Goal: Information Seeking & Learning: Find specific fact

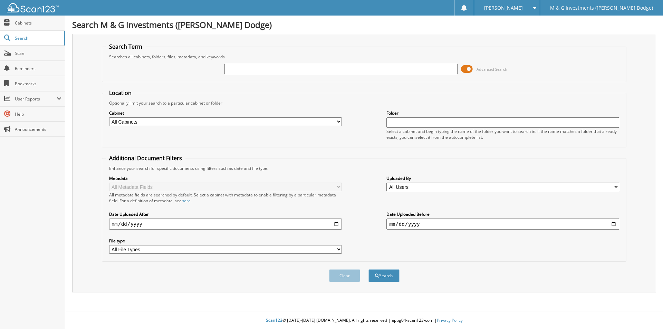
click at [339, 120] on select "All Cabinets ACCOUNTS PAYABLE ACCOUNTS RECEIVABLE CANCELLATIONS CASH RECEIPTS C…" at bounding box center [225, 121] width 233 height 9
select select "19462"
click at [109, 117] on select "All Cabinets ACCOUNTS PAYABLE ACCOUNTS RECEIVABLE CANCELLATIONS CASH RECEIPTS C…" at bounding box center [225, 121] width 233 height 9
click at [240, 68] on input "text" at bounding box center [340, 69] width 233 height 10
type input "535679"
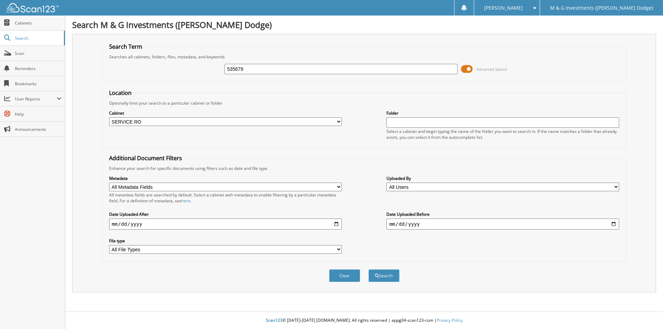
click at [368, 269] on button "Search" at bounding box center [383, 275] width 31 height 13
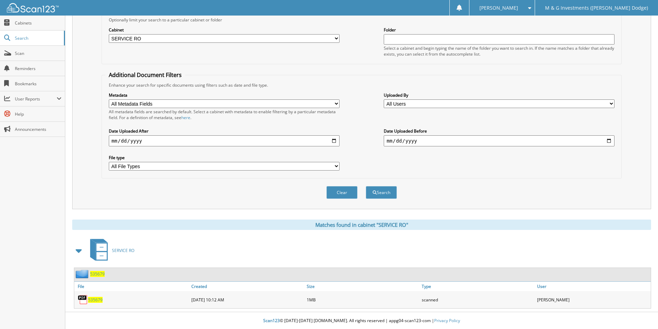
scroll to position [84, 0]
click at [102, 274] on span "535679" at bounding box center [97, 274] width 15 height 6
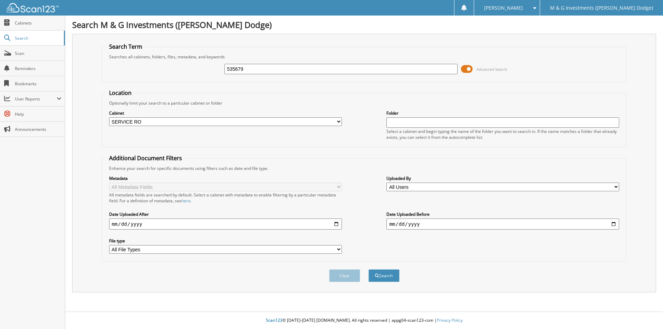
select select "19462"
click at [235, 69] on input "535679" at bounding box center [340, 69] width 233 height 10
type input "535700"
click at [368, 269] on button "Search" at bounding box center [383, 275] width 31 height 13
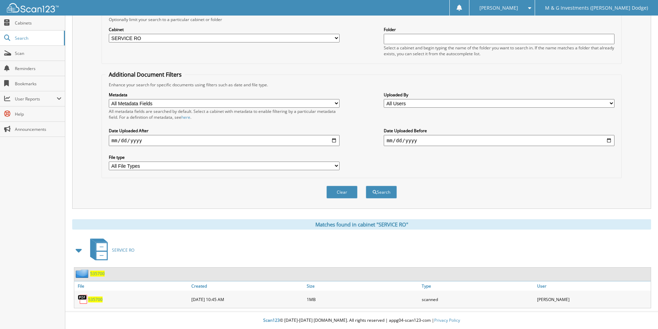
scroll to position [84, 0]
click at [99, 274] on span "535700" at bounding box center [97, 274] width 15 height 6
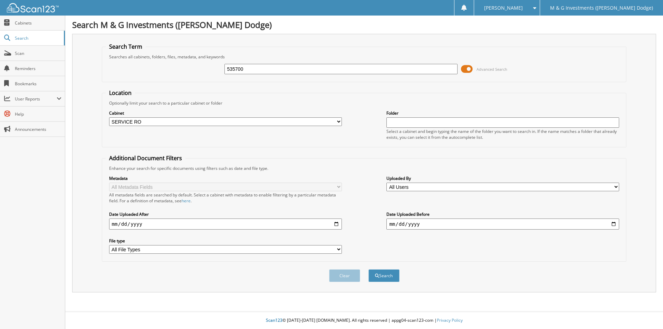
select select "19462"
click at [234, 67] on input "535700" at bounding box center [340, 69] width 233 height 10
type input "535686"
click at [368, 269] on button "Search" at bounding box center [383, 275] width 31 height 13
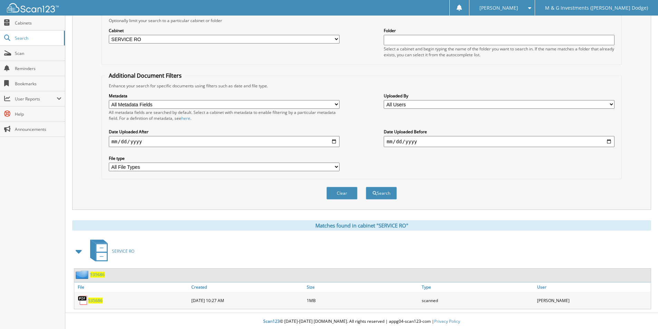
scroll to position [84, 0]
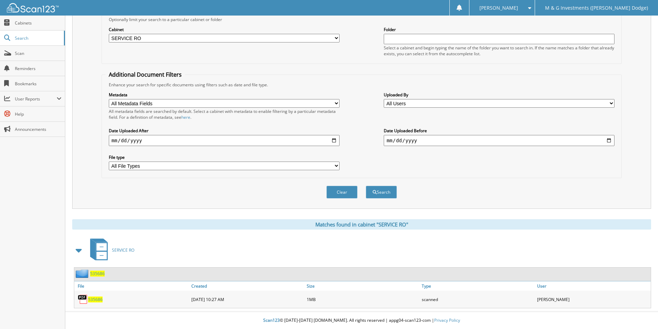
click at [103, 276] on span "535686" at bounding box center [97, 274] width 15 height 6
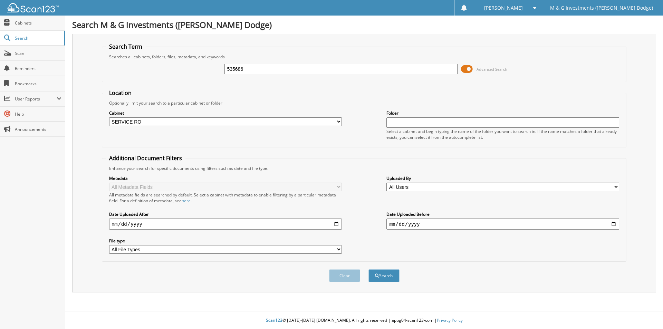
select select "19462"
click at [230, 70] on input "535686" at bounding box center [340, 69] width 233 height 10
type input "535683"
click at [368, 269] on button "Search" at bounding box center [383, 275] width 31 height 13
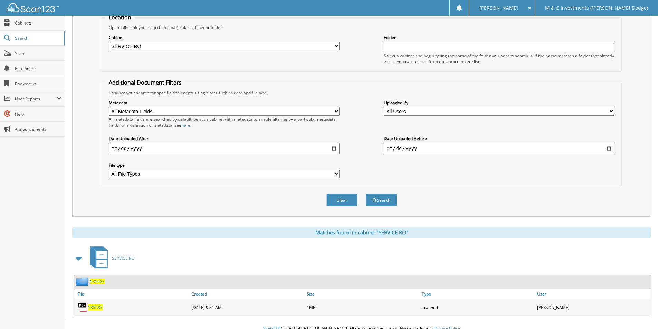
scroll to position [84, 0]
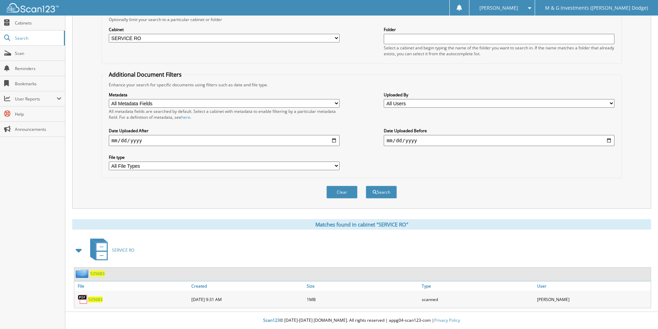
click at [92, 276] on span "535683" at bounding box center [97, 274] width 15 height 6
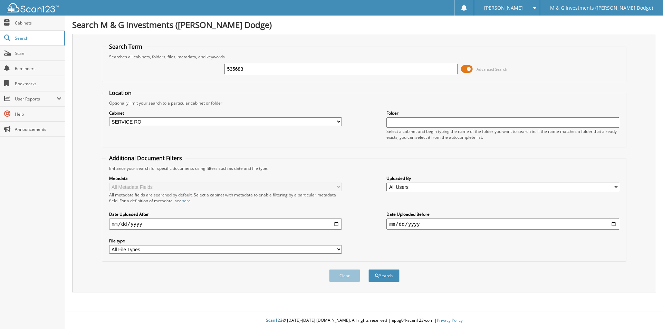
select select "19462"
click at [235, 68] on input "535683" at bounding box center [340, 69] width 233 height 10
type input "535708"
click at [368, 269] on button "Search" at bounding box center [383, 275] width 31 height 13
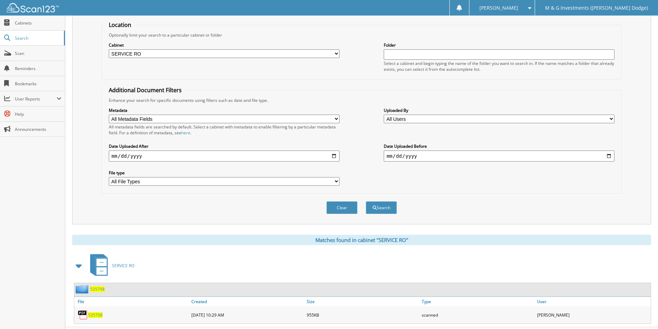
scroll to position [84, 0]
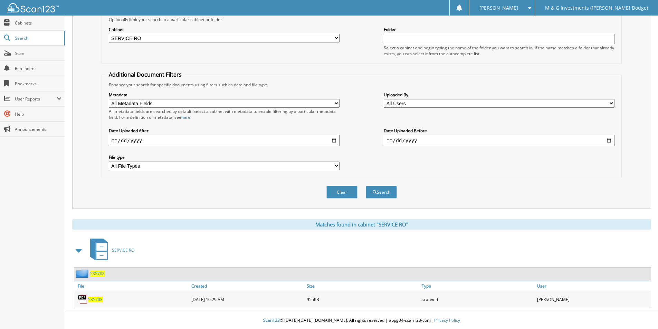
click at [97, 275] on span "535708" at bounding box center [97, 274] width 15 height 6
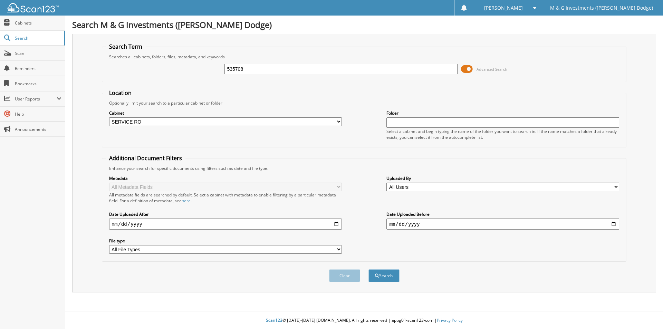
select select "19462"
click at [234, 69] on input "535708" at bounding box center [340, 69] width 233 height 10
type input "535085"
click at [368, 269] on button "Search" at bounding box center [383, 275] width 31 height 13
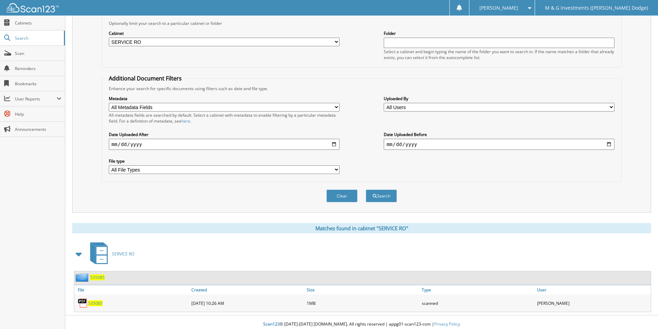
scroll to position [84, 0]
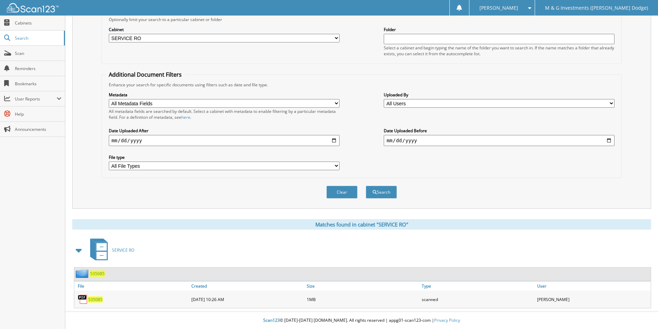
click at [96, 273] on span "535085" at bounding box center [97, 274] width 15 height 6
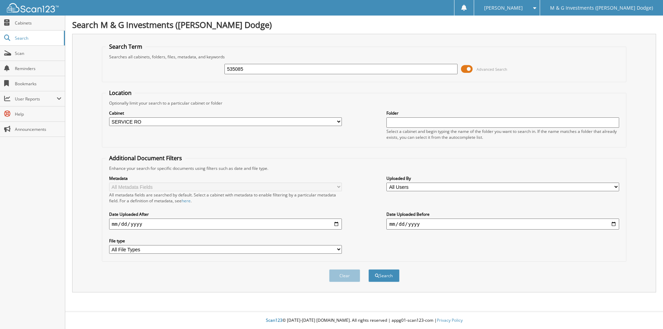
select select "19462"
click at [230, 71] on input "535085" at bounding box center [340, 69] width 233 height 10
type input "535635"
click at [368, 269] on button "Search" at bounding box center [383, 275] width 31 height 13
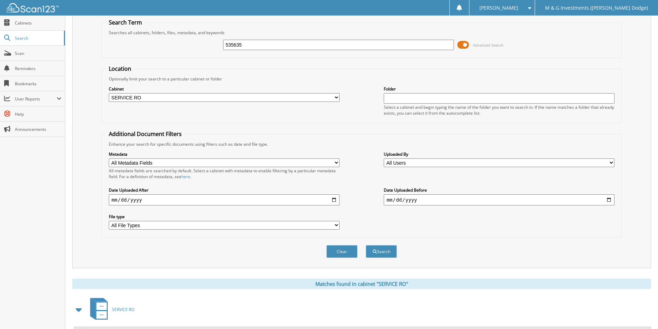
scroll to position [84, 0]
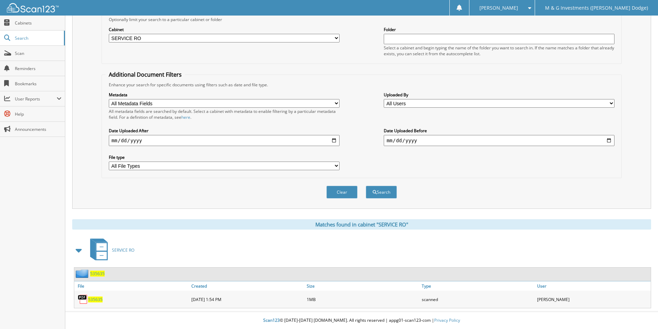
click at [99, 273] on span "535635" at bounding box center [97, 274] width 15 height 6
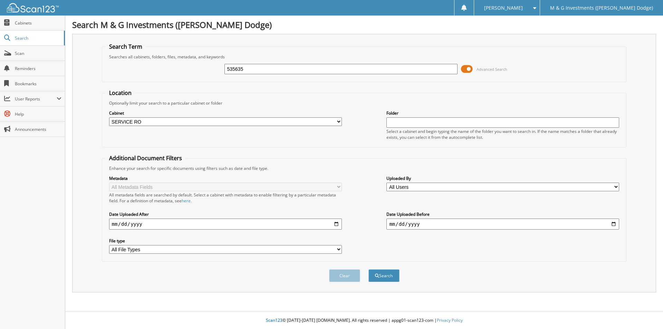
select select "19462"
click at [228, 69] on input "535635" at bounding box center [340, 69] width 233 height 10
type input "535621"
click at [368, 269] on button "Search" at bounding box center [383, 275] width 31 height 13
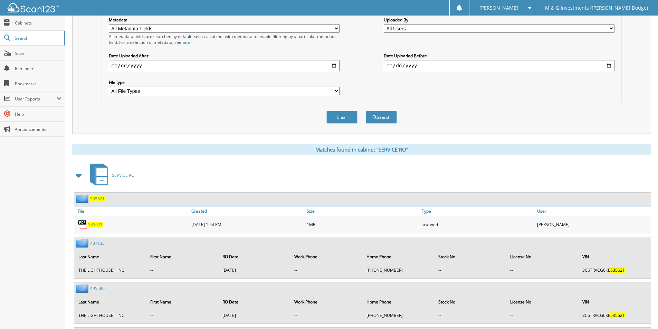
scroll to position [207, 0]
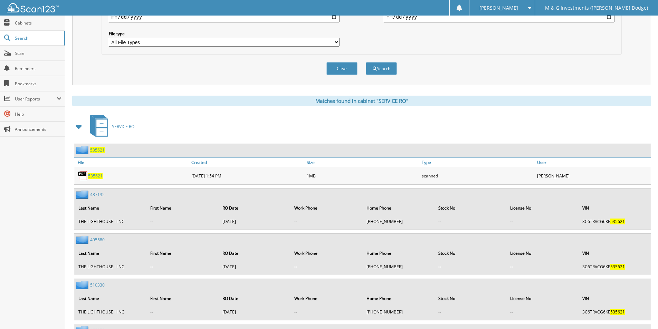
click at [98, 149] on span "535621" at bounding box center [97, 150] width 15 height 6
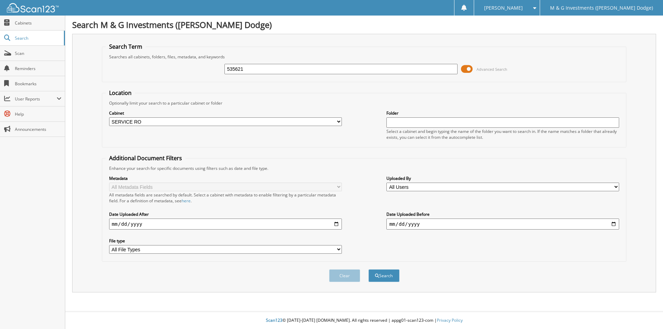
select select "19462"
click at [234, 65] on input "535621" at bounding box center [340, 69] width 233 height 10
click at [235, 65] on input "535621" at bounding box center [340, 69] width 233 height 10
type input "535289"
click at [368, 269] on button "Search" at bounding box center [383, 275] width 31 height 13
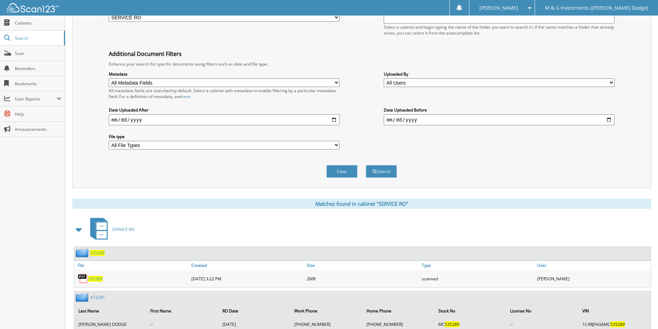
scroll to position [129, 0]
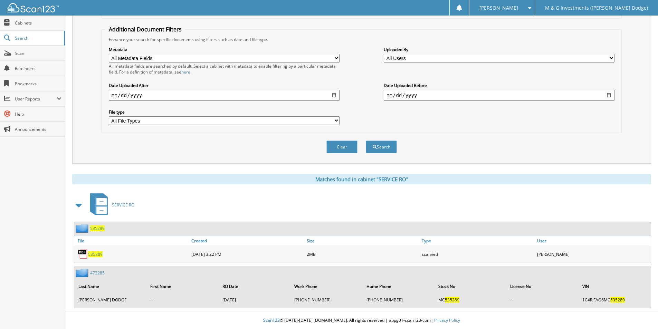
click at [101, 229] on span "535289" at bounding box center [97, 228] width 15 height 6
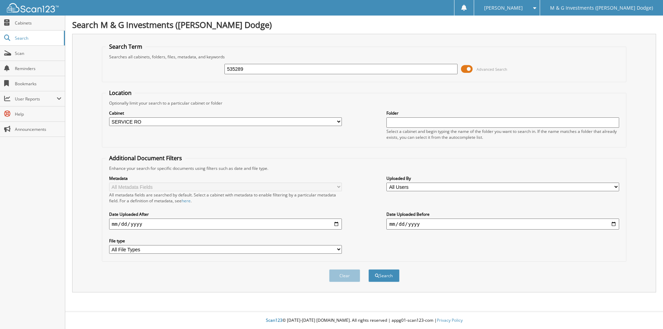
select select "19462"
click at [234, 68] on input "535289" at bounding box center [340, 69] width 233 height 10
type input "535290"
click at [368, 269] on button "Search" at bounding box center [383, 275] width 31 height 13
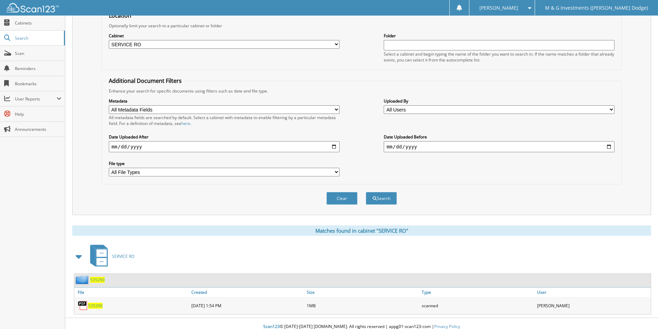
scroll to position [84, 0]
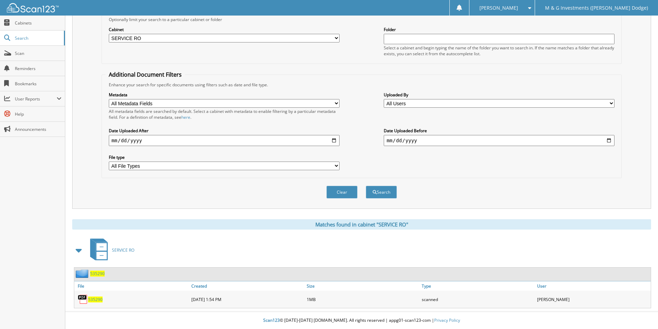
click at [97, 271] on span "535290" at bounding box center [97, 274] width 15 height 6
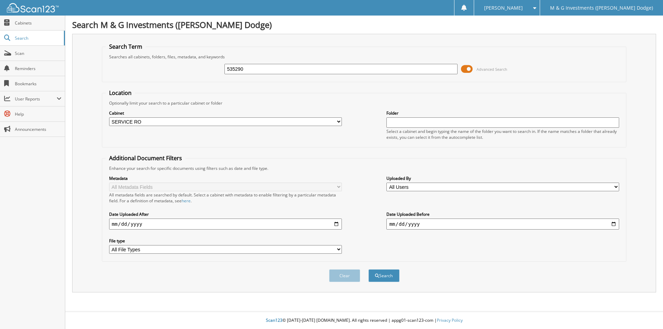
select select "19462"
click at [234, 66] on input "535290" at bounding box center [340, 69] width 233 height 10
type input "534783"
click at [368, 269] on button "Search" at bounding box center [383, 275] width 31 height 13
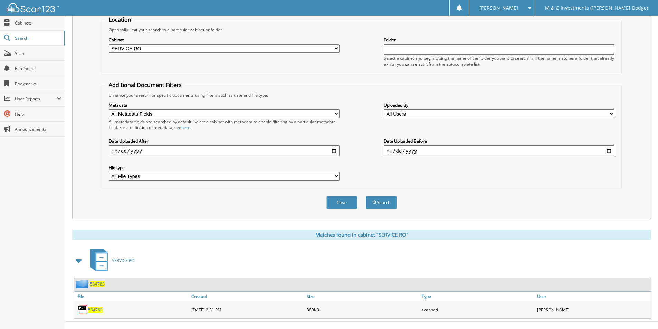
scroll to position [84, 0]
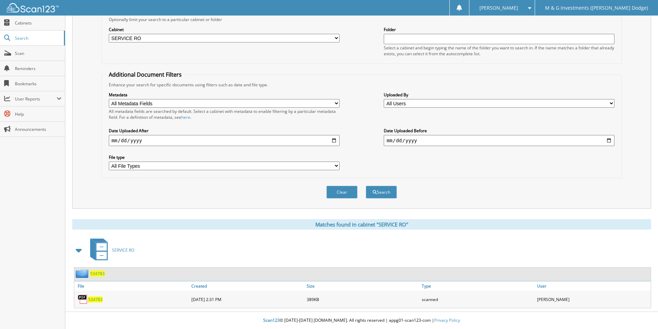
click at [97, 275] on span "534783" at bounding box center [97, 274] width 15 height 6
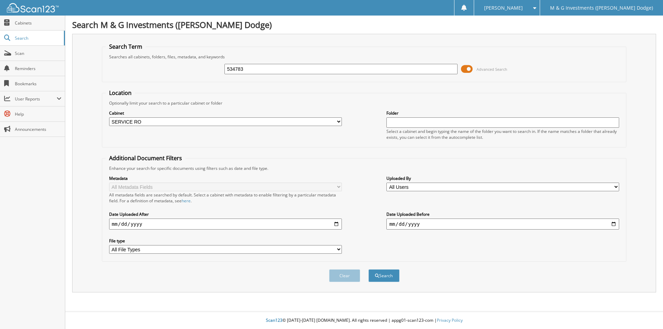
select select "19462"
click at [237, 69] on input "534783" at bounding box center [340, 69] width 233 height 10
type input "535624"
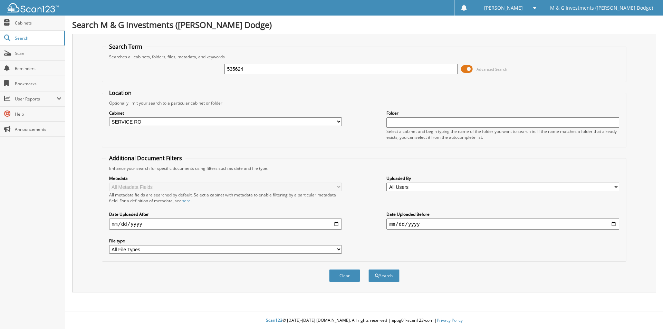
click at [368, 269] on button "Search" at bounding box center [383, 275] width 31 height 13
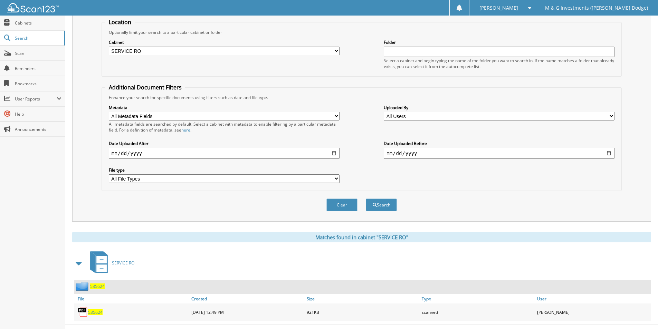
scroll to position [84, 0]
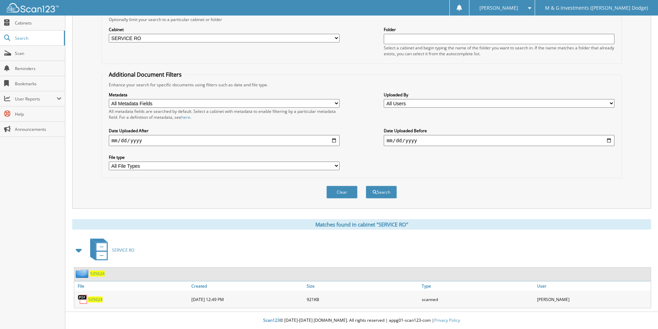
click at [101, 274] on span "535624" at bounding box center [97, 274] width 15 height 6
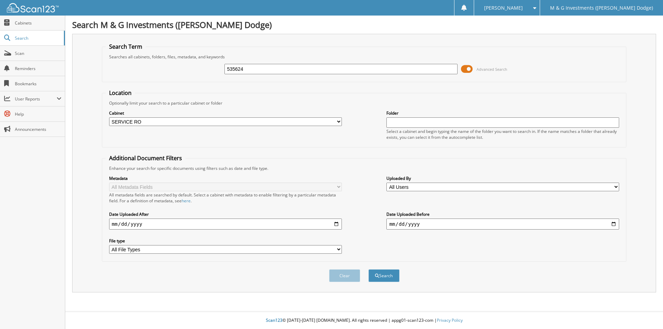
select select "19462"
click at [233, 68] on input "535624" at bounding box center [340, 69] width 233 height 10
type input "535644"
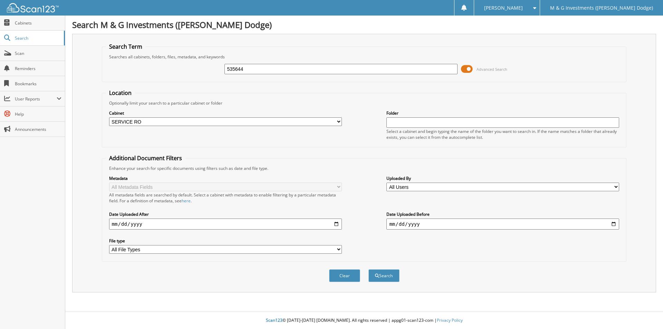
click at [368, 269] on button "Search" at bounding box center [383, 275] width 31 height 13
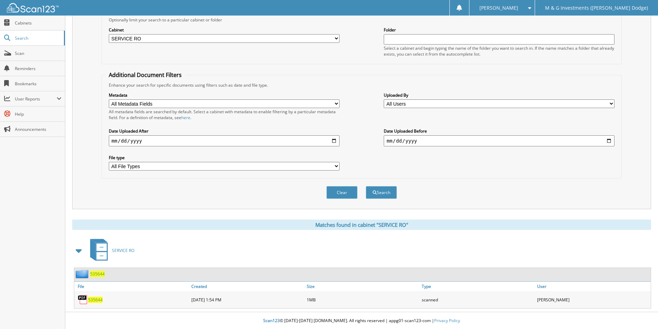
scroll to position [84, 0]
click at [98, 275] on span "535644" at bounding box center [97, 274] width 15 height 6
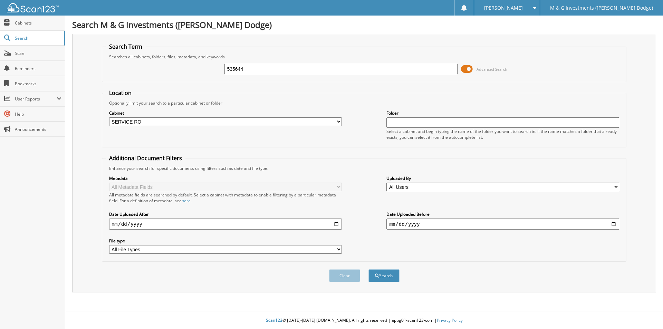
select select "19462"
click at [236, 73] on input "535644" at bounding box center [340, 69] width 233 height 10
type input "535470"
click at [368, 269] on button "Search" at bounding box center [383, 275] width 31 height 13
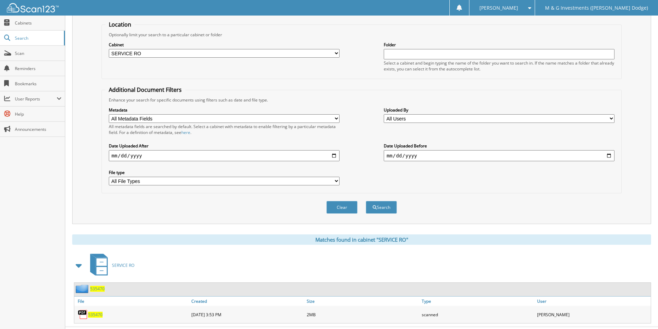
scroll to position [84, 0]
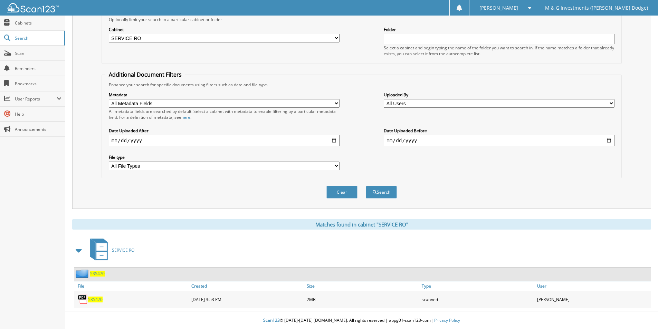
click at [96, 275] on span "535470" at bounding box center [97, 274] width 15 height 6
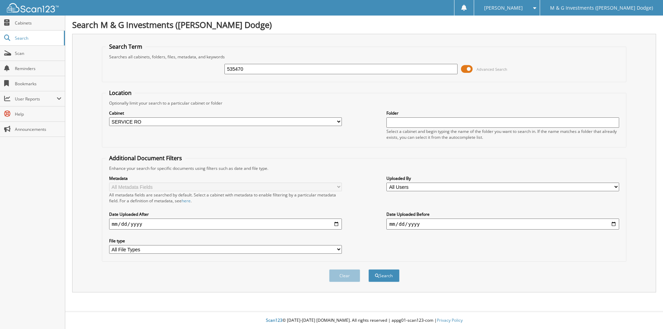
select select "19462"
click at [237, 71] on input "535470" at bounding box center [340, 69] width 233 height 10
type input "535645"
click at [368, 269] on button "Search" at bounding box center [383, 275] width 31 height 13
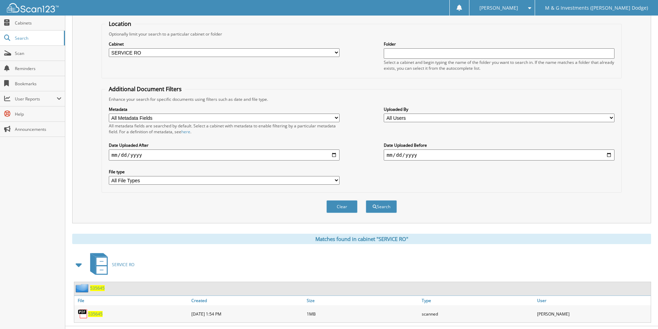
scroll to position [84, 0]
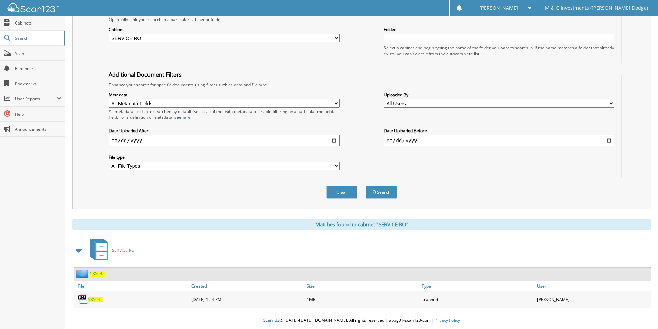
click at [99, 275] on span "535645" at bounding box center [97, 274] width 15 height 6
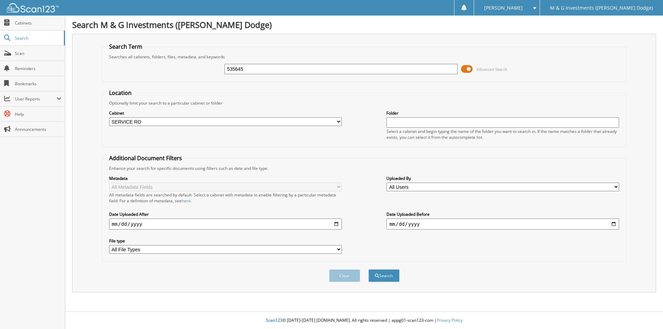
select select "19462"
click at [232, 70] on input "535645" at bounding box center [340, 69] width 233 height 10
type input "535615"
click at [368, 269] on button "Search" at bounding box center [383, 275] width 31 height 13
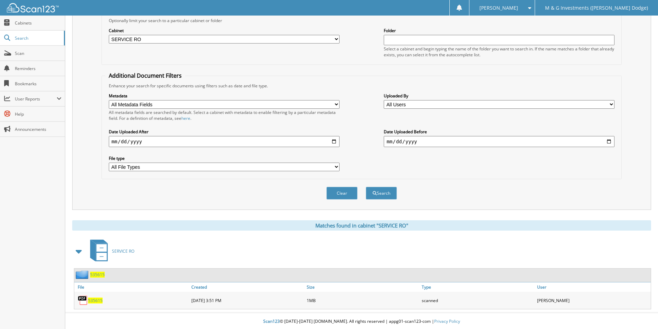
scroll to position [84, 0]
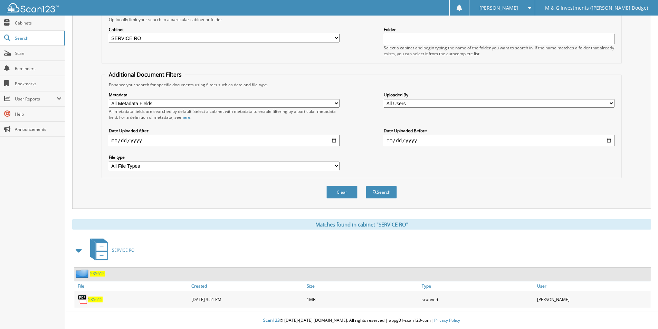
click at [97, 273] on span "535615" at bounding box center [97, 274] width 15 height 6
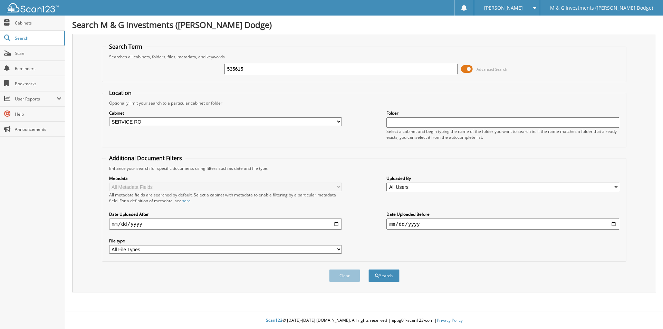
select select "19462"
click at [235, 68] on input "535615" at bounding box center [340, 69] width 233 height 10
type input "535423"
click at [368, 269] on button "Search" at bounding box center [383, 275] width 31 height 13
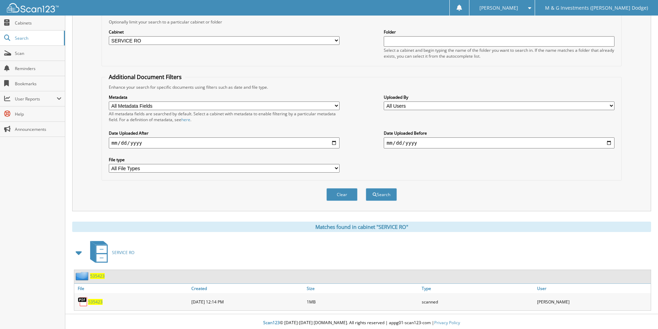
scroll to position [84, 0]
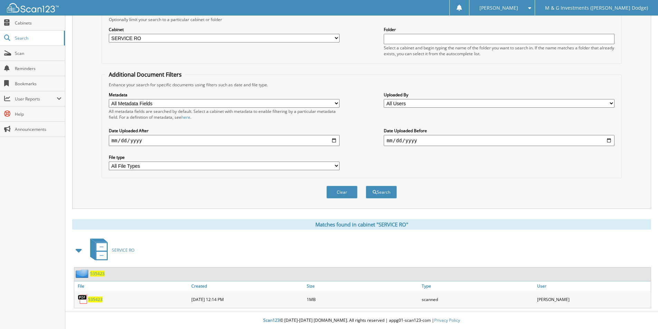
click at [98, 274] on span "535423" at bounding box center [97, 274] width 15 height 6
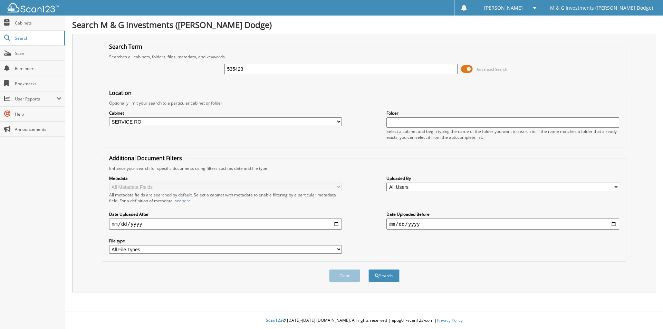
select select "19462"
click at [239, 68] on input "535423" at bounding box center [340, 69] width 233 height 10
type input "535653"
click at [368, 269] on button "Search" at bounding box center [383, 275] width 31 height 13
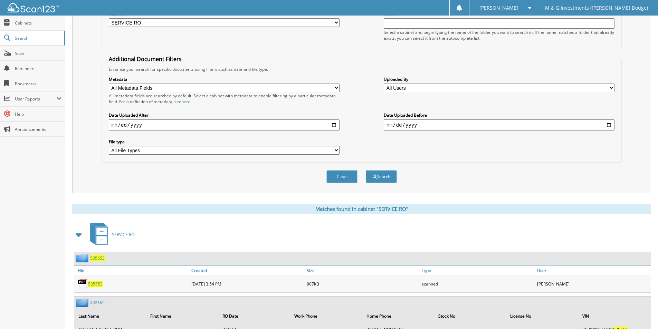
scroll to position [129, 0]
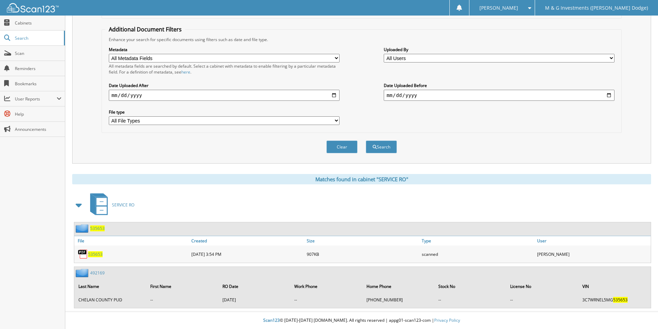
click at [96, 228] on span "535653" at bounding box center [97, 228] width 15 height 6
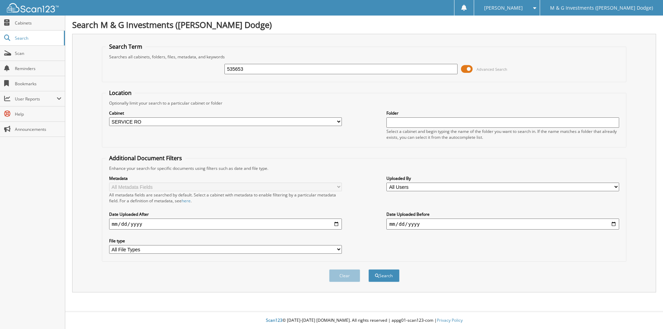
select select "19462"
click at [231, 70] on input "535653" at bounding box center [340, 69] width 233 height 10
type input "535650"
click at [368, 269] on button "Search" at bounding box center [383, 275] width 31 height 13
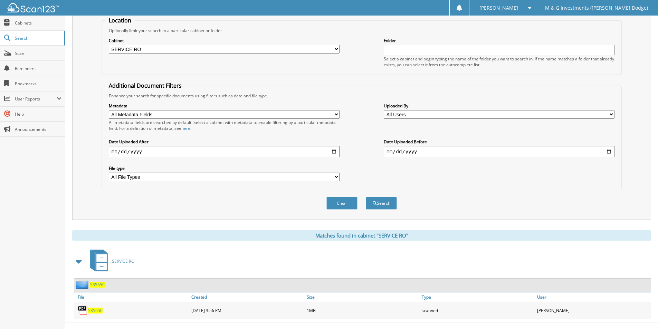
scroll to position [84, 0]
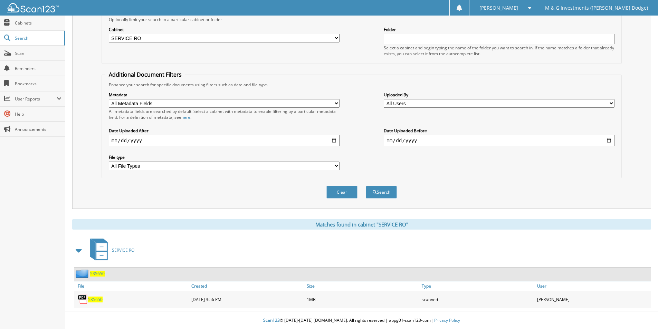
click at [101, 275] on span "535650" at bounding box center [97, 274] width 15 height 6
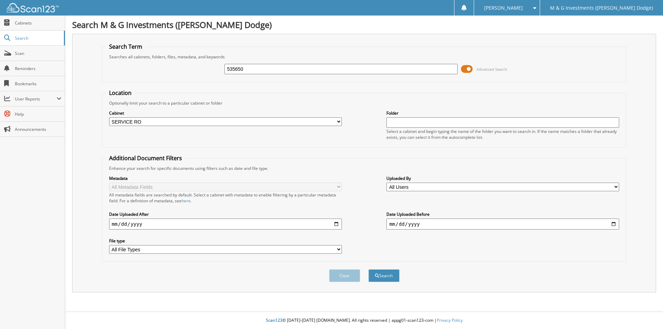
select select "19462"
click at [232, 70] on input "535650" at bounding box center [340, 69] width 233 height 10
type input "535648"
click at [368, 269] on button "Search" at bounding box center [383, 275] width 31 height 13
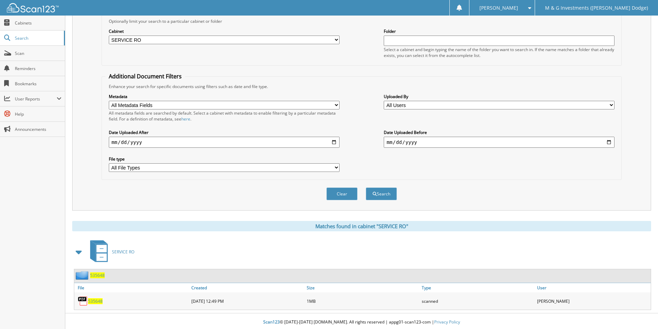
scroll to position [84, 0]
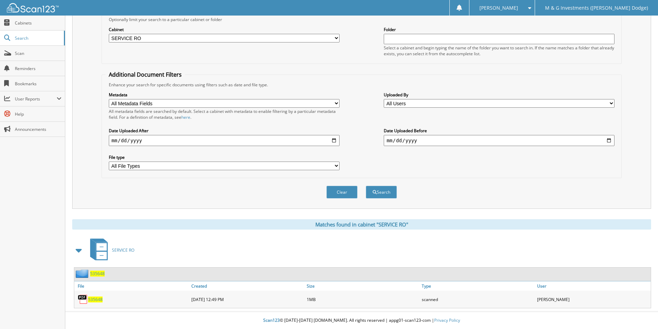
click at [98, 275] on span "535648" at bounding box center [97, 274] width 15 height 6
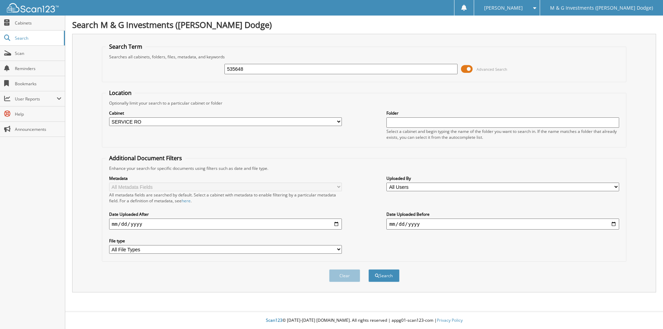
select select "19462"
click at [237, 68] on input "535648" at bounding box center [340, 69] width 233 height 10
type input "535630"
click at [368, 269] on button "Search" at bounding box center [383, 275] width 31 height 13
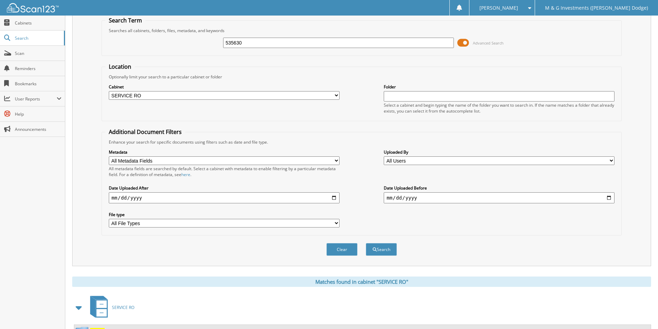
scroll to position [84, 0]
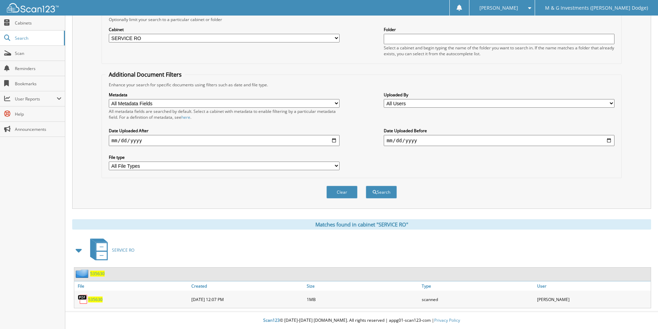
click at [102, 274] on span "535630" at bounding box center [97, 274] width 15 height 6
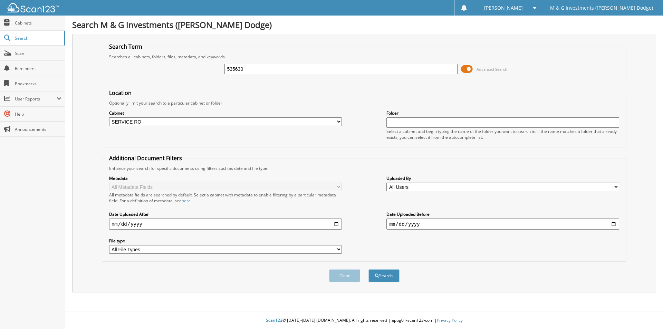
select select "19462"
click at [236, 72] on input "535630" at bounding box center [340, 69] width 233 height 10
type input "535637"
click at [368, 269] on button "Search" at bounding box center [383, 275] width 31 height 13
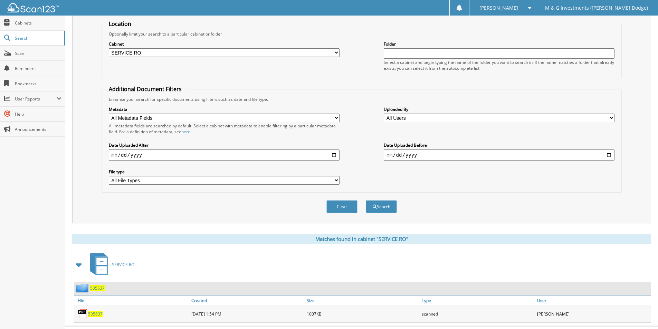
scroll to position [84, 0]
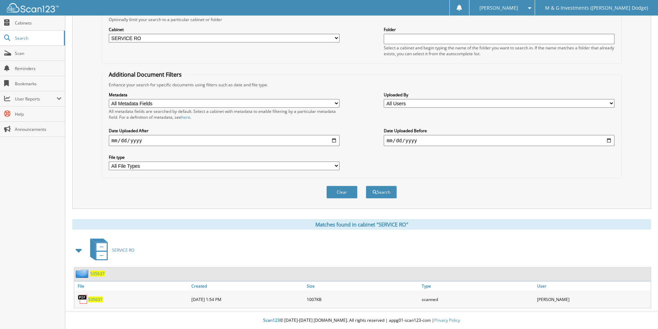
click at [98, 271] on span "535637" at bounding box center [97, 274] width 15 height 6
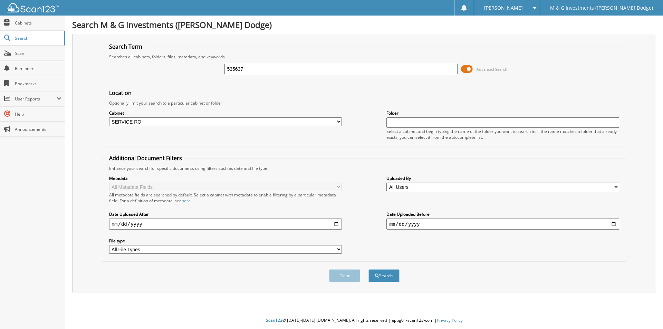
select select "19462"
click at [237, 70] on input "535637" at bounding box center [340, 69] width 233 height 10
type input "534260"
click at [368, 269] on button "Search" at bounding box center [383, 275] width 31 height 13
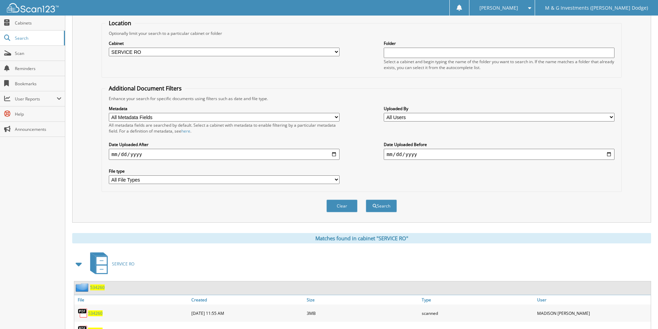
scroll to position [101, 0]
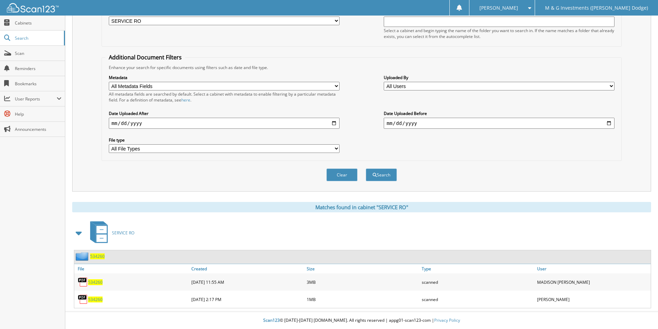
click at [100, 256] on span "534260" at bounding box center [97, 256] width 15 height 6
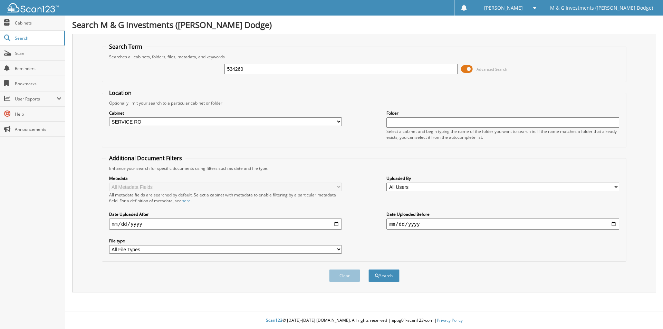
select select "19462"
drag, startPoint x: 247, startPoint y: 71, endPoint x: 223, endPoint y: 63, distance: 25.2
click at [225, 68] on input "534260" at bounding box center [340, 69] width 233 height 10
type input "534260"
click at [368, 269] on button "Search" at bounding box center [383, 275] width 31 height 13
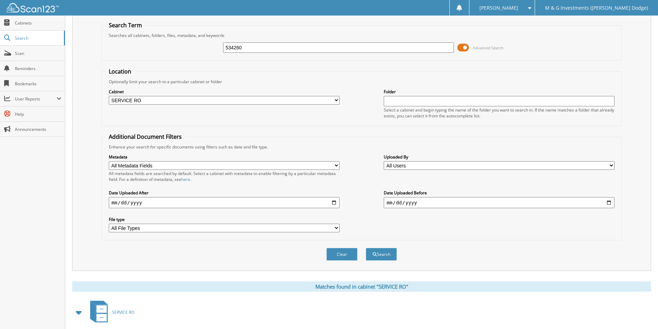
scroll to position [101, 0]
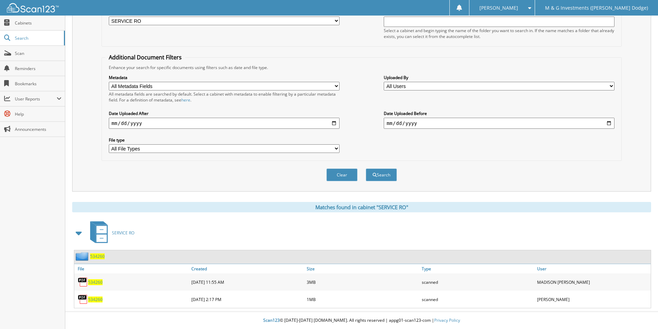
click at [101, 254] on span "534260" at bounding box center [97, 256] width 15 height 6
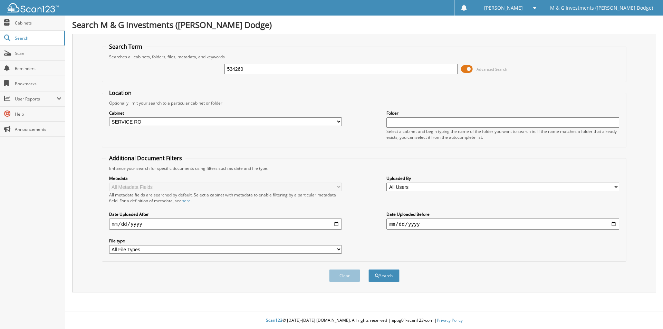
select select "19462"
click at [231, 68] on input "534260" at bounding box center [340, 69] width 233 height 10
type input "534253"
click at [368, 269] on button "Search" at bounding box center [383, 275] width 31 height 13
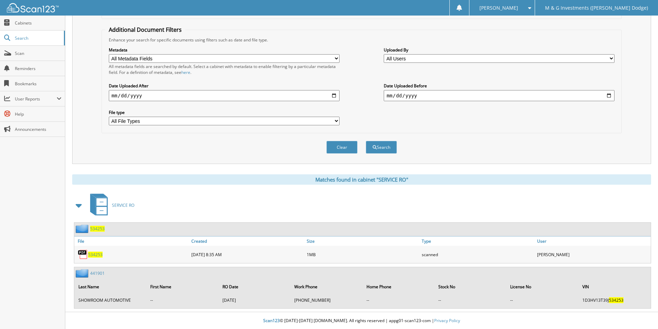
scroll to position [129, 0]
click at [100, 227] on span "534253" at bounding box center [97, 228] width 15 height 6
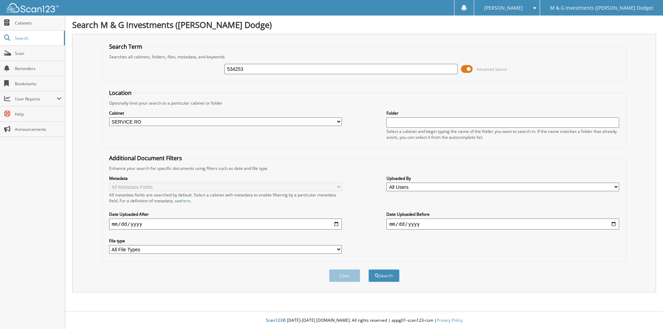
select select "19462"
click at [236, 67] on input "534253" at bounding box center [340, 69] width 233 height 10
type input "534259"
click at [368, 269] on button "Search" at bounding box center [383, 275] width 31 height 13
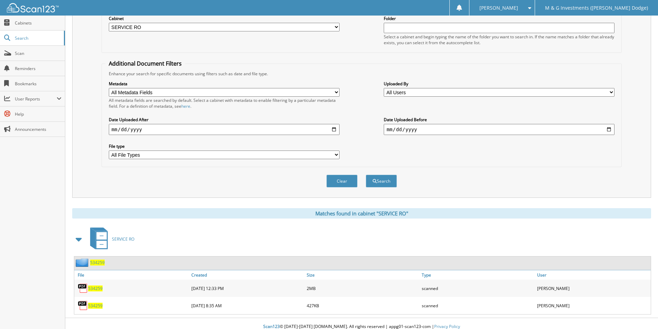
scroll to position [101, 0]
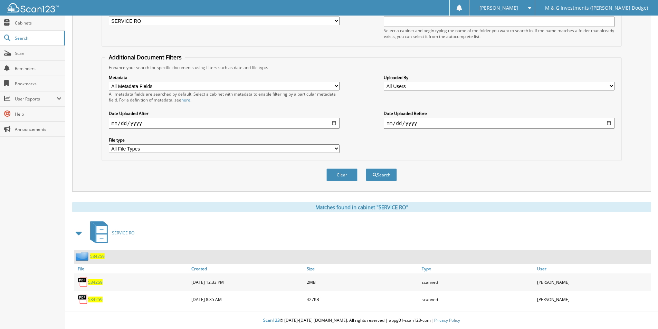
click at [102, 256] on span "534259" at bounding box center [97, 256] width 15 height 6
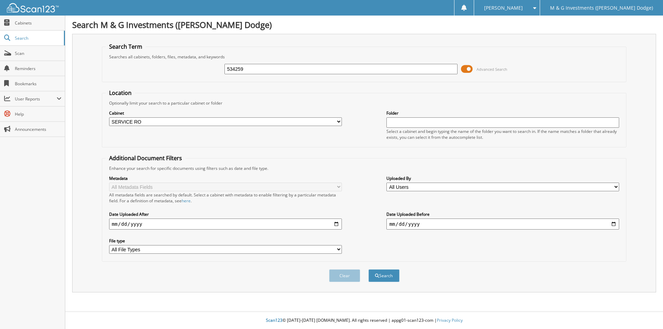
select select "19462"
click at [234, 72] on input "534259" at bounding box center [340, 69] width 233 height 10
click at [236, 68] on input "534259" at bounding box center [340, 69] width 233 height 10
type input "534201"
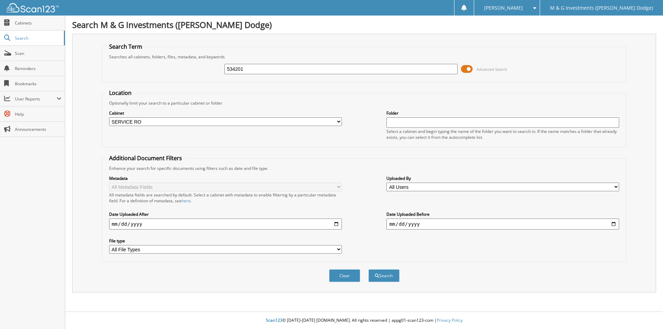
click at [368, 269] on button "Search" at bounding box center [383, 275] width 31 height 13
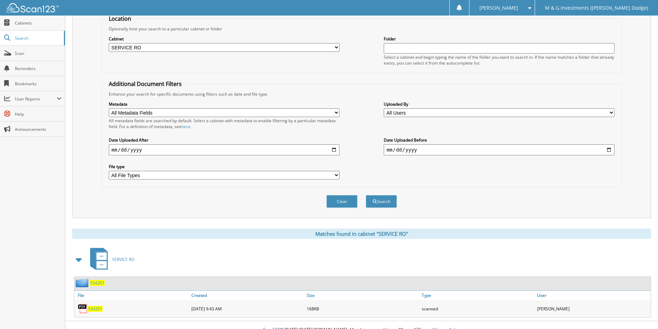
scroll to position [84, 0]
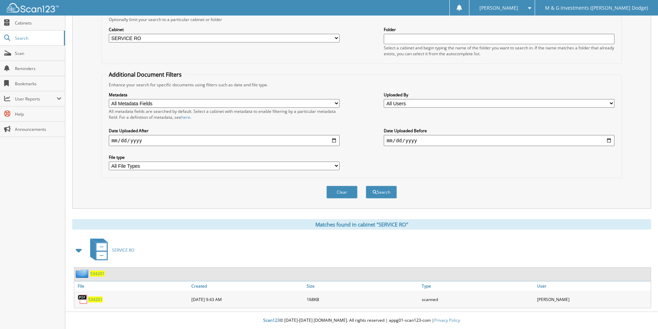
click at [97, 274] on span "534201" at bounding box center [97, 274] width 15 height 6
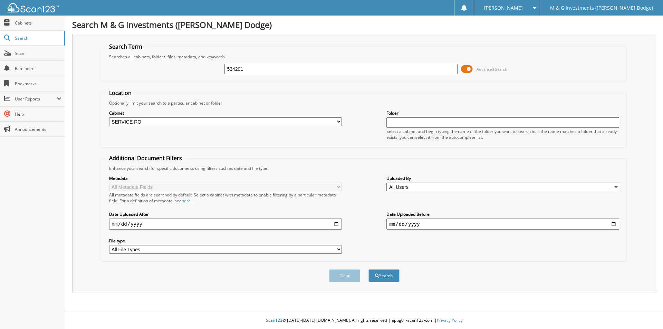
select select "19462"
click at [235, 68] on input "534201" at bounding box center [340, 69] width 233 height 10
type input "534073"
click at [368, 269] on button "Search" at bounding box center [383, 275] width 31 height 13
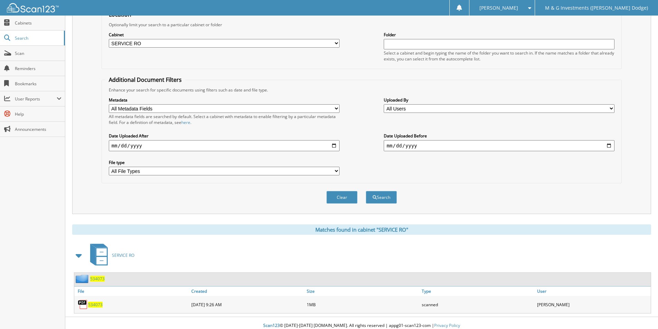
scroll to position [84, 0]
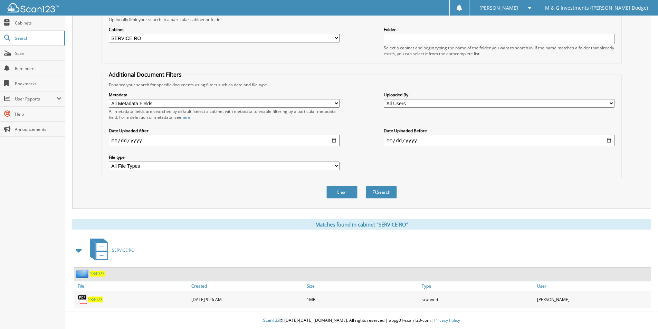
click at [98, 275] on span "534073" at bounding box center [97, 274] width 15 height 6
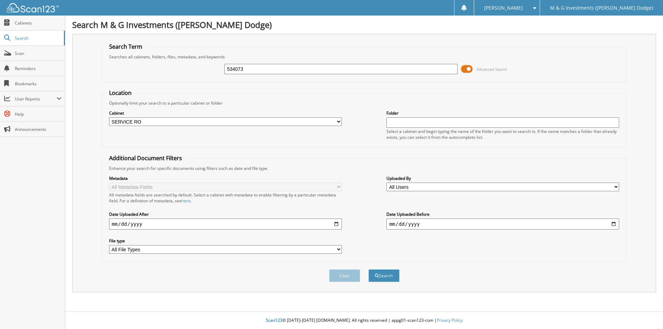
select select "19462"
click at [235, 67] on input "534073" at bounding box center [340, 69] width 233 height 10
type input "532770"
click at [368, 269] on button "Search" at bounding box center [383, 275] width 31 height 13
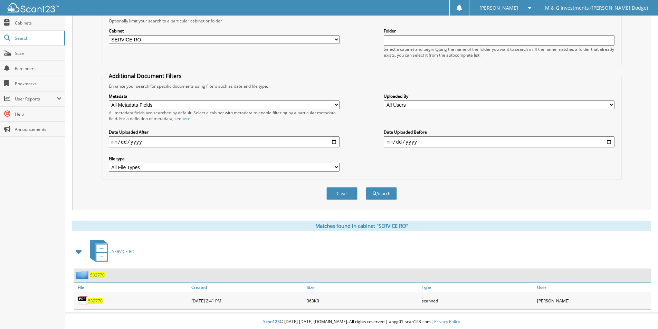
scroll to position [84, 0]
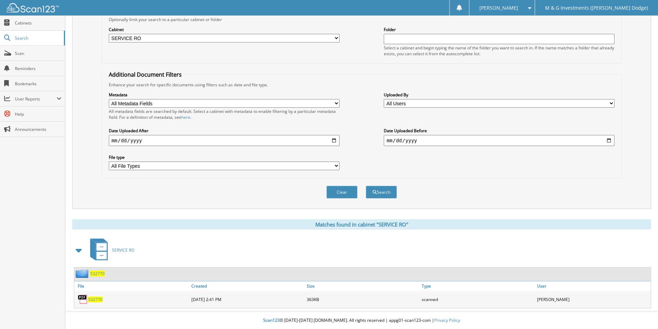
click at [98, 274] on span "532770" at bounding box center [97, 274] width 15 height 6
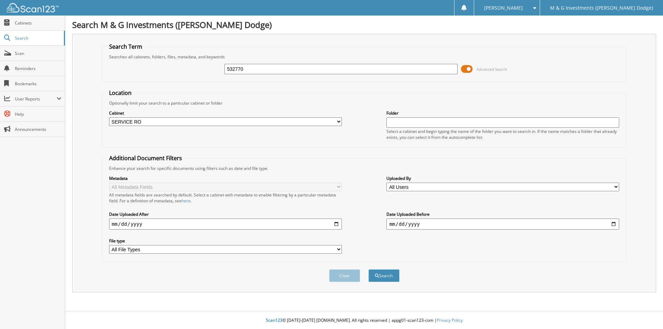
select select "19462"
click at [232, 68] on input "532770" at bounding box center [340, 69] width 233 height 10
type input "534609"
click at [368, 269] on button "Search" at bounding box center [383, 275] width 31 height 13
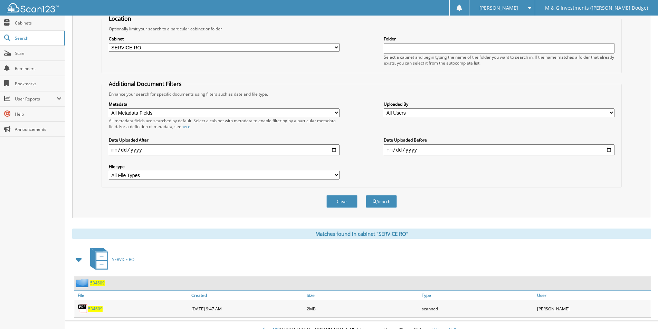
scroll to position [84, 0]
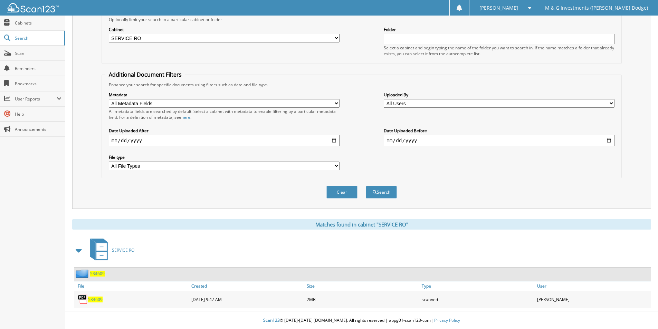
click at [95, 272] on span "534609" at bounding box center [97, 274] width 15 height 6
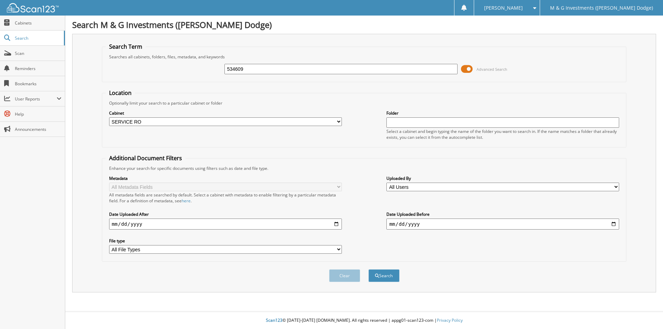
select select "19462"
click at [231, 71] on input "534609" at bounding box center [340, 69] width 233 height 10
type input "534623"
click at [368, 269] on button "Search" at bounding box center [383, 275] width 31 height 13
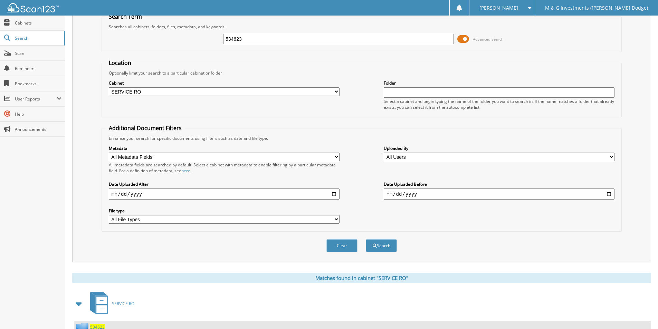
scroll to position [57, 0]
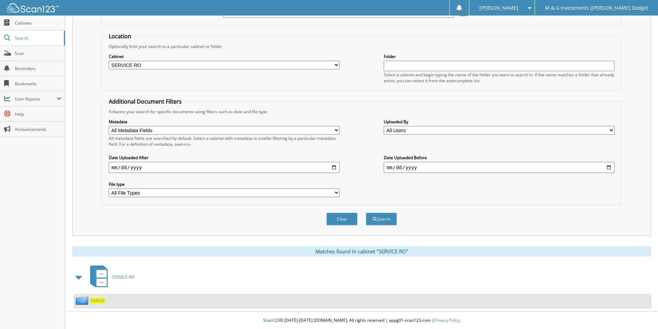
click at [100, 298] on span "534623" at bounding box center [97, 301] width 15 height 6
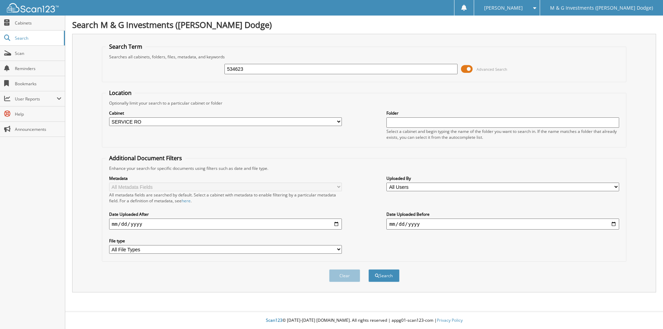
select select "19462"
click at [235, 68] on input "534623" at bounding box center [340, 69] width 233 height 10
type input "534628"
click at [368, 269] on button "Search" at bounding box center [383, 275] width 31 height 13
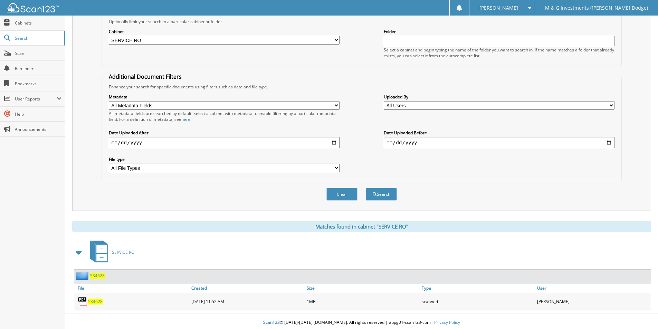
scroll to position [84, 0]
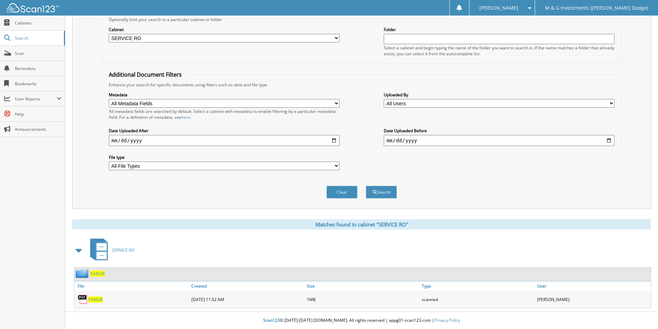
click at [96, 272] on span "534628" at bounding box center [97, 274] width 15 height 6
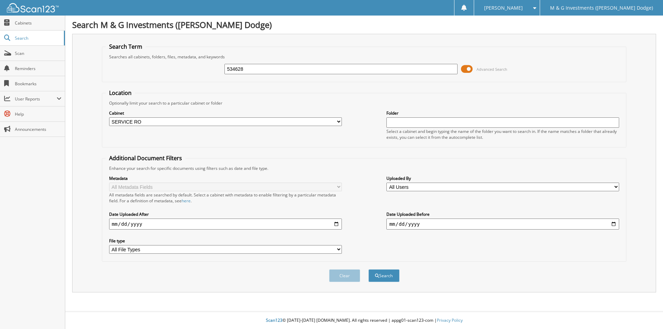
select select "19462"
click at [231, 68] on input "534628" at bounding box center [340, 69] width 233 height 10
type input "533426"
click at [368, 269] on button "Search" at bounding box center [383, 275] width 31 height 13
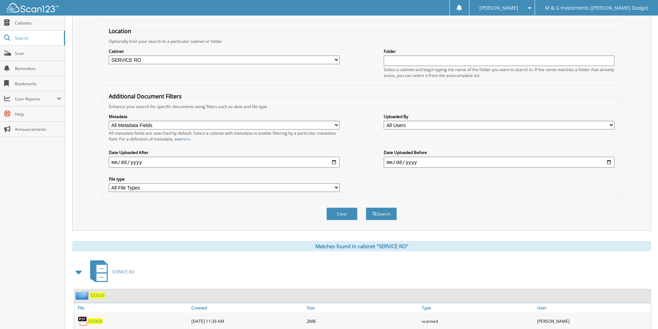
scroll to position [84, 0]
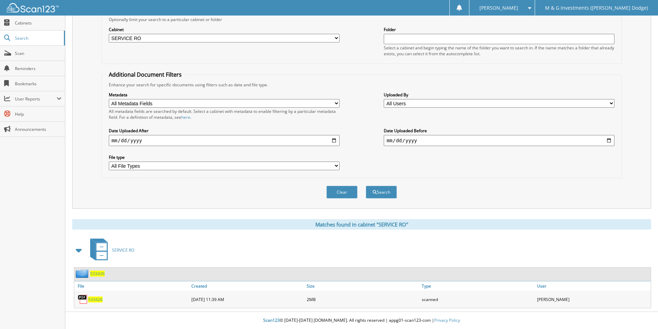
click at [97, 275] on span "533426" at bounding box center [97, 274] width 15 height 6
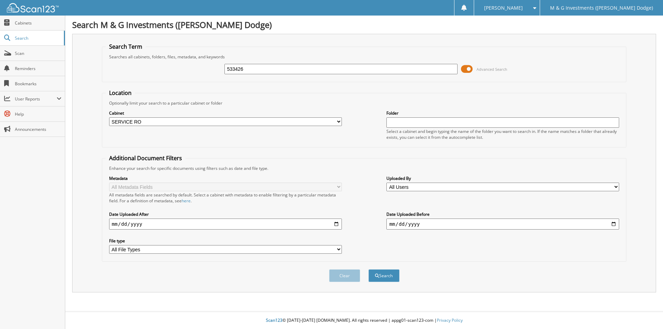
select select "19462"
click at [238, 67] on input "533426" at bounding box center [340, 69] width 233 height 10
type input "534479"
click at [368, 269] on button "Search" at bounding box center [383, 275] width 31 height 13
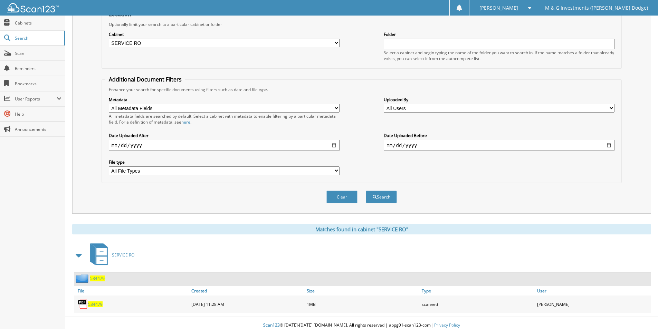
scroll to position [84, 0]
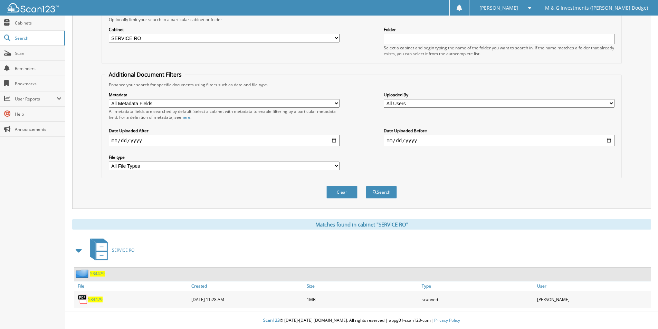
click at [101, 274] on span "534479" at bounding box center [97, 274] width 15 height 6
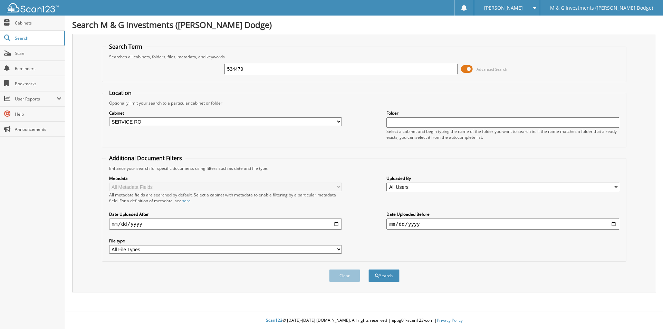
select select "19462"
click at [235, 66] on input "534479" at bounding box center [340, 69] width 233 height 10
type input "534639"
click at [368, 269] on button "Search" at bounding box center [383, 275] width 31 height 13
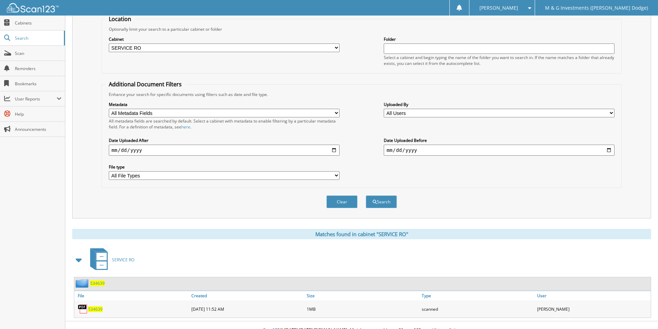
scroll to position [84, 0]
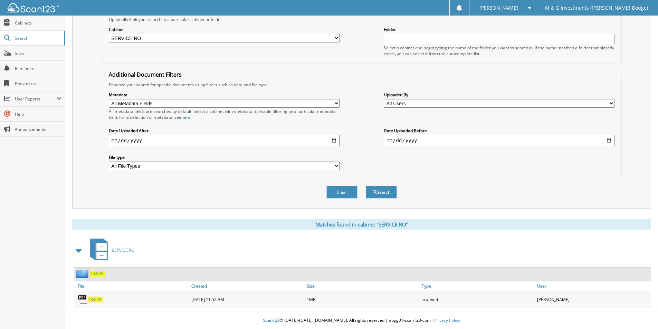
click at [97, 273] on span "534639" at bounding box center [97, 274] width 15 height 6
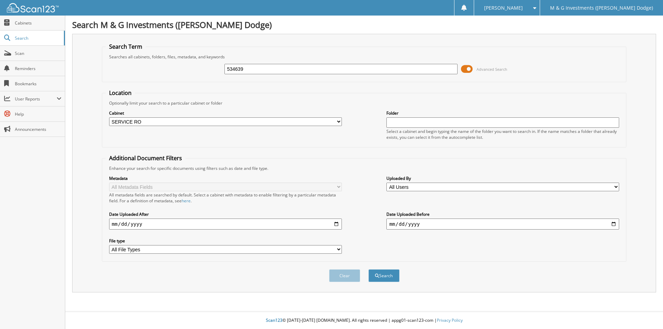
select select "19462"
click at [233, 68] on input "534639" at bounding box center [340, 69] width 233 height 10
type input "534586"
click at [368, 269] on button "Search" at bounding box center [383, 275] width 31 height 13
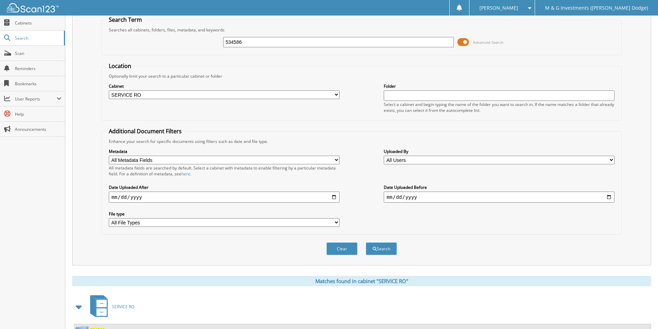
scroll to position [84, 0]
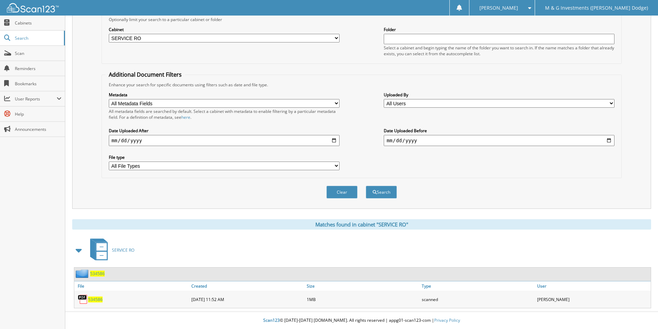
click at [94, 274] on span "534586" at bounding box center [97, 274] width 15 height 6
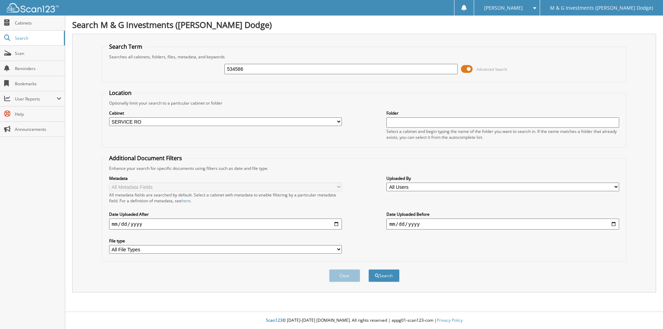
select select "19462"
click at [231, 70] on input "534586" at bounding box center [340, 69] width 233 height 10
type input "534421"
click at [368, 269] on button "Search" at bounding box center [383, 275] width 31 height 13
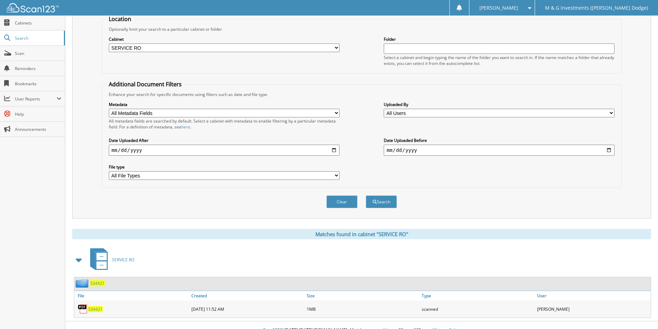
scroll to position [84, 0]
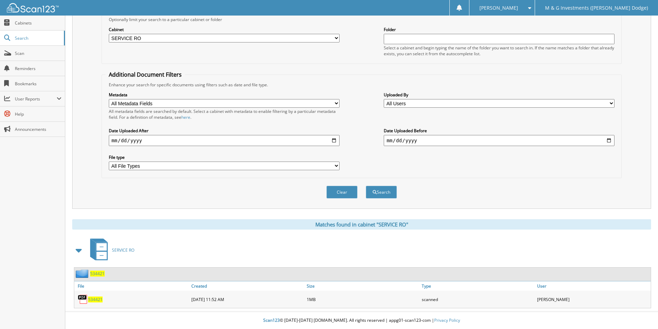
click at [97, 274] on span "534421" at bounding box center [97, 274] width 15 height 6
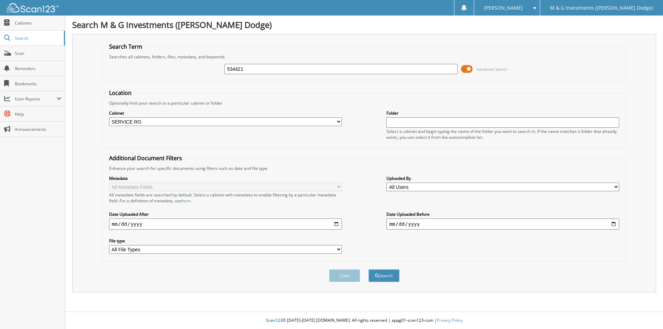
select select "19462"
click at [238, 65] on input "534421" at bounding box center [340, 69] width 233 height 10
type input "534603"
click at [368, 269] on button "Search" at bounding box center [383, 275] width 31 height 13
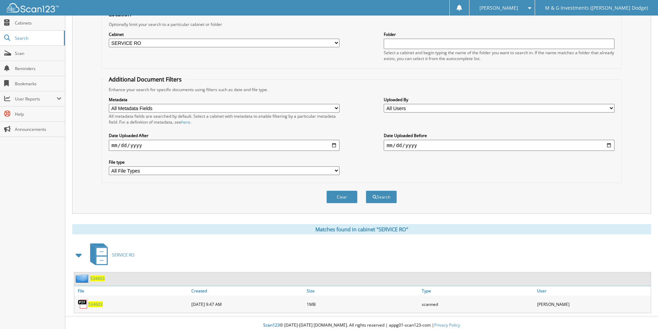
scroll to position [84, 0]
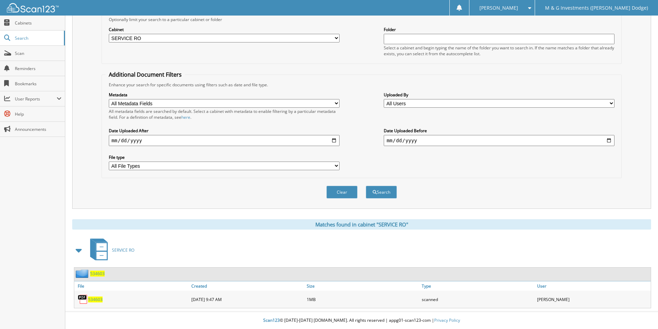
click at [97, 272] on span "534603" at bounding box center [97, 274] width 15 height 6
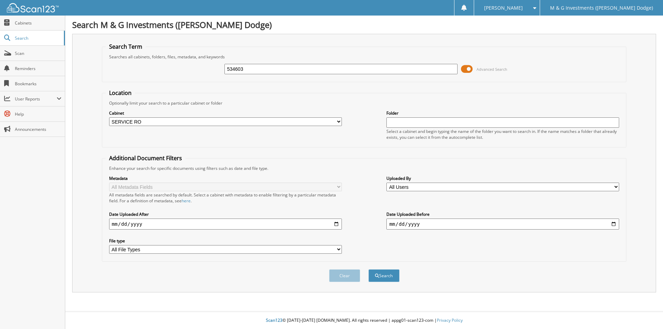
select select "19462"
click at [235, 70] on input "534603" at bounding box center [340, 69] width 233 height 10
type input "534630"
click at [368, 269] on button "Search" at bounding box center [383, 275] width 31 height 13
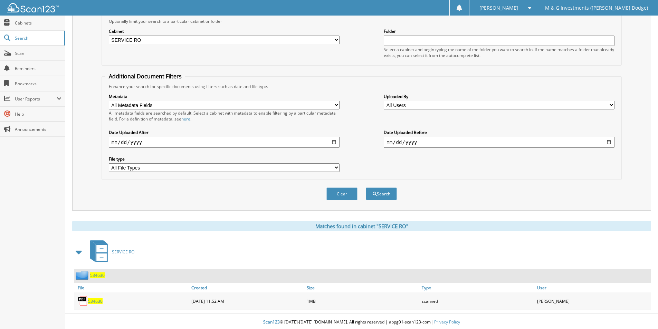
scroll to position [84, 0]
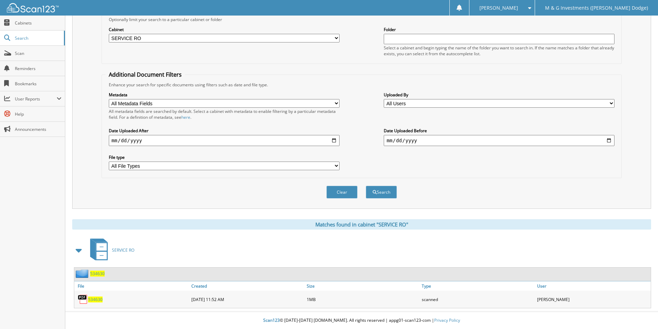
click at [99, 272] on span "534630" at bounding box center [97, 274] width 15 height 6
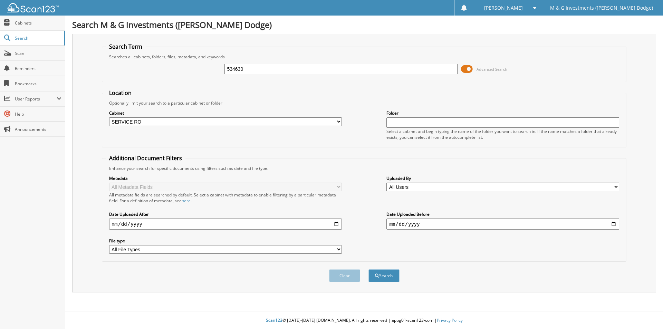
select select "19462"
click at [234, 69] on input "534630" at bounding box center [340, 69] width 233 height 10
type input "534440"
click at [368, 269] on button "Search" at bounding box center [383, 275] width 31 height 13
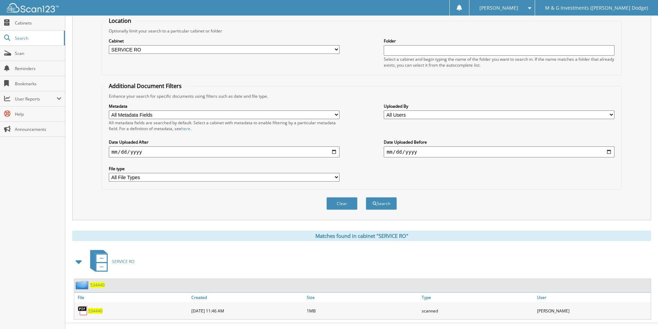
scroll to position [84, 0]
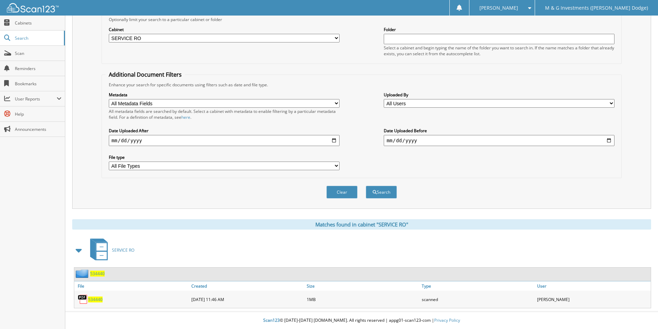
click at [99, 274] on span "534440" at bounding box center [97, 274] width 15 height 6
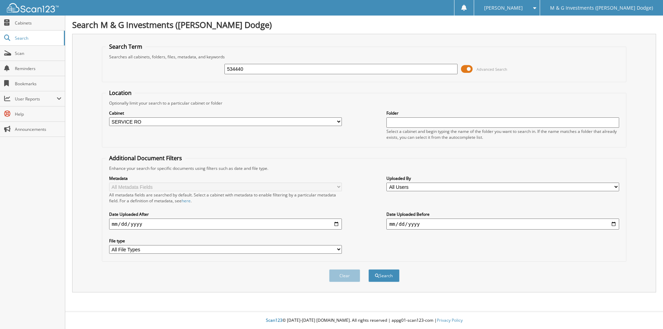
select select "19462"
click at [235, 68] on input "534440" at bounding box center [340, 69] width 233 height 10
type input "534631"
click at [368, 269] on button "Search" at bounding box center [383, 275] width 31 height 13
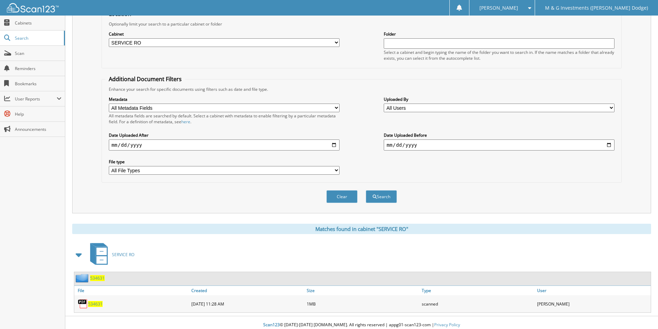
scroll to position [84, 0]
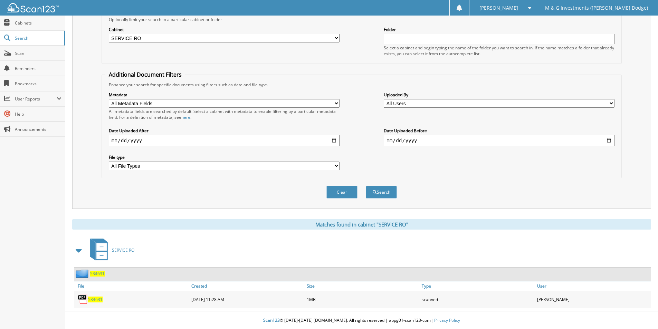
click at [96, 275] on span "534631" at bounding box center [97, 274] width 15 height 6
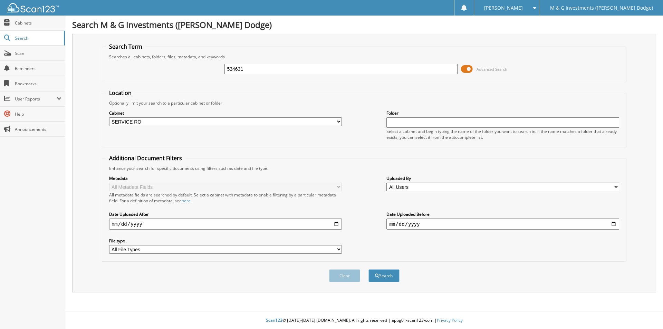
select select "19462"
click at [235, 68] on input "534631" at bounding box center [340, 69] width 233 height 10
type input "534608"
click at [368, 269] on button "Search" at bounding box center [383, 275] width 31 height 13
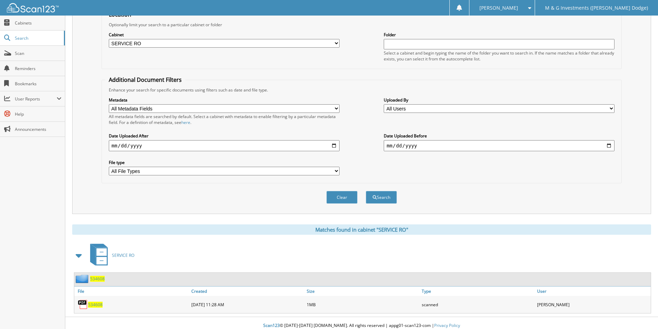
scroll to position [84, 0]
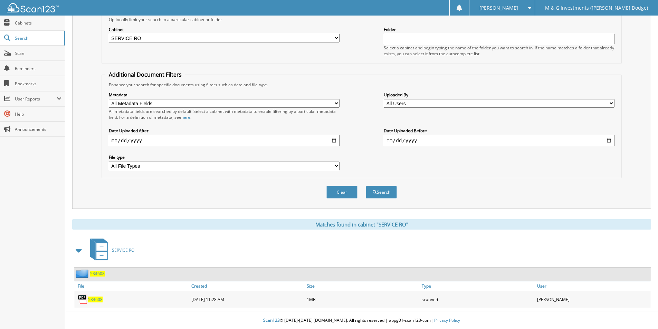
click at [98, 273] on span "534608" at bounding box center [97, 274] width 15 height 6
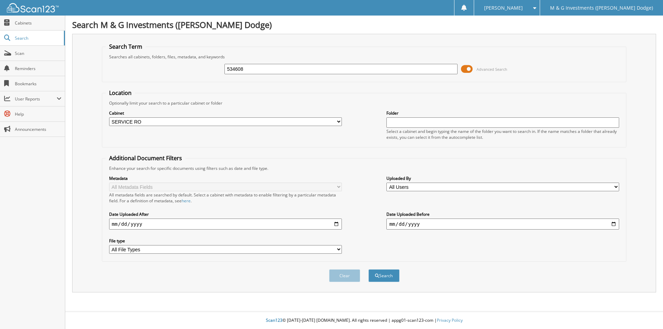
select select "19462"
click at [234, 68] on input "534608" at bounding box center [340, 69] width 233 height 10
type input "534607"
click at [368, 269] on button "Search" at bounding box center [383, 275] width 31 height 13
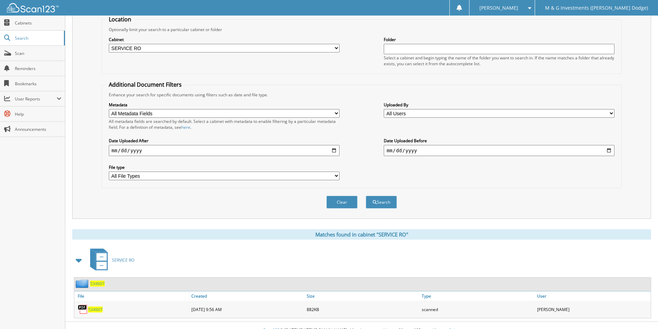
scroll to position [84, 0]
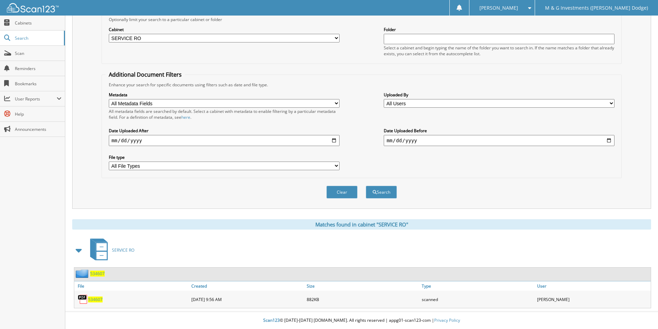
click at [97, 273] on span "534607" at bounding box center [97, 274] width 15 height 6
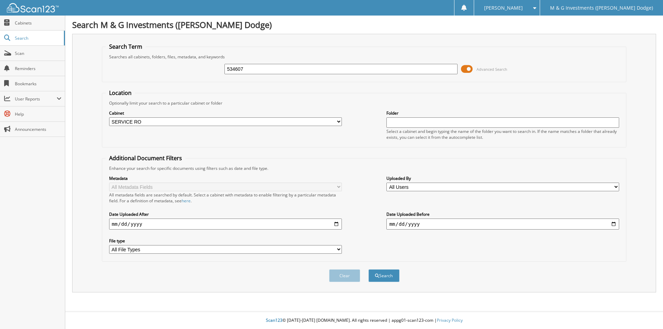
select select "19462"
click at [234, 67] on input "534607" at bounding box center [340, 69] width 233 height 10
type input "534585"
click at [368, 269] on button "Search" at bounding box center [383, 275] width 31 height 13
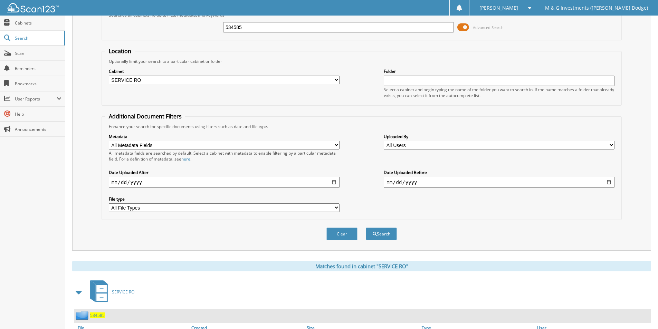
scroll to position [84, 0]
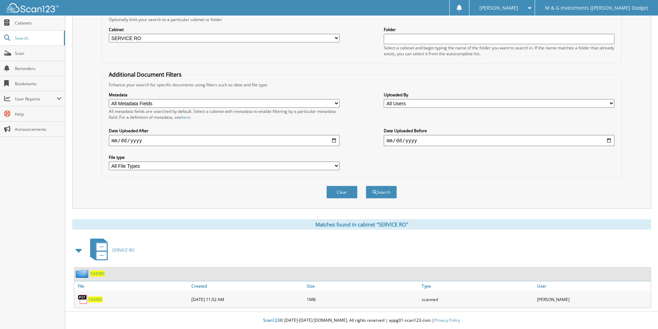
click at [93, 272] on span "534585" at bounding box center [97, 274] width 15 height 6
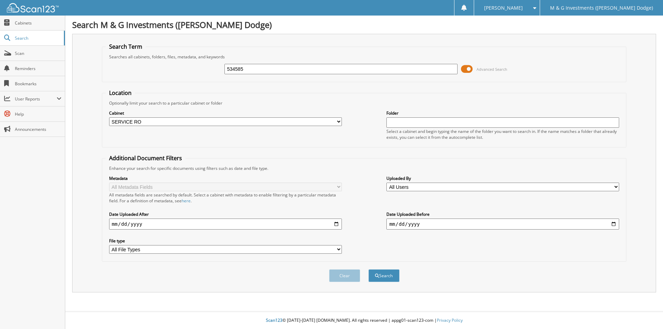
select select "19462"
click at [233, 69] on input "534585" at bounding box center [340, 69] width 233 height 10
type input "534627"
click at [368, 269] on button "Search" at bounding box center [383, 275] width 31 height 13
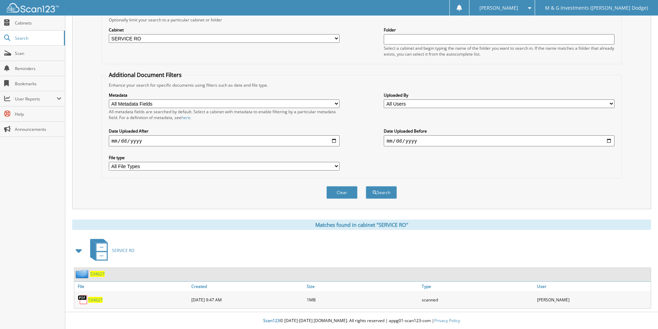
scroll to position [84, 0]
click at [97, 274] on span "534627" at bounding box center [97, 274] width 15 height 6
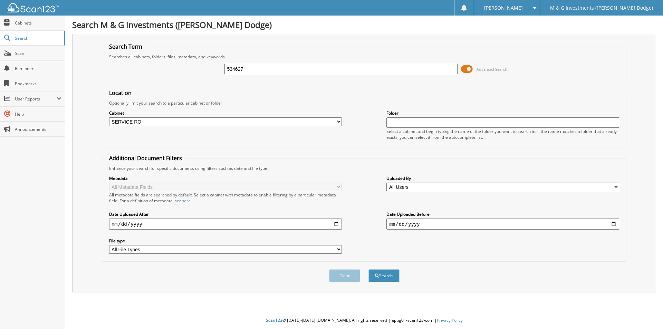
select select "19462"
click at [230, 69] on input "534627" at bounding box center [340, 69] width 233 height 10
type input "534620"
click at [368, 269] on button "Search" at bounding box center [383, 275] width 31 height 13
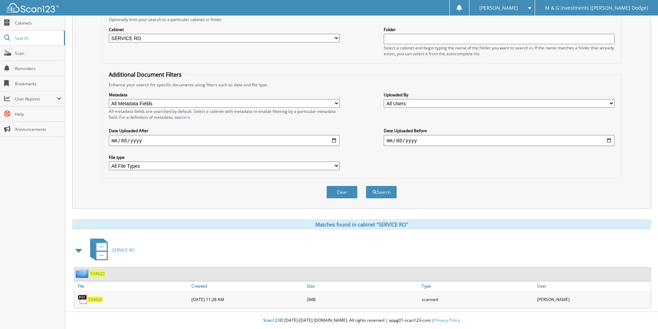
scroll to position [84, 0]
click at [97, 271] on span "534620" at bounding box center [97, 274] width 15 height 6
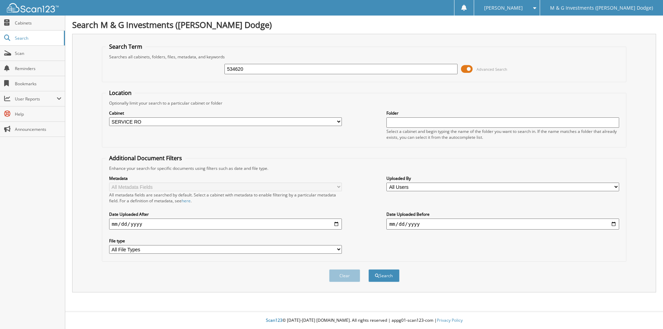
select select "19462"
click at [233, 64] on div "534620" at bounding box center [340, 69] width 233 height 12
click at [233, 69] on input "534620" at bounding box center [340, 69] width 233 height 10
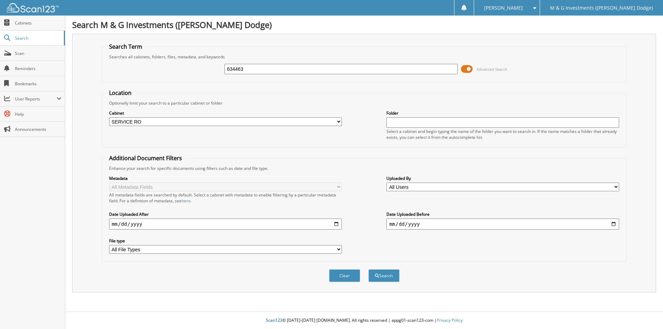
type input "634463"
click at [368, 269] on button "Search" at bounding box center [383, 275] width 31 height 13
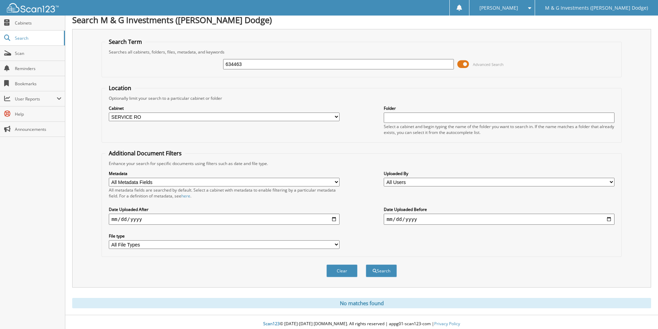
scroll to position [9, 0]
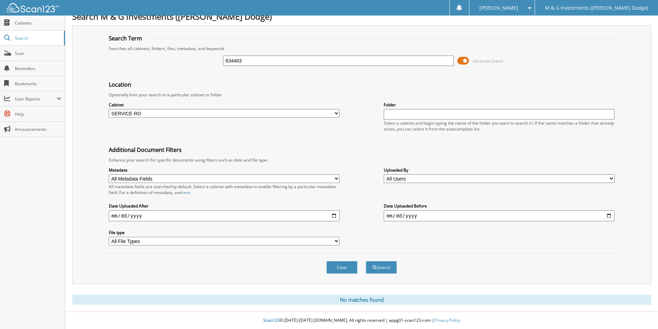
click at [230, 58] on input "634463" at bounding box center [338, 61] width 231 height 10
type input "534463"
click at [366, 261] on button "Search" at bounding box center [381, 267] width 31 height 13
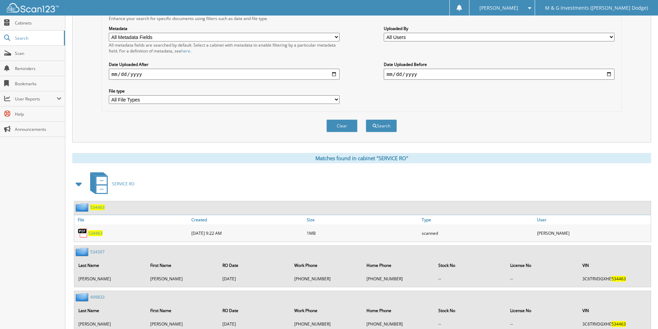
scroll to position [173, 0]
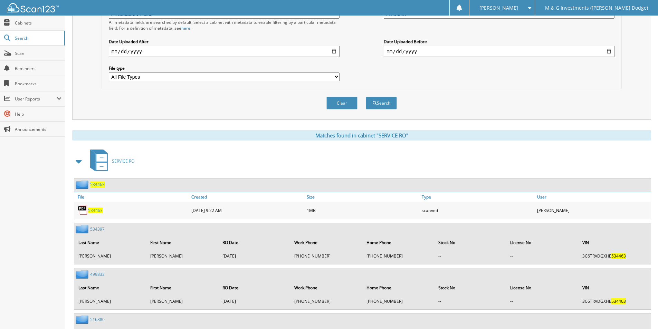
click at [100, 185] on span "534463" at bounding box center [97, 185] width 15 height 6
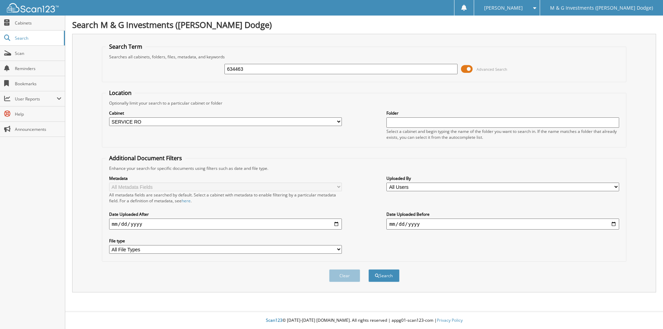
select select "19462"
click at [230, 68] on input "634463" at bounding box center [340, 69] width 233 height 10
type input "534616"
click at [368, 269] on button "Search" at bounding box center [383, 275] width 31 height 13
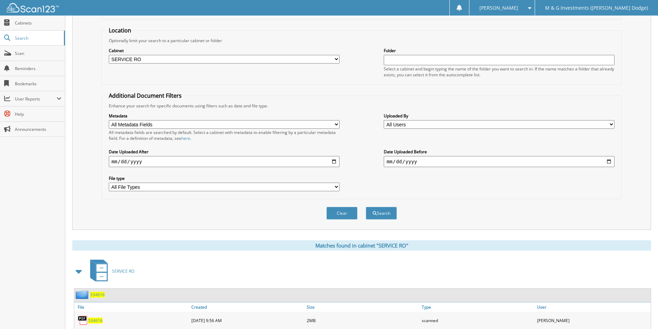
scroll to position [84, 0]
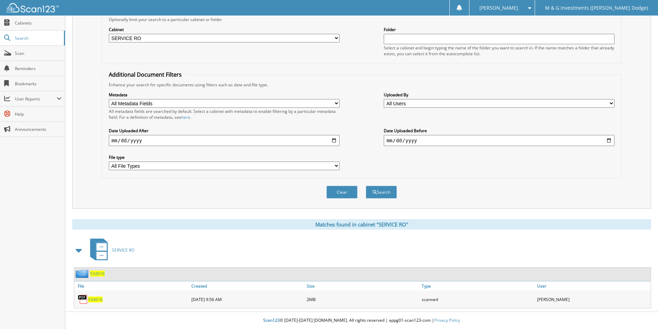
click at [100, 273] on span "534616" at bounding box center [97, 274] width 15 height 6
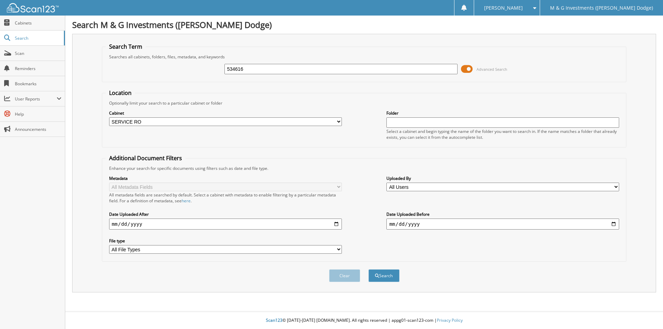
select select "19462"
click at [232, 69] on input "534616" at bounding box center [340, 69] width 233 height 10
type input "534615"
click at [368, 269] on button "Search" at bounding box center [383, 275] width 31 height 13
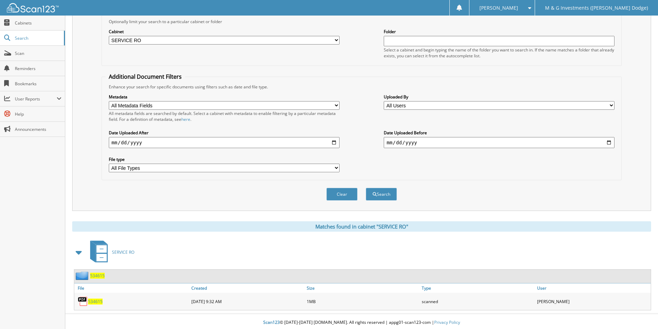
scroll to position [84, 0]
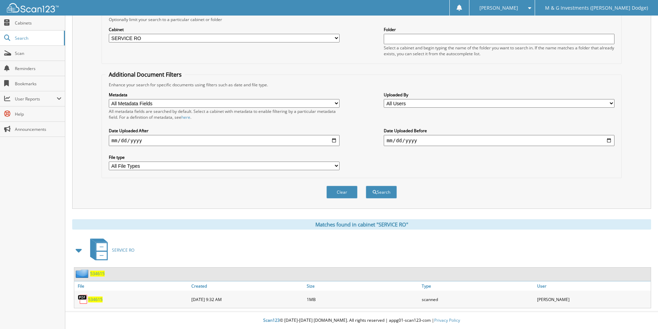
click at [100, 274] on span "534615" at bounding box center [97, 274] width 15 height 6
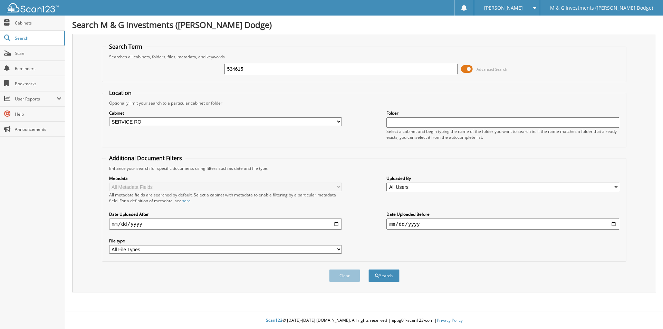
select select "19462"
click at [234, 69] on input "534615" at bounding box center [340, 69] width 233 height 10
type input "534595"
click at [368, 269] on button "Search" at bounding box center [383, 275] width 31 height 13
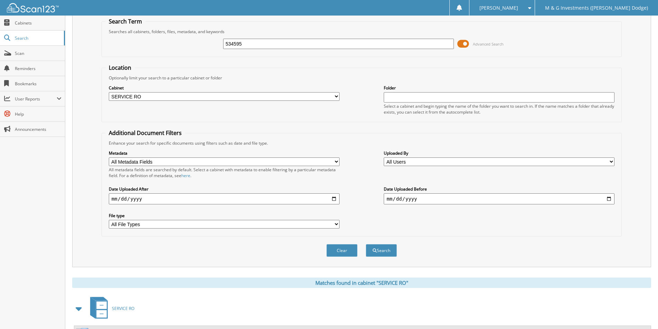
scroll to position [84, 0]
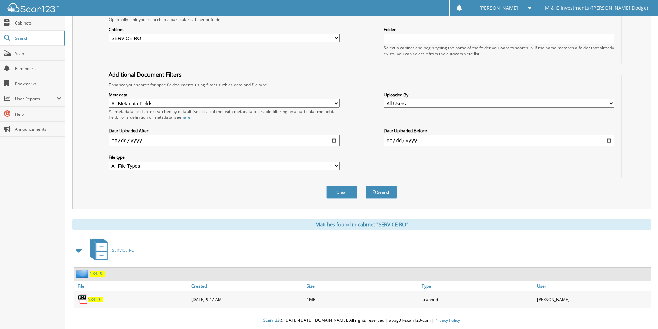
click at [97, 272] on span "534595" at bounding box center [97, 274] width 15 height 6
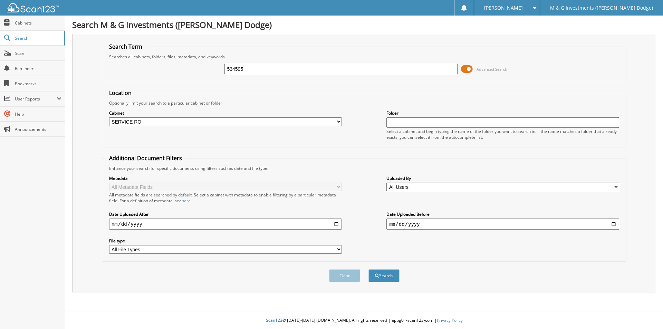
select select "19462"
click at [235, 69] on input "534595" at bounding box center [340, 69] width 233 height 10
type input "534543"
click at [368, 269] on button "Search" at bounding box center [383, 275] width 31 height 13
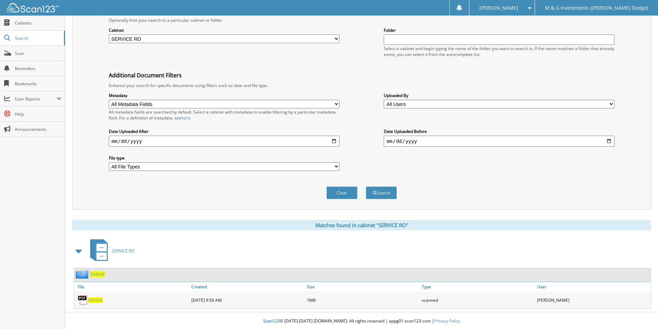
scroll to position [84, 0]
click at [99, 275] on span "534543" at bounding box center [97, 274] width 15 height 6
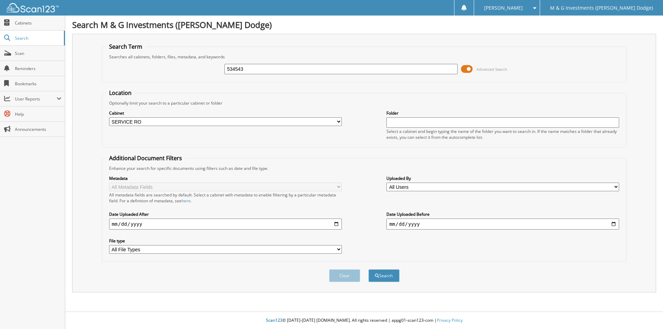
select select "19462"
click at [237, 68] on input "534543" at bounding box center [340, 69] width 233 height 10
type input "533910"
click at [368, 269] on button "Search" at bounding box center [383, 275] width 31 height 13
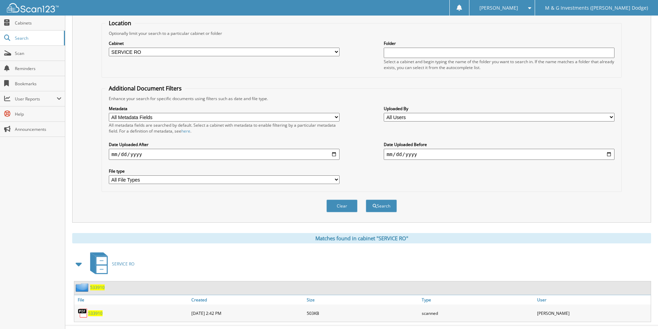
scroll to position [84, 0]
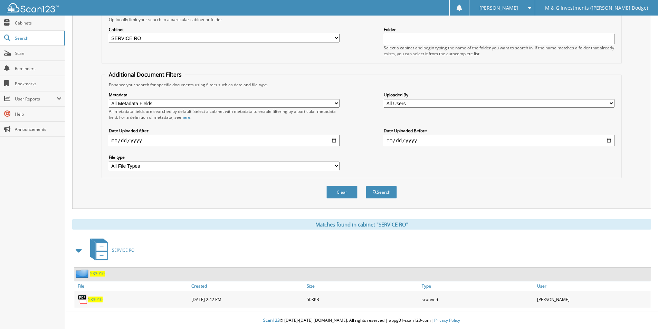
click at [96, 273] on span "533910" at bounding box center [97, 274] width 15 height 6
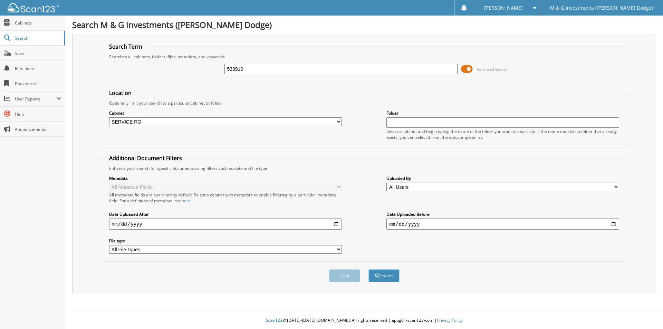
select select "19462"
click at [235, 69] on input "533910" at bounding box center [340, 69] width 233 height 10
type input "532818"
click at [368, 269] on button "Search" at bounding box center [383, 275] width 31 height 13
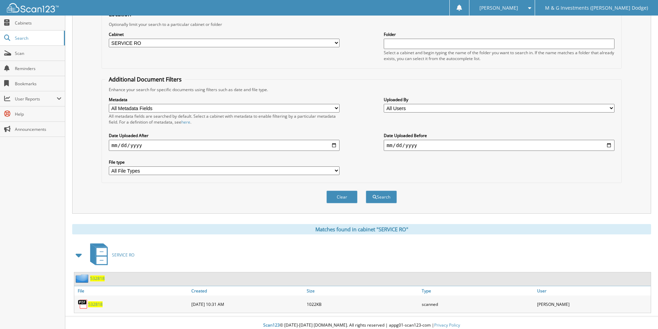
scroll to position [84, 0]
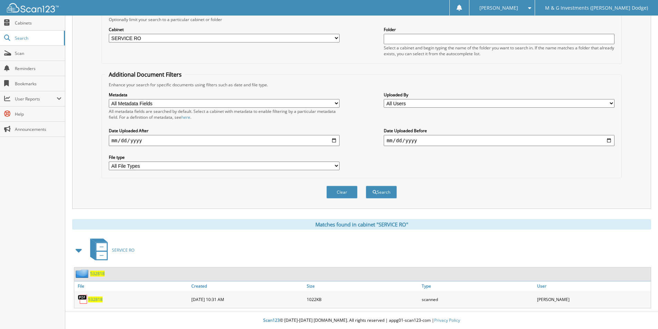
click at [95, 274] on span "532818" at bounding box center [97, 274] width 15 height 6
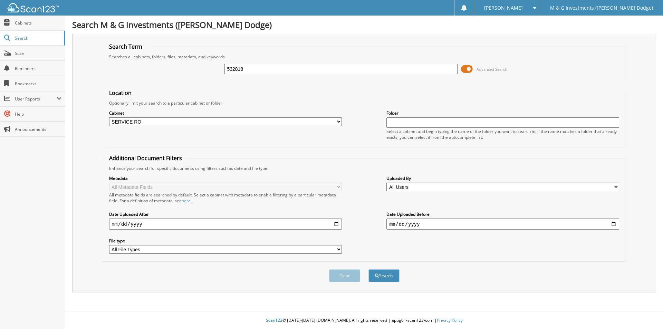
select select "19462"
click at [237, 68] on input "532818" at bounding box center [340, 69] width 233 height 10
type input "534567"
click at [368, 269] on button "Search" at bounding box center [383, 275] width 31 height 13
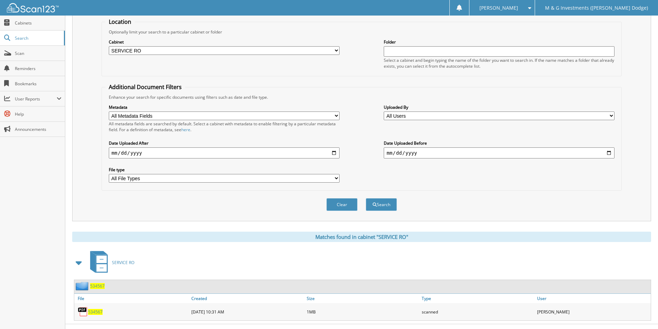
scroll to position [84, 0]
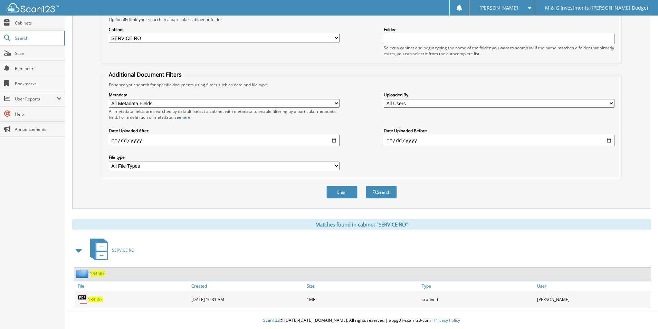
click at [99, 275] on span "534567" at bounding box center [97, 274] width 15 height 6
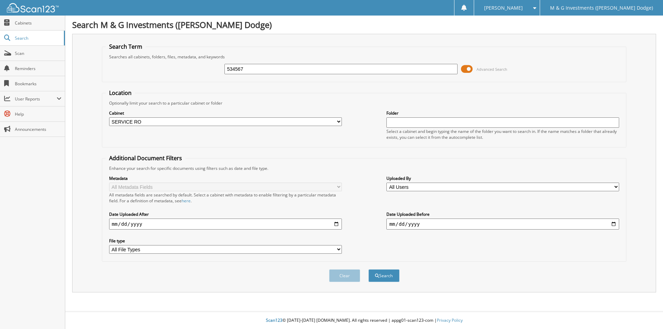
select select "19462"
click at [231, 69] on input "534567" at bounding box center [340, 69] width 233 height 10
type input "533810"
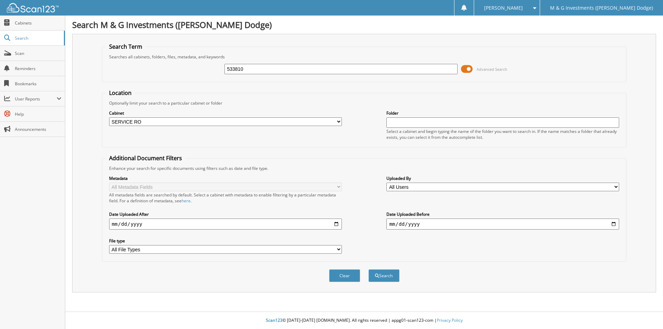
click at [368, 269] on button "Search" at bounding box center [383, 275] width 31 height 13
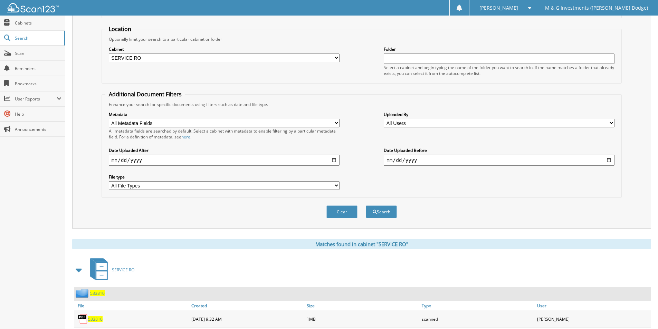
scroll to position [84, 0]
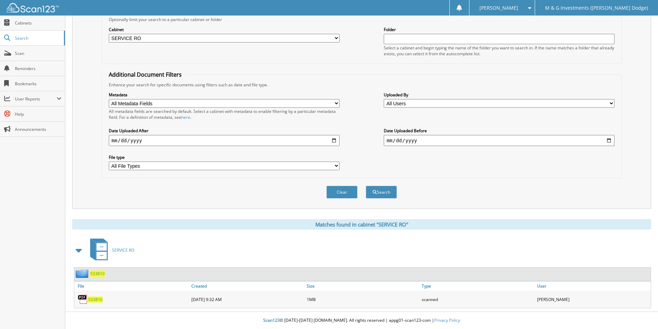
click at [100, 273] on span "533810" at bounding box center [97, 274] width 15 height 6
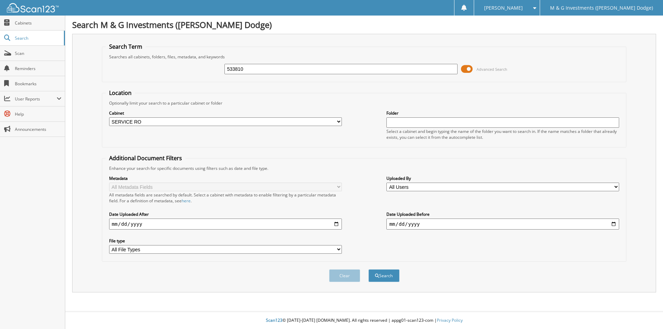
select select "19462"
click at [235, 70] on input "533810" at bounding box center [340, 69] width 233 height 10
type input "532720"
click at [368, 269] on button "Search" at bounding box center [383, 275] width 31 height 13
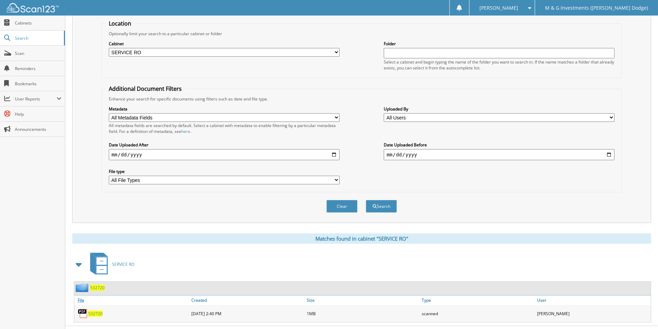
scroll to position [84, 0]
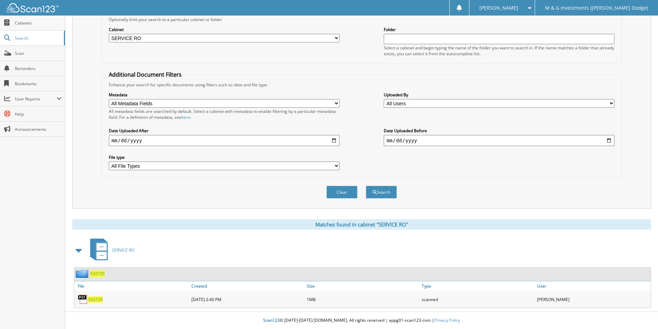
click at [98, 271] on span "532720" at bounding box center [97, 274] width 15 height 6
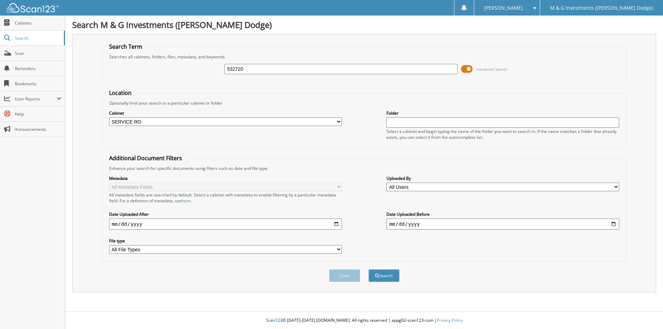
select select "19462"
click at [233, 70] on input "532720" at bounding box center [340, 69] width 233 height 10
type input "533508"
click at [368, 269] on button "Search" at bounding box center [383, 275] width 31 height 13
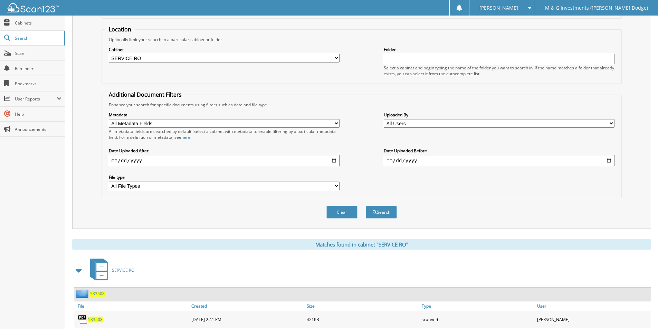
scroll to position [84, 0]
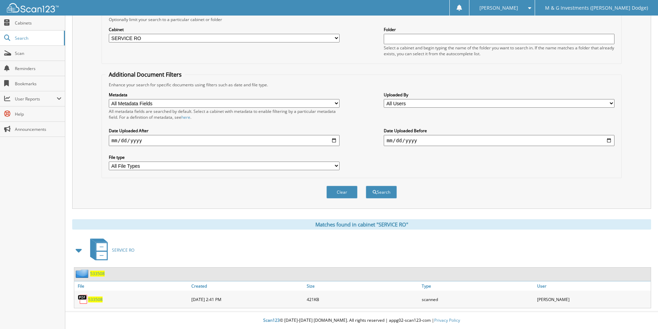
click at [97, 276] on span "533508" at bounding box center [97, 274] width 15 height 6
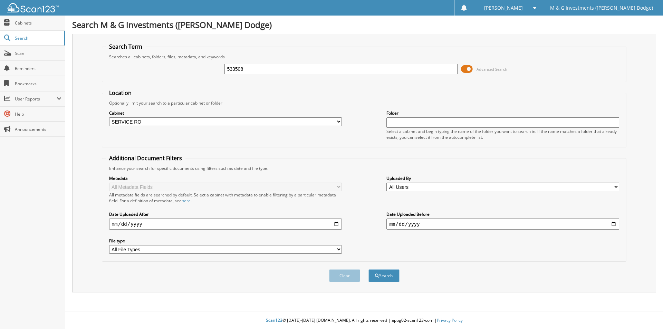
select select "19462"
click at [231, 71] on input "533508" at bounding box center [340, 69] width 233 height 10
type input "534684"
click at [368, 269] on button "Search" at bounding box center [383, 275] width 31 height 13
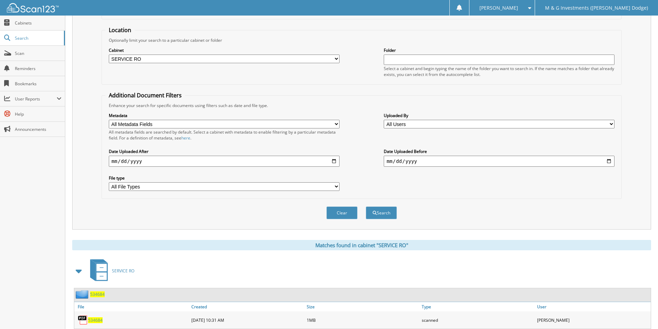
scroll to position [84, 0]
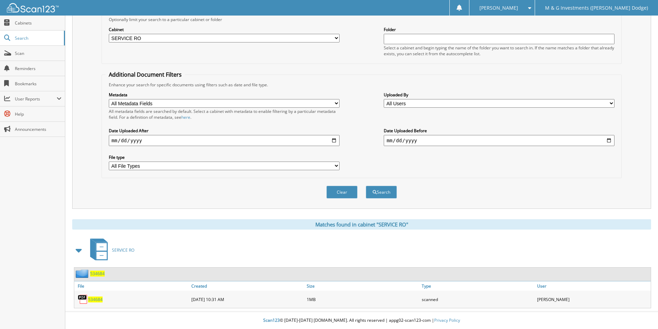
click at [97, 273] on span "534684" at bounding box center [97, 274] width 15 height 6
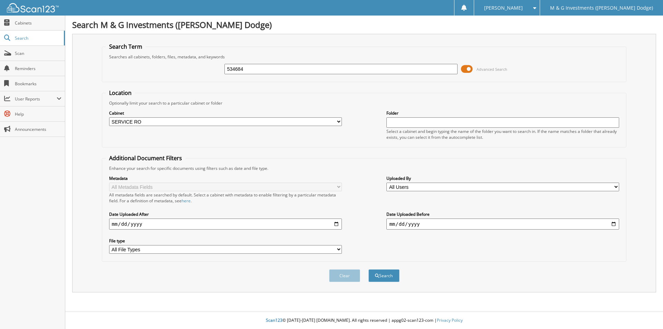
select select "19462"
click at [229, 66] on input "534684" at bounding box center [340, 69] width 233 height 10
type input "534654"
click at [368, 269] on button "Search" at bounding box center [383, 275] width 31 height 13
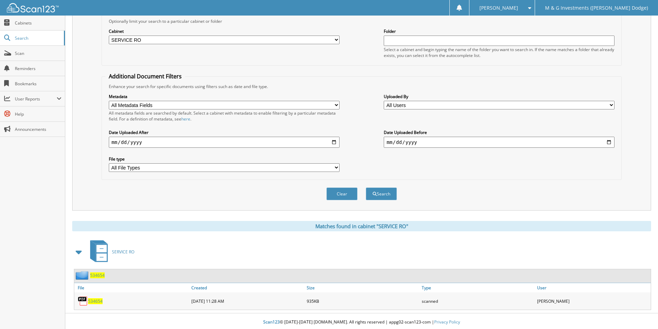
scroll to position [84, 0]
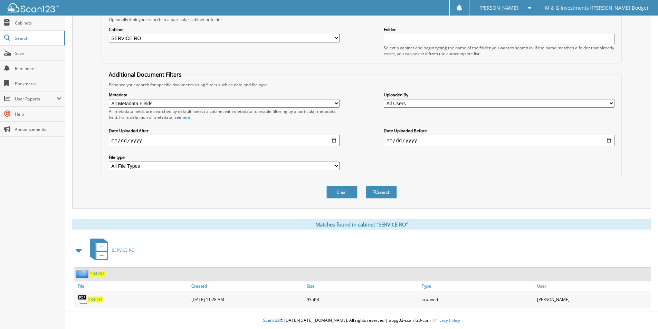
click at [96, 274] on span "534654" at bounding box center [97, 274] width 15 height 6
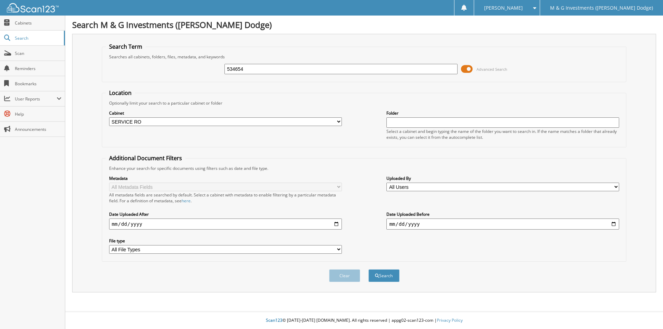
select select "19462"
drag, startPoint x: 237, startPoint y: 69, endPoint x: 233, endPoint y: 69, distance: 3.9
click at [233, 69] on input "534654" at bounding box center [340, 69] width 233 height 10
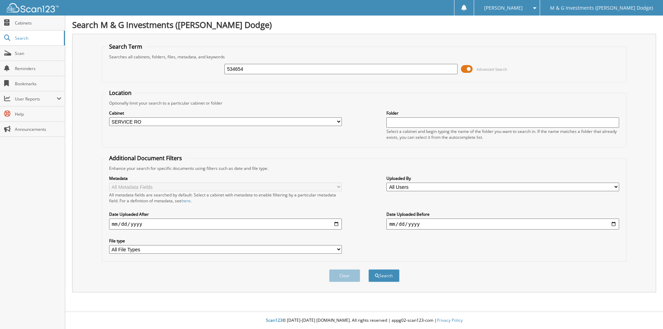
click at [232, 69] on input "534654" at bounding box center [340, 69] width 233 height 10
type input "534686"
click at [368, 269] on button "Search" at bounding box center [383, 275] width 31 height 13
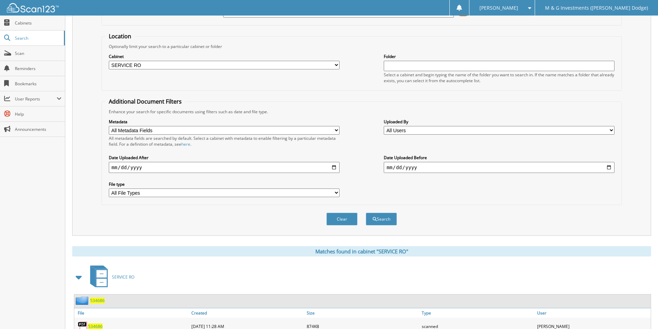
scroll to position [84, 0]
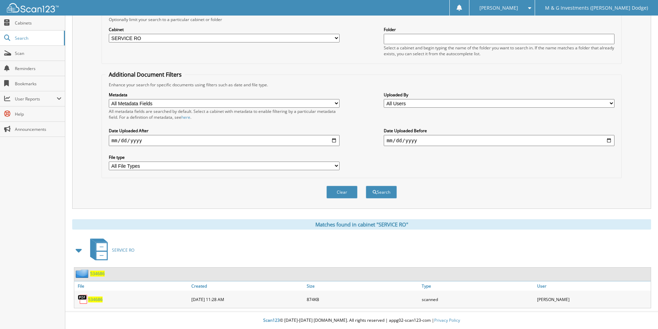
click at [100, 273] on span "534686" at bounding box center [97, 274] width 15 height 6
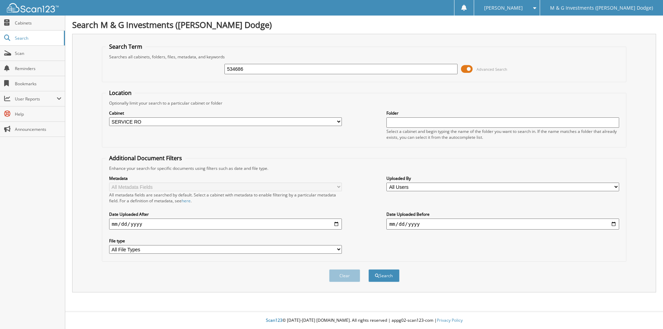
select select "19462"
click at [237, 66] on input "534686" at bounding box center [340, 69] width 233 height 10
type input "534683"
click at [368, 269] on button "Search" at bounding box center [383, 275] width 31 height 13
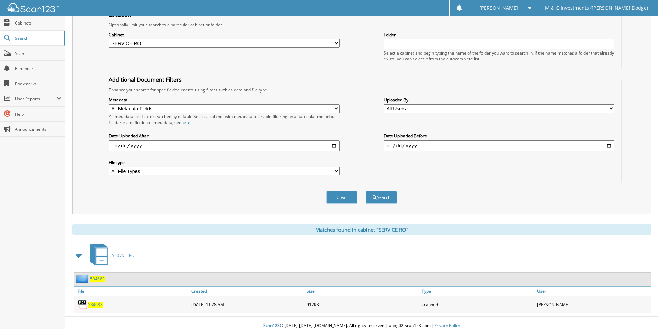
scroll to position [84, 0]
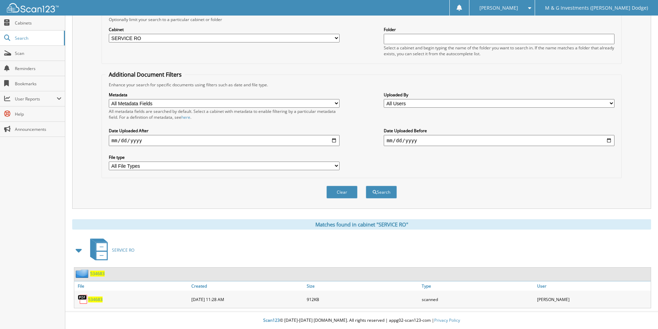
click at [100, 273] on span "534683" at bounding box center [97, 274] width 15 height 6
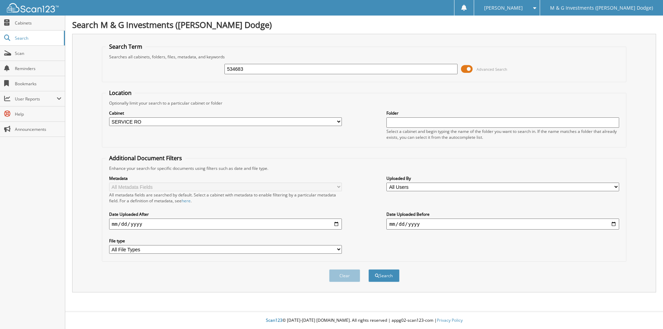
select select "19462"
click at [234, 70] on input "534683" at bounding box center [340, 69] width 233 height 10
type input "534177"
click at [368, 269] on button "Search" at bounding box center [383, 275] width 31 height 13
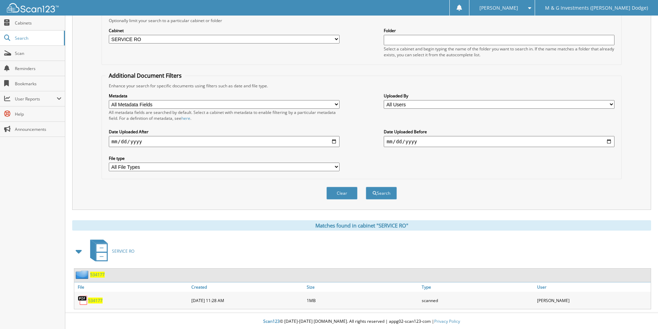
scroll to position [84, 0]
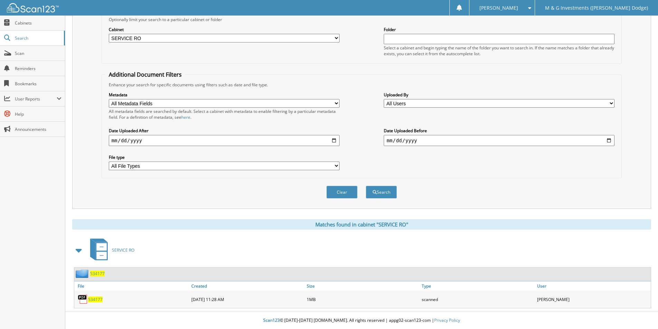
click at [95, 275] on span "534177" at bounding box center [97, 274] width 15 height 6
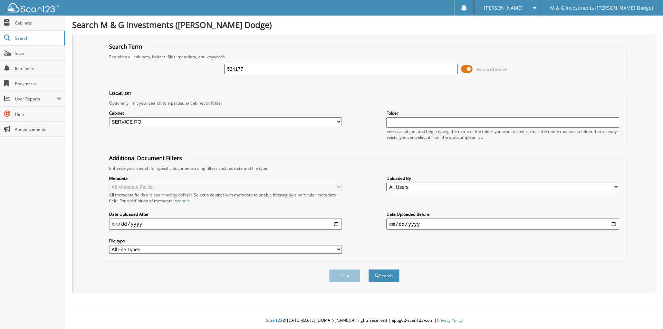
select select "19462"
click at [232, 68] on input "534177" at bounding box center [340, 69] width 233 height 10
type input "534674"
click at [368, 269] on button "Search" at bounding box center [383, 275] width 31 height 13
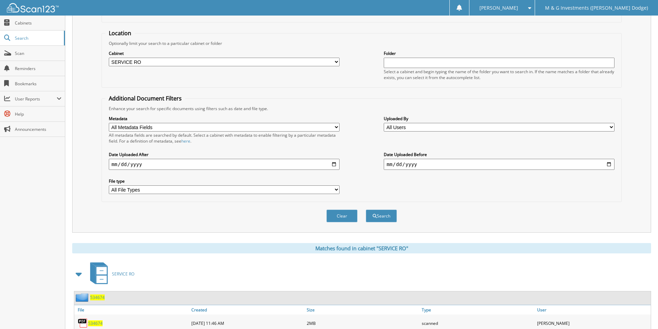
scroll to position [129, 0]
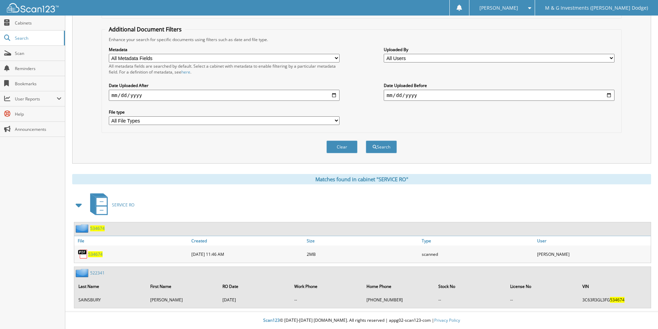
click at [100, 229] on span "534674" at bounding box center [97, 228] width 15 height 6
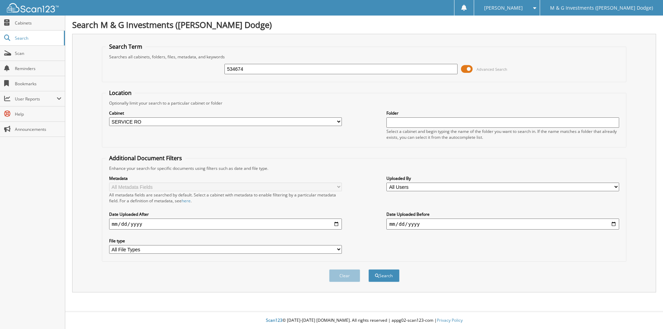
select select "19462"
click at [235, 70] on input "534674" at bounding box center [340, 69] width 233 height 10
type input "534671"
click at [368, 269] on button "Search" at bounding box center [383, 275] width 31 height 13
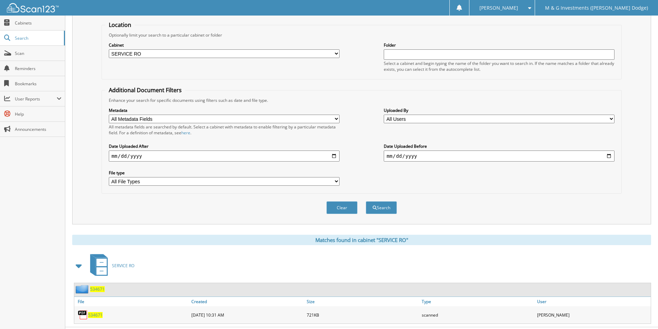
scroll to position [84, 0]
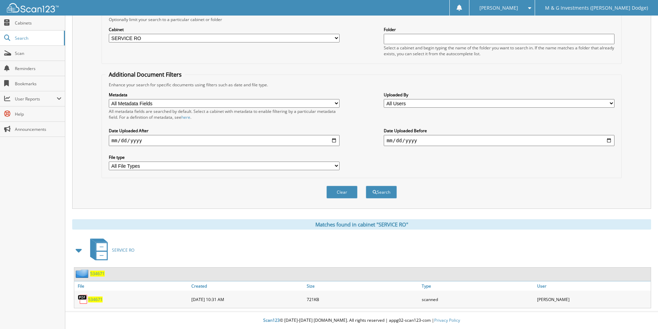
click at [99, 275] on span "534671" at bounding box center [97, 274] width 15 height 6
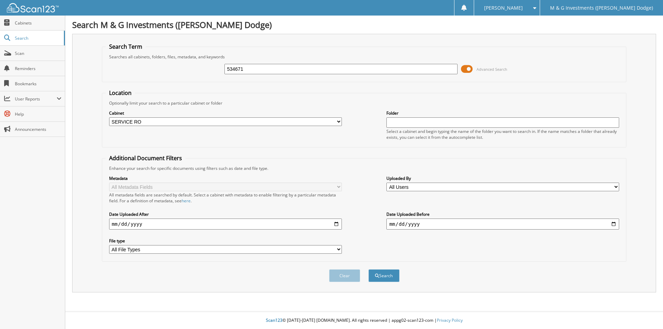
select select "19462"
click at [233, 68] on input "534671" at bounding box center [340, 69] width 233 height 10
type input "534675"
click at [368, 269] on button "Search" at bounding box center [383, 275] width 31 height 13
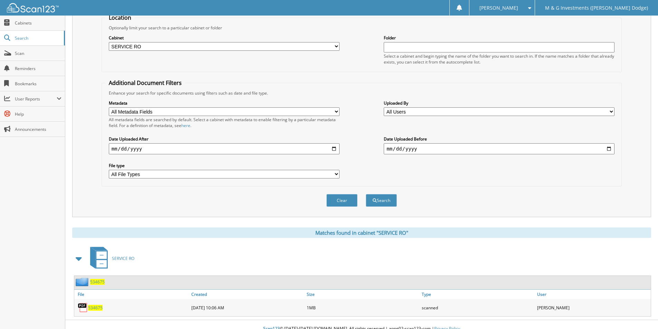
scroll to position [84, 0]
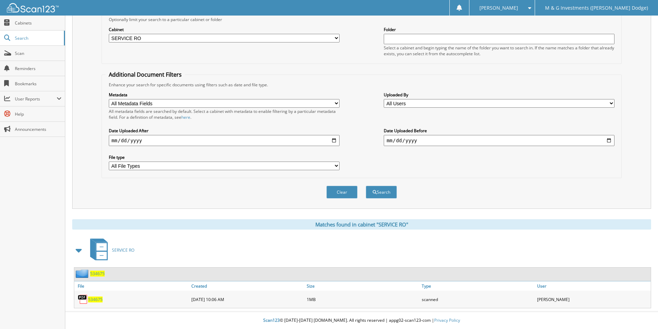
click at [97, 273] on span "534675" at bounding box center [97, 274] width 15 height 6
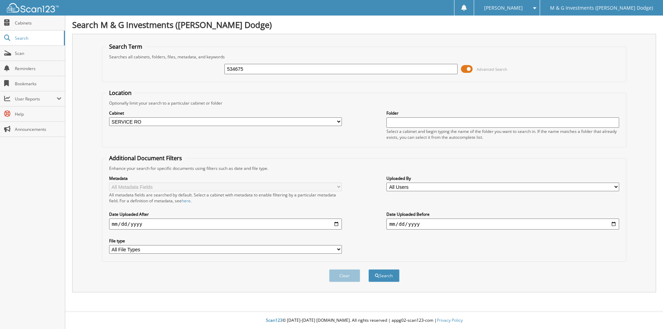
select select "19462"
click at [236, 70] on input "534675" at bounding box center [340, 69] width 233 height 10
click at [239, 70] on input "534675" at bounding box center [340, 69] width 233 height 10
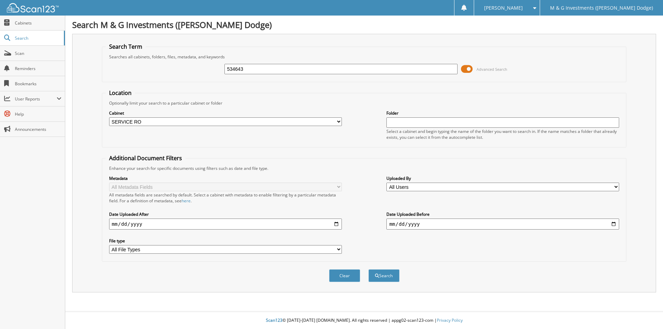
type input "534643"
click at [368, 269] on button "Search" at bounding box center [383, 275] width 31 height 13
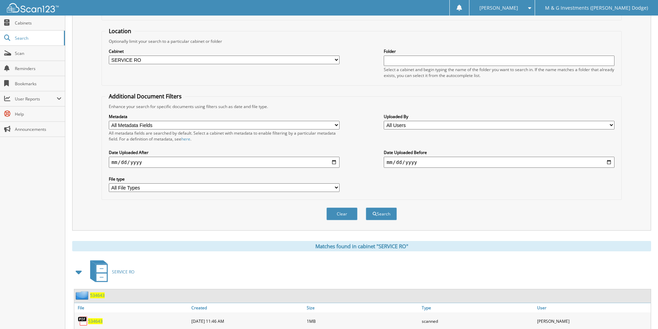
scroll to position [84, 0]
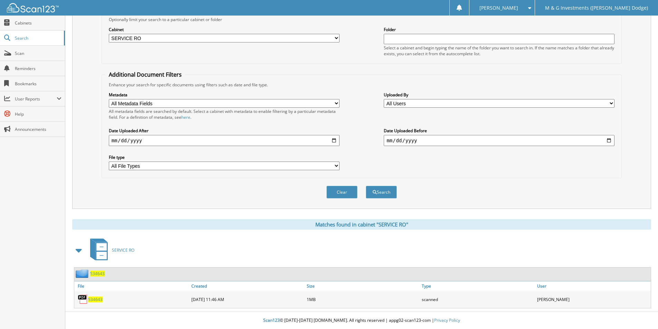
click at [99, 273] on span "534643" at bounding box center [97, 274] width 15 height 6
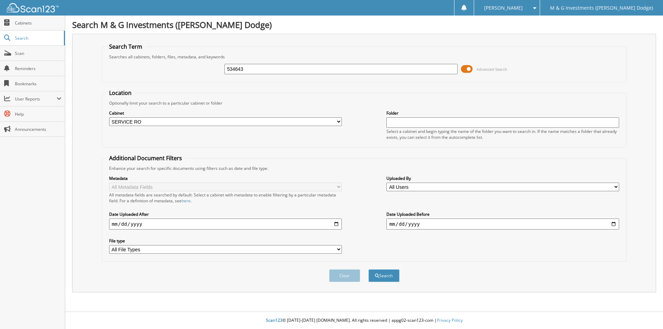
select select "19462"
click at [238, 70] on input "534643" at bounding box center [340, 69] width 233 height 10
type input "534171"
click at [368, 269] on button "Search" at bounding box center [383, 275] width 31 height 13
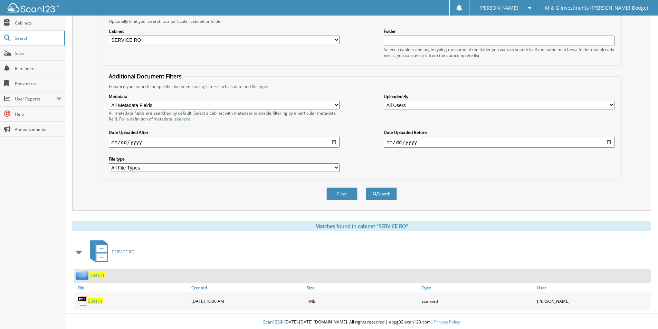
scroll to position [84, 0]
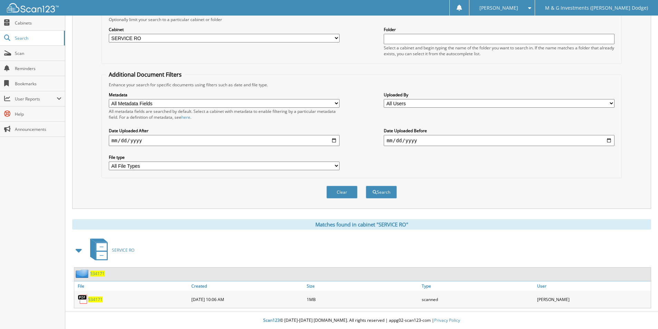
click at [95, 272] on span "534171" at bounding box center [97, 274] width 15 height 6
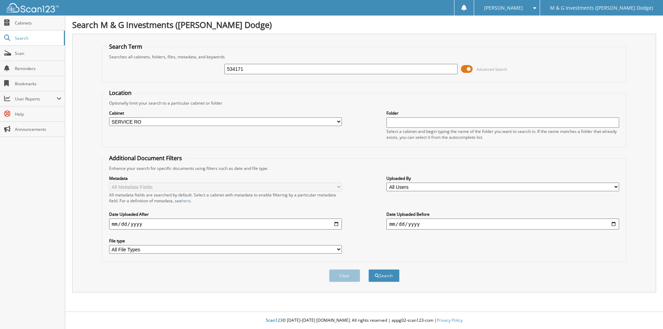
select select "19462"
click at [238, 69] on input "534171" at bounding box center [340, 69] width 233 height 10
type input "534651"
click at [368, 269] on button "Search" at bounding box center [383, 275] width 31 height 13
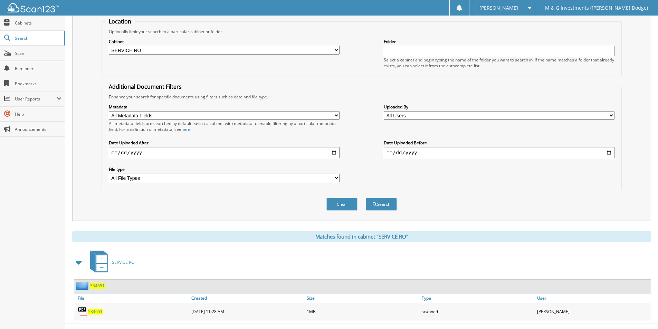
scroll to position [84, 0]
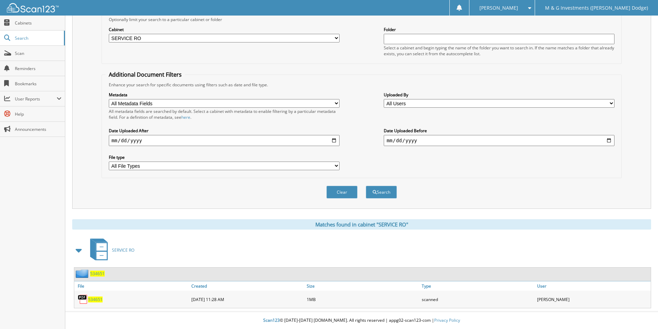
click at [100, 271] on span "534651" at bounding box center [97, 274] width 15 height 6
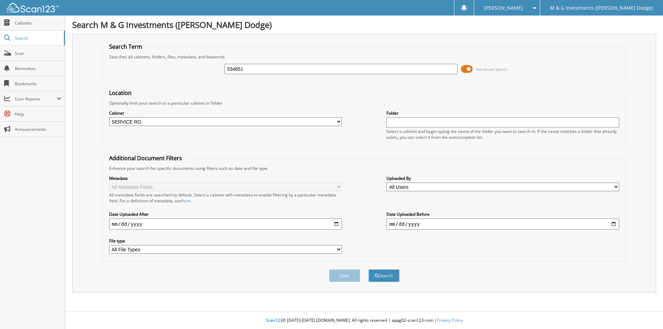
select select "19462"
click at [233, 71] on input "534651" at bounding box center [340, 69] width 233 height 10
type input "534540"
click at [368, 269] on button "Search" at bounding box center [383, 275] width 31 height 13
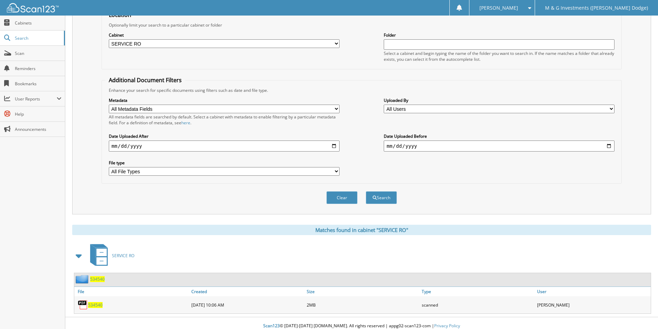
scroll to position [84, 0]
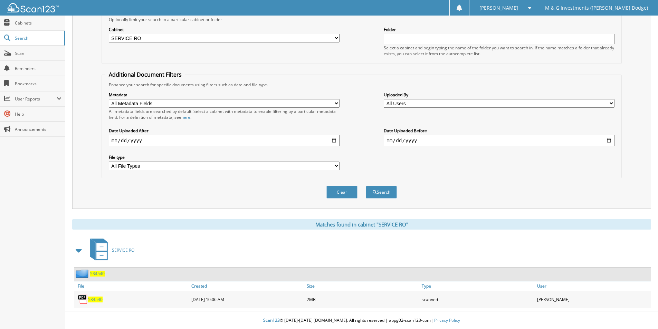
click at [101, 272] on span "534540" at bounding box center [97, 274] width 15 height 6
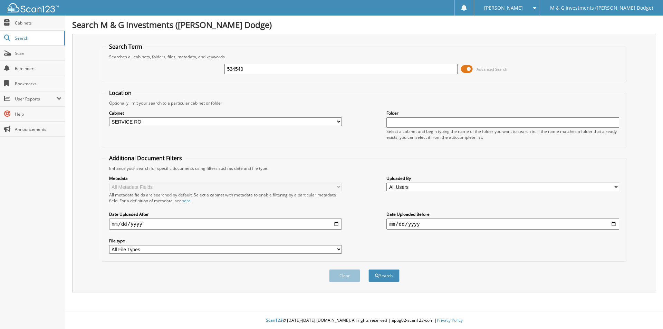
select select "19462"
click at [238, 71] on input "534540" at bounding box center [340, 69] width 233 height 10
type input "532621"
click at [368, 269] on button "Search" at bounding box center [383, 275] width 31 height 13
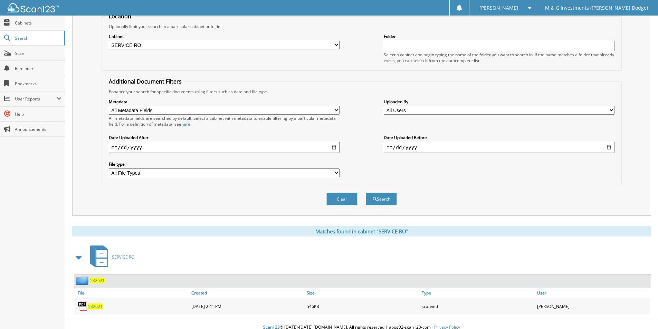
scroll to position [84, 0]
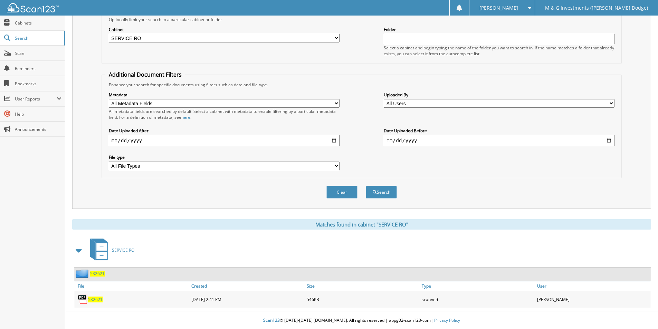
click at [100, 274] on span "532621" at bounding box center [97, 274] width 15 height 6
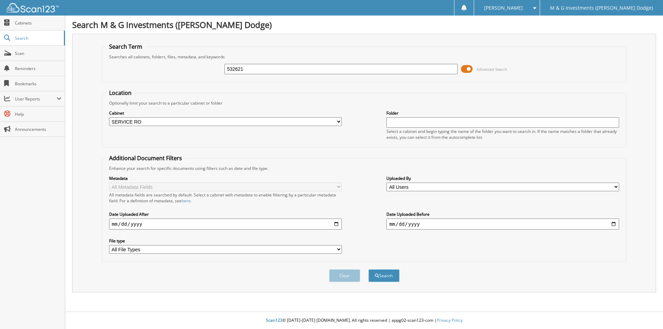
select select "19462"
click at [236, 72] on input "532621" at bounding box center [340, 69] width 233 height 10
type input "535401"
click at [368, 269] on button "Search" at bounding box center [383, 275] width 31 height 13
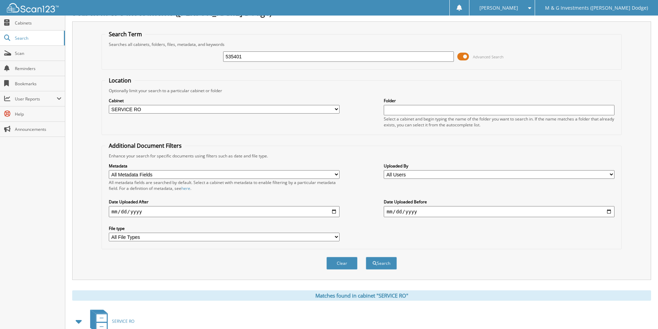
scroll to position [84, 0]
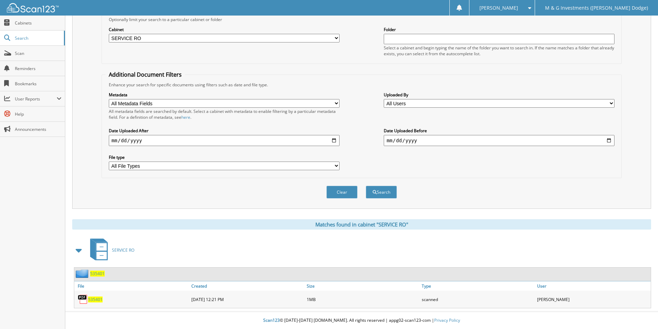
click at [104, 273] on link "535401" at bounding box center [97, 274] width 15 height 6
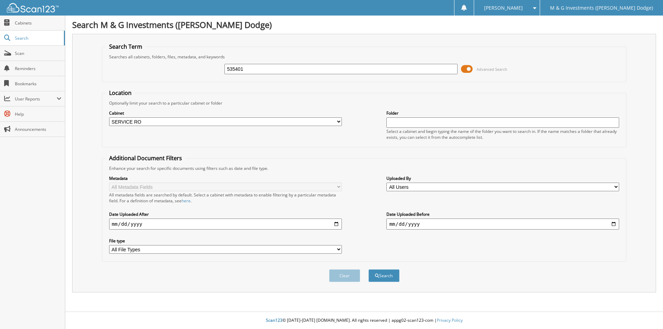
select select "19462"
click at [237, 67] on input "535401" at bounding box center [340, 69] width 233 height 10
type input "535436"
click at [368, 269] on button "Search" at bounding box center [383, 275] width 31 height 13
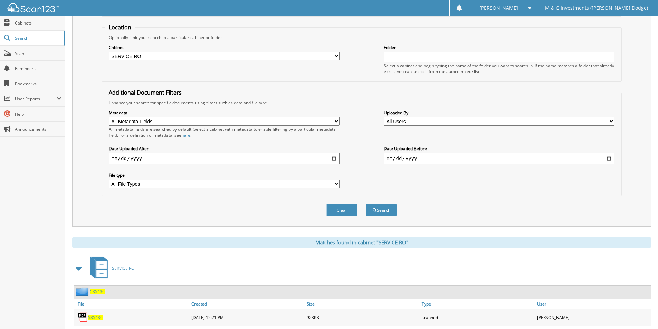
scroll to position [84, 0]
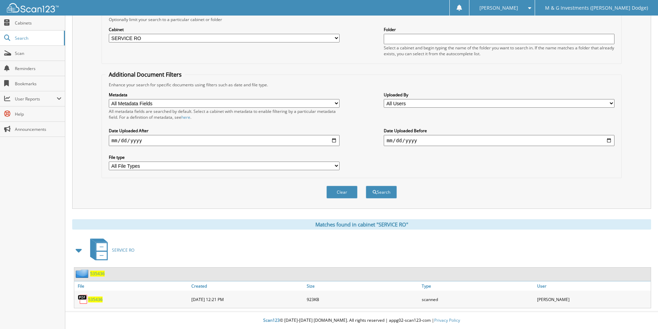
click at [95, 275] on span "535436" at bounding box center [97, 274] width 15 height 6
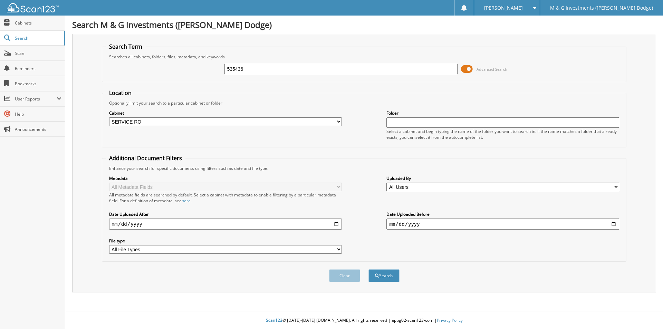
select select "19462"
click at [237, 69] on input "535436" at bounding box center [340, 69] width 233 height 10
type input "535427"
click at [368, 269] on button "Search" at bounding box center [383, 275] width 31 height 13
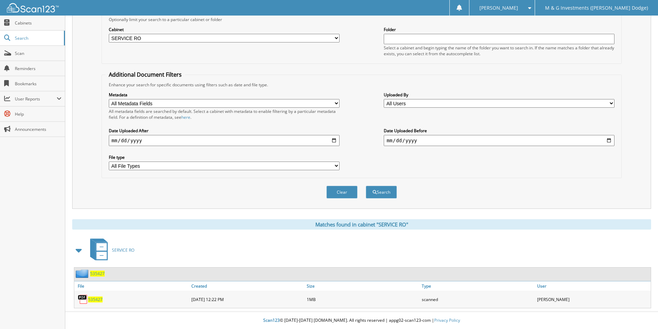
scroll to position [84, 0]
click at [99, 274] on span "535427" at bounding box center [97, 274] width 15 height 6
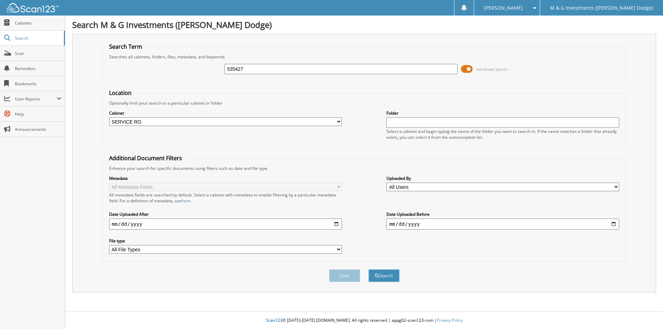
select select "19462"
click at [235, 66] on input "535427" at bounding box center [340, 69] width 233 height 10
type input "535433"
click at [368, 269] on button "Search" at bounding box center [383, 275] width 31 height 13
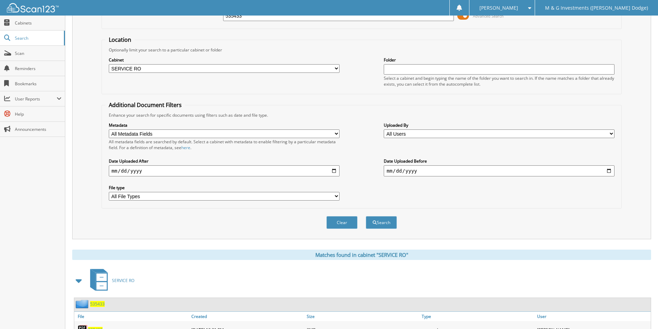
scroll to position [84, 0]
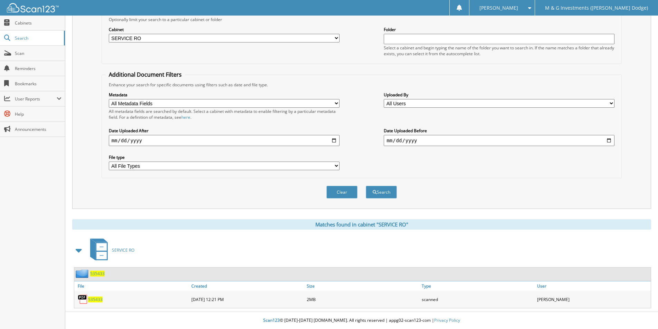
click at [98, 277] on div "535433" at bounding box center [89, 273] width 30 height 9
click at [99, 275] on span "535433" at bounding box center [97, 274] width 15 height 6
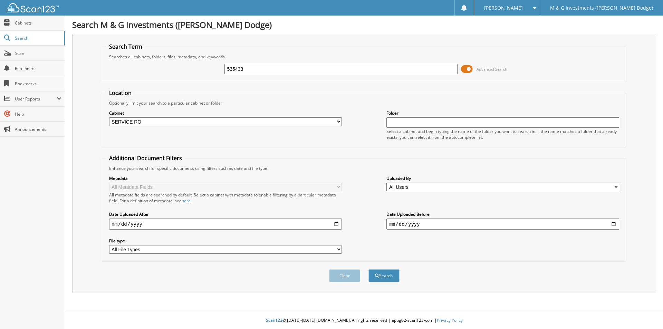
select select "19462"
click at [229, 68] on input "535433" at bounding box center [340, 69] width 233 height 10
type input "534799"
click at [368, 269] on button "Search" at bounding box center [383, 275] width 31 height 13
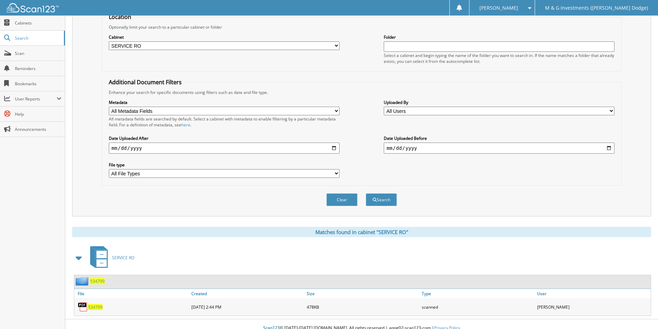
scroll to position [84, 0]
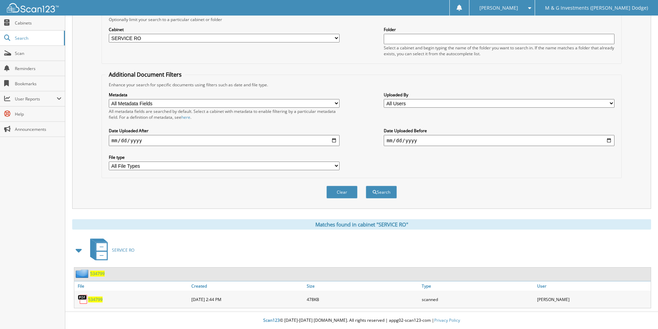
click at [101, 275] on span "534799" at bounding box center [97, 274] width 15 height 6
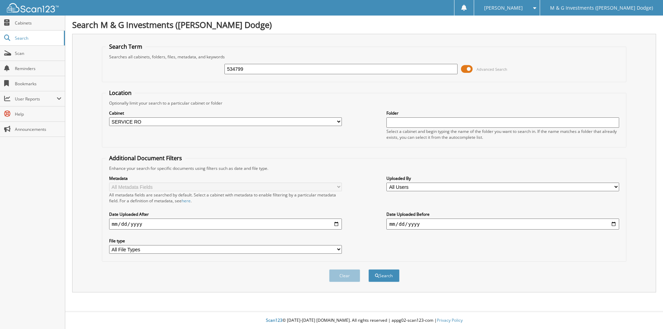
select select "19462"
click at [236, 67] on input "534799" at bounding box center [340, 69] width 233 height 10
type input "532770"
click at [368, 269] on button "Search" at bounding box center [383, 275] width 31 height 13
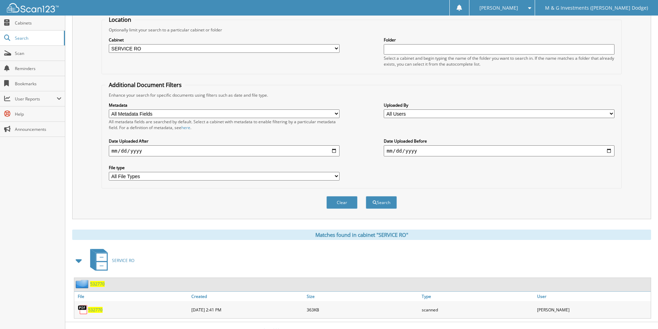
scroll to position [84, 0]
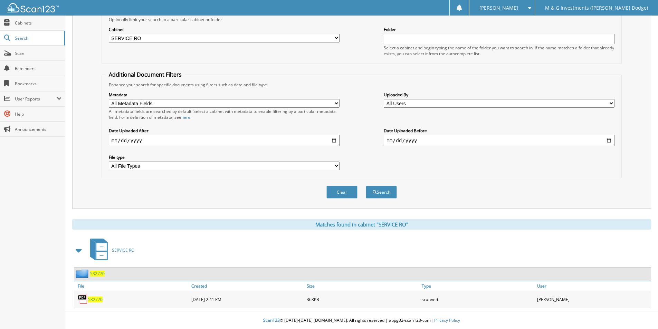
click at [99, 272] on span "532770" at bounding box center [97, 274] width 15 height 6
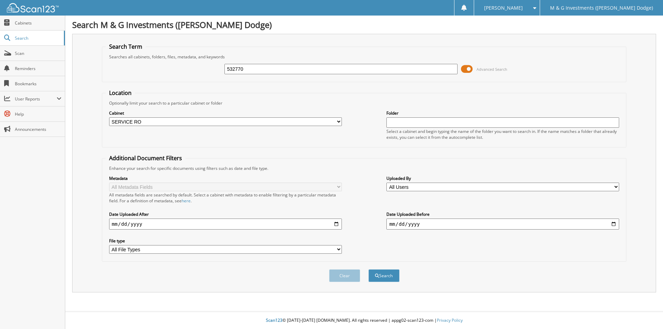
select select "19462"
click at [230, 71] on input "532770" at bounding box center [340, 69] width 233 height 10
type input "535285"
click at [368, 269] on button "Search" at bounding box center [383, 275] width 31 height 13
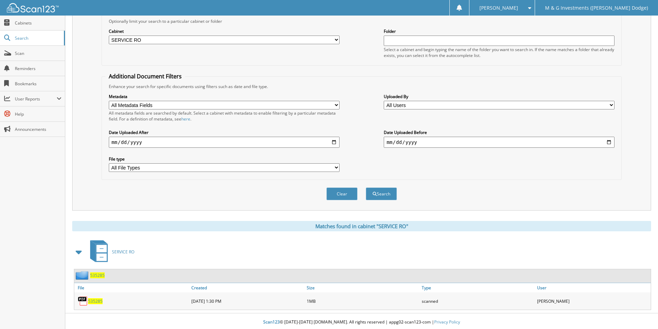
scroll to position [84, 0]
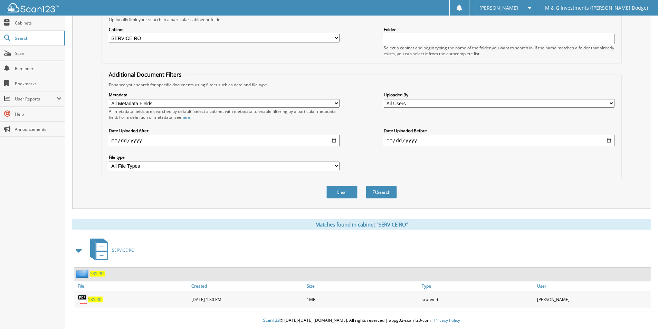
click at [97, 271] on span "535285" at bounding box center [97, 274] width 15 height 6
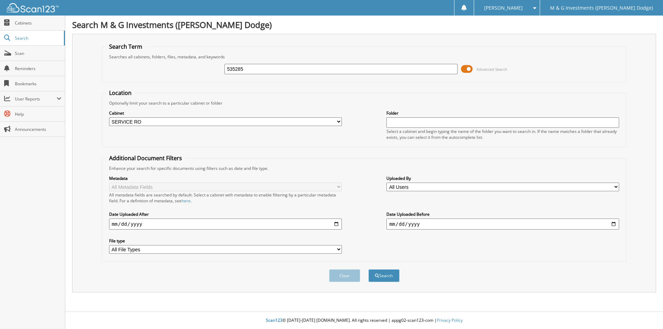
select select "19462"
click at [237, 68] on input "535285" at bounding box center [340, 69] width 233 height 10
type input "535303"
click at [368, 269] on button "Search" at bounding box center [383, 275] width 31 height 13
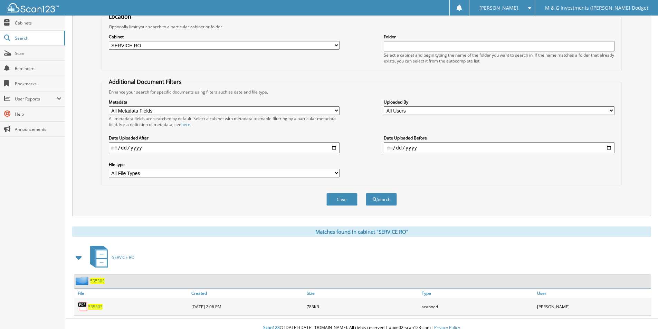
scroll to position [84, 0]
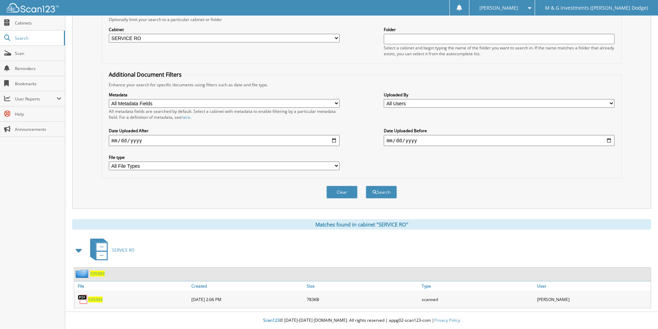
click at [100, 272] on span "535303" at bounding box center [97, 274] width 15 height 6
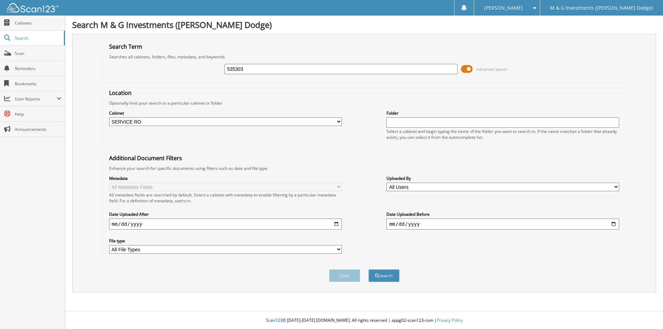
select select "19462"
click at [236, 66] on input "535303" at bounding box center [340, 69] width 233 height 10
type input "535311"
click at [368, 269] on button "Search" at bounding box center [383, 275] width 31 height 13
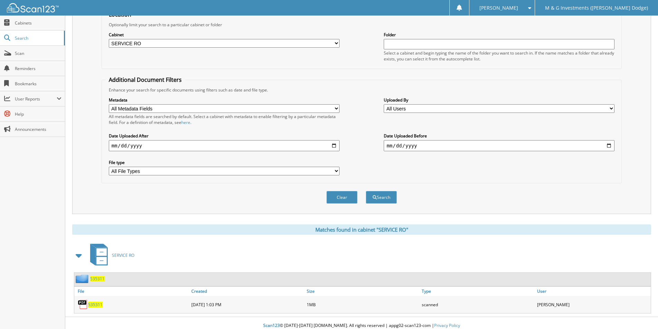
scroll to position [84, 0]
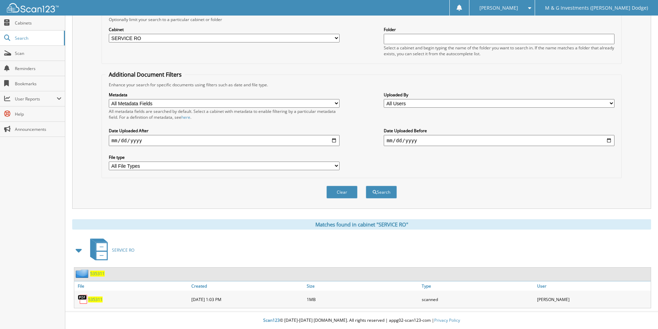
click at [95, 276] on span "535311" at bounding box center [97, 274] width 15 height 6
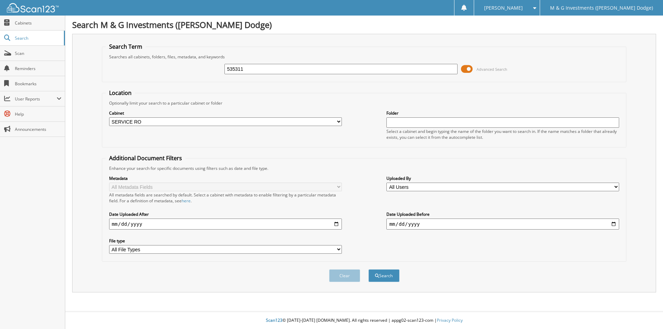
select select "19462"
click at [232, 70] on input "535311" at bounding box center [340, 69] width 233 height 10
type input "535305"
click at [368, 269] on button "Search" at bounding box center [383, 275] width 31 height 13
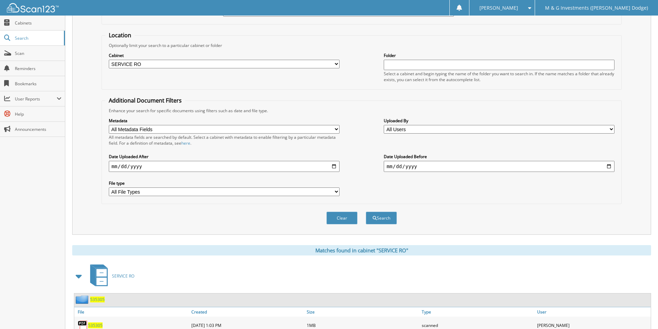
scroll to position [84, 0]
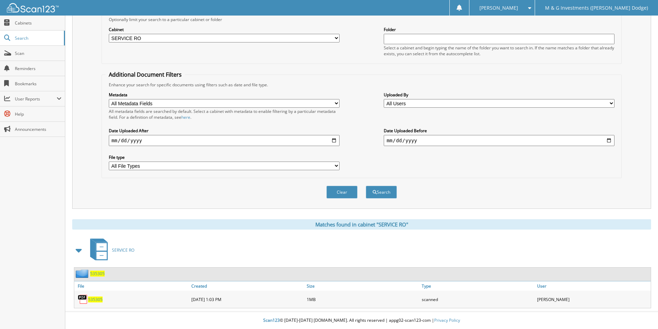
click at [96, 272] on span "535305" at bounding box center [97, 274] width 15 height 6
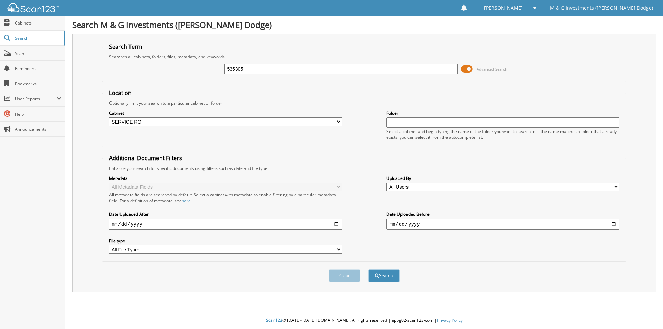
select select "19462"
click at [233, 69] on input "535305" at bounding box center [340, 69] width 233 height 10
type input "535286"
click at [368, 269] on button "Search" at bounding box center [383, 275] width 31 height 13
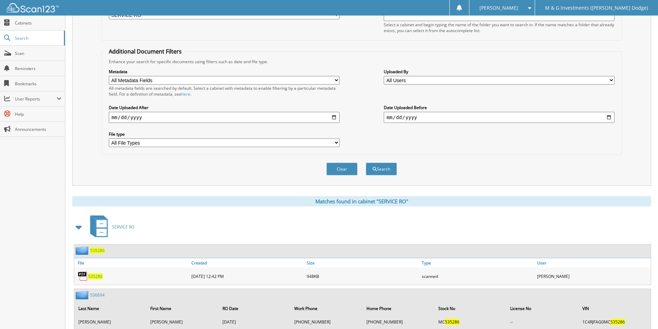
scroll to position [173, 0]
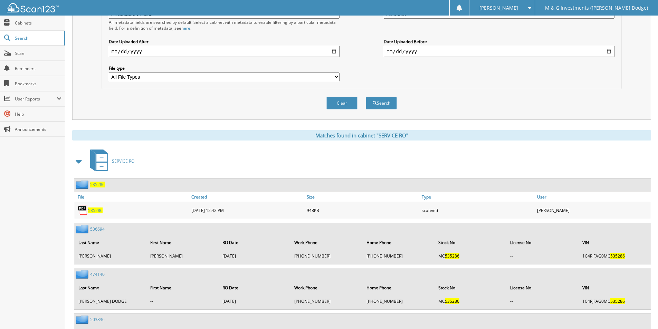
click at [101, 184] on span "535286" at bounding box center [97, 185] width 15 height 6
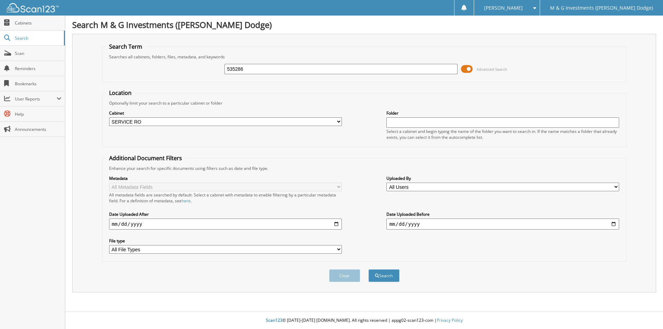
select select "19462"
click at [237, 68] on input "535286" at bounding box center [340, 69] width 233 height 10
type input "534614"
click at [368, 269] on button "Search" at bounding box center [383, 275] width 31 height 13
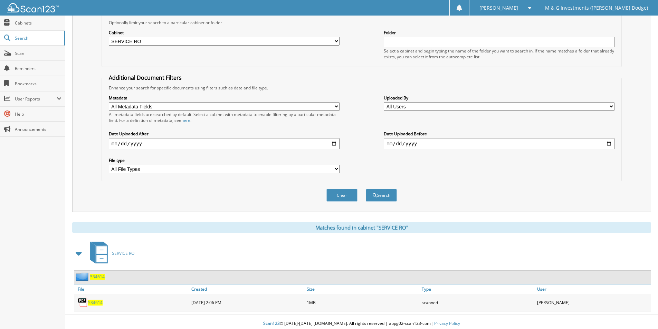
scroll to position [84, 0]
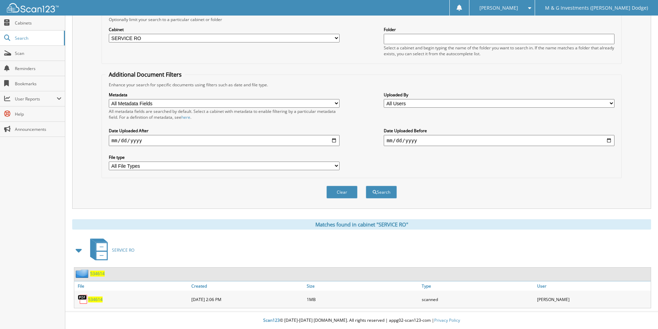
click at [98, 275] on span "534614" at bounding box center [97, 274] width 15 height 6
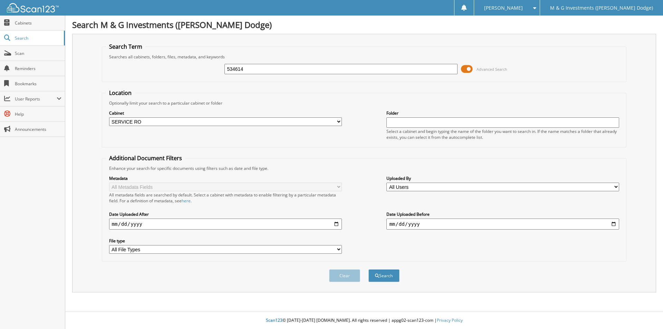
select select "19462"
click at [234, 67] on input "534614" at bounding box center [340, 69] width 233 height 10
type input "534804"
click at [368, 269] on button "Search" at bounding box center [383, 275] width 31 height 13
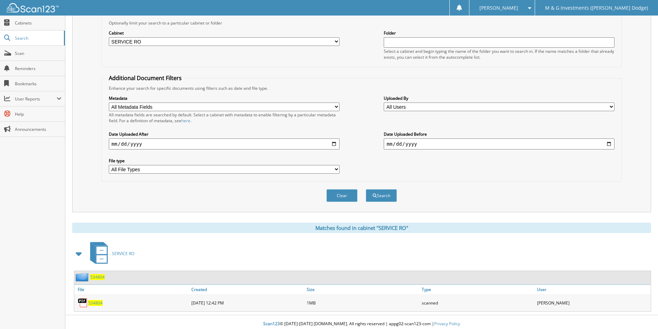
scroll to position [84, 0]
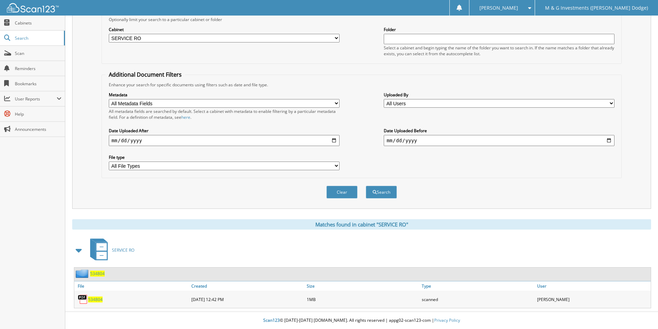
click at [96, 273] on span "534804" at bounding box center [97, 274] width 15 height 6
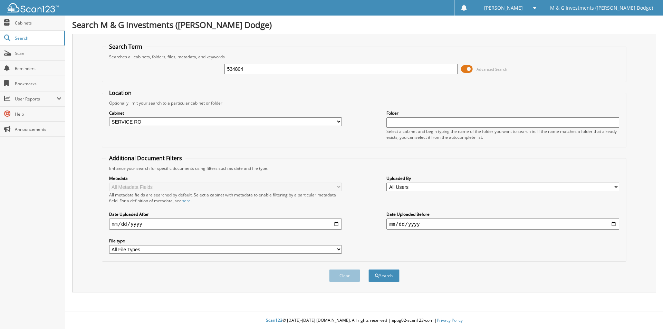
select select "19462"
click at [232, 70] on input "534804" at bounding box center [340, 69] width 233 height 10
type input "535329"
click at [368, 269] on button "Search" at bounding box center [383, 275] width 31 height 13
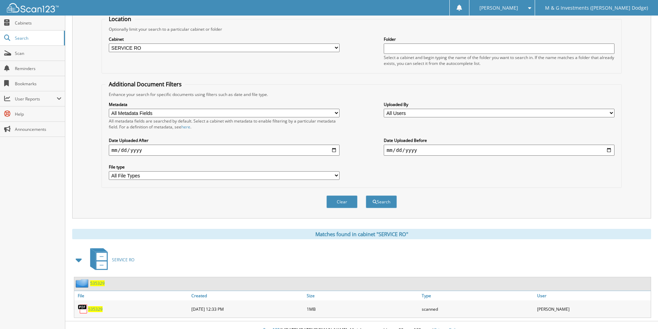
scroll to position [84, 0]
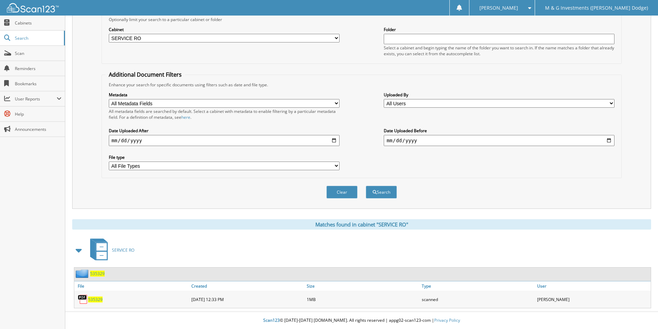
click at [99, 274] on span "535329" at bounding box center [97, 274] width 15 height 6
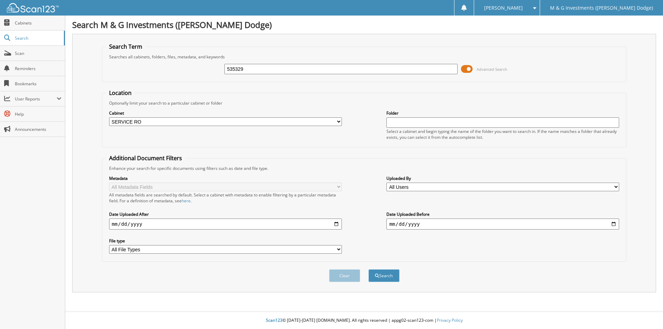
select select "19462"
click at [231, 69] on input "535329" at bounding box center [340, 69] width 233 height 10
type input "535331"
click at [368, 269] on button "Search" at bounding box center [383, 275] width 31 height 13
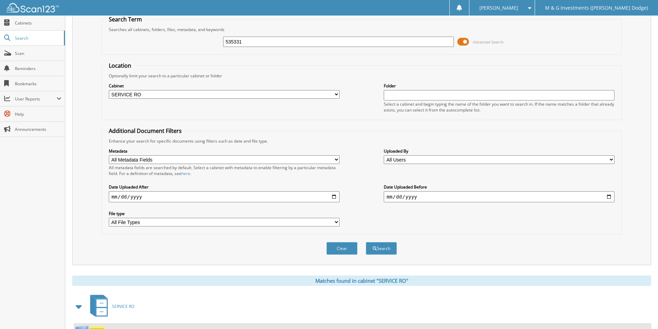
scroll to position [84, 0]
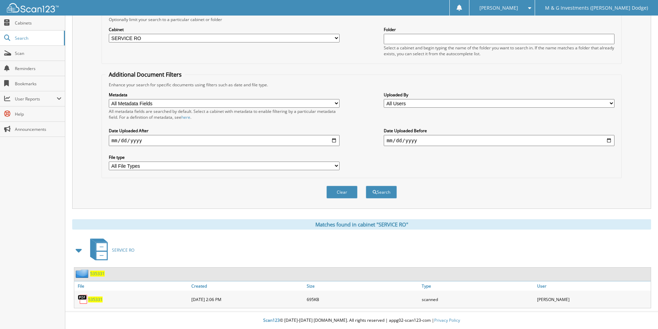
click at [100, 272] on span "535331" at bounding box center [97, 274] width 15 height 6
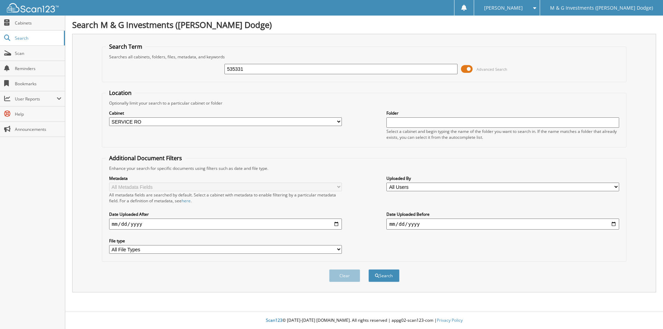
select select "19462"
click at [235, 67] on input "535331" at bounding box center [340, 69] width 233 height 10
type input "535327"
click at [368, 269] on button "Search" at bounding box center [383, 275] width 31 height 13
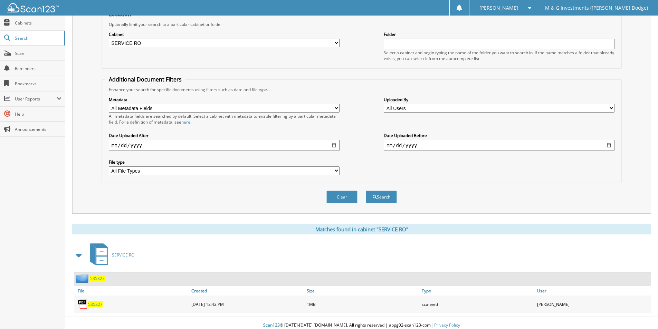
scroll to position [84, 0]
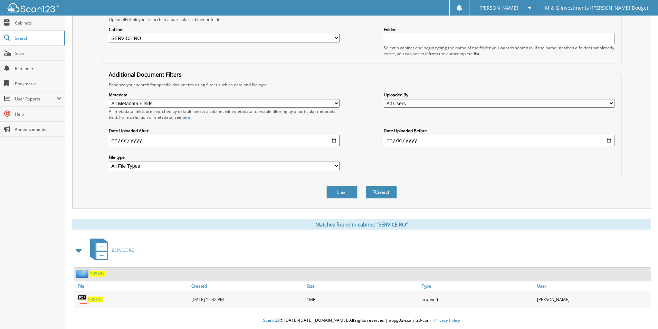
click at [98, 273] on span "535327" at bounding box center [97, 274] width 15 height 6
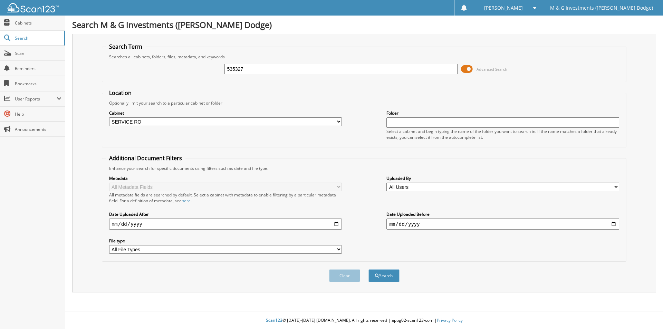
select select "19462"
click at [232, 72] on input "535327" at bounding box center [340, 69] width 233 height 10
type input "535321"
click at [368, 269] on button "Search" at bounding box center [383, 275] width 31 height 13
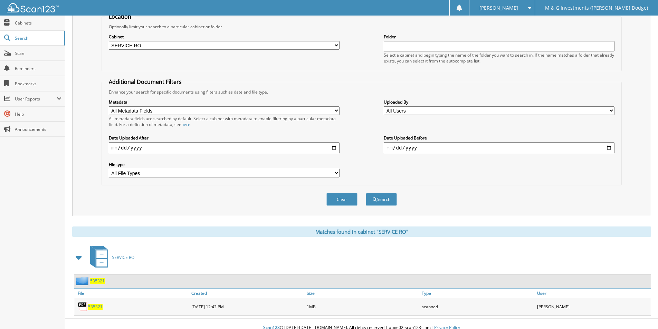
scroll to position [84, 0]
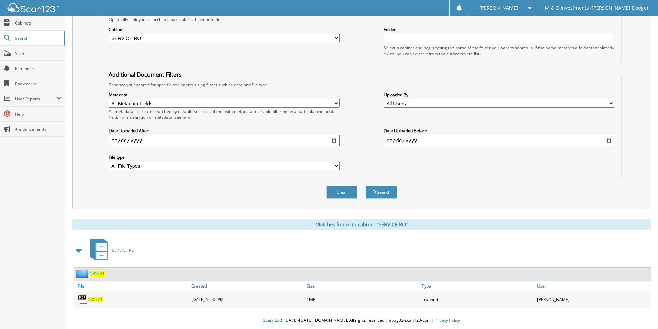
click at [98, 273] on span "535321" at bounding box center [97, 274] width 15 height 6
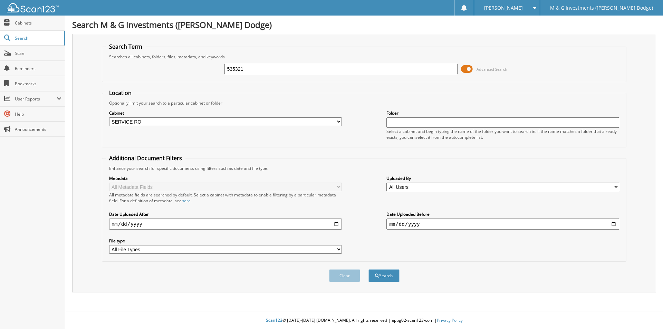
select select "19462"
click at [236, 67] on input "535321" at bounding box center [340, 69] width 233 height 10
type input "535151"
click at [368, 269] on button "Search" at bounding box center [383, 275] width 31 height 13
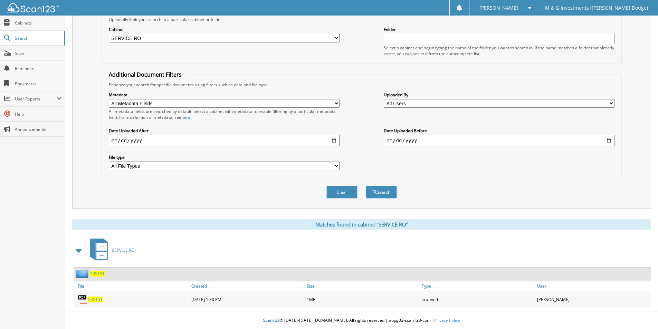
scroll to position [84, 0]
click at [100, 272] on span "535151" at bounding box center [97, 274] width 15 height 6
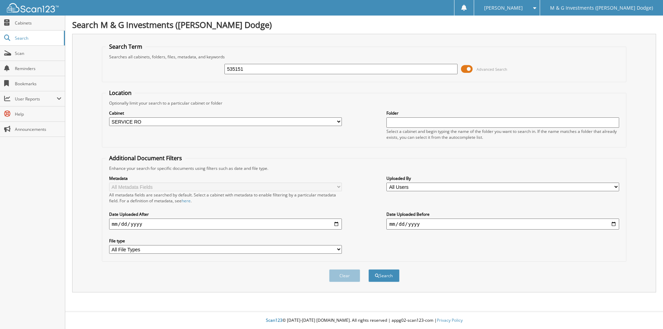
select select "19462"
click at [238, 69] on input "535151" at bounding box center [340, 69] width 233 height 10
type input "535205"
click at [368, 269] on button "Search" at bounding box center [383, 275] width 31 height 13
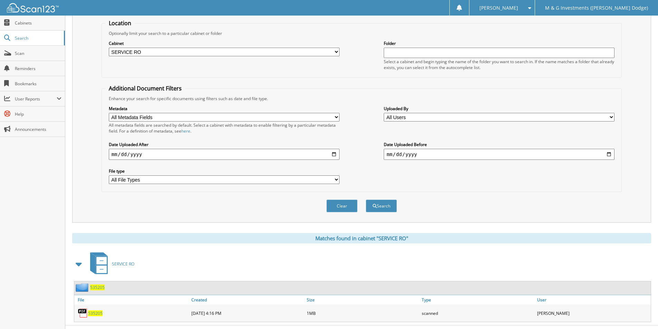
scroll to position [84, 0]
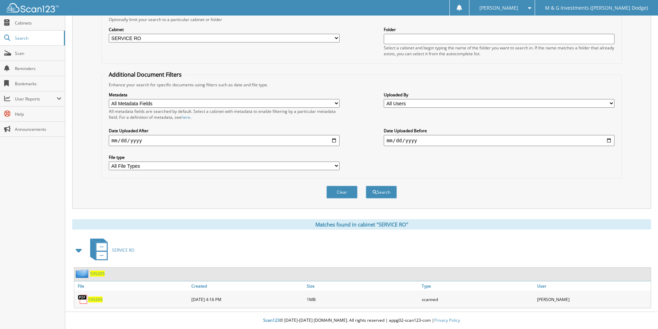
click at [100, 273] on span "535205" at bounding box center [97, 274] width 15 height 6
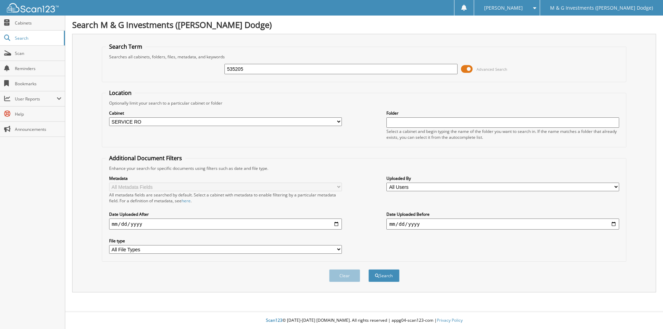
select select "19462"
click at [234, 69] on input "535205" at bounding box center [340, 69] width 233 height 10
type input "535332"
click at [368, 269] on button "Search" at bounding box center [383, 275] width 31 height 13
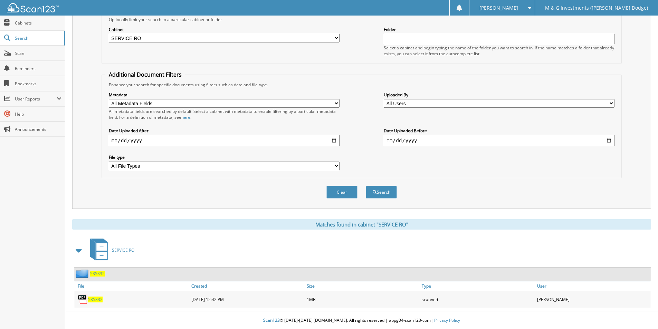
scroll to position [84, 0]
click at [96, 274] on span "535332" at bounding box center [97, 274] width 15 height 6
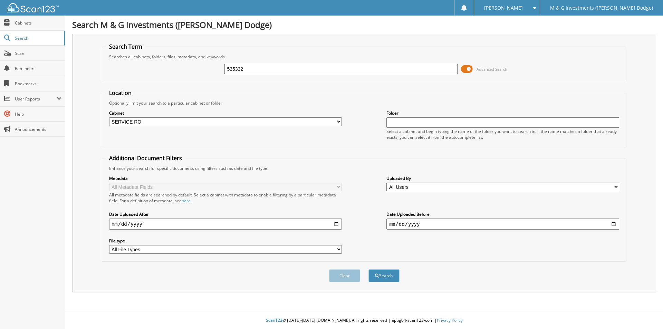
select select "19462"
click at [232, 68] on input "535332" at bounding box center [340, 69] width 233 height 10
type input "534734"
click at [368, 269] on button "Search" at bounding box center [383, 275] width 31 height 13
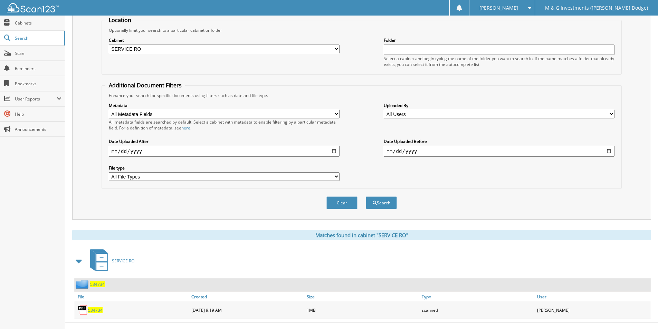
scroll to position [84, 0]
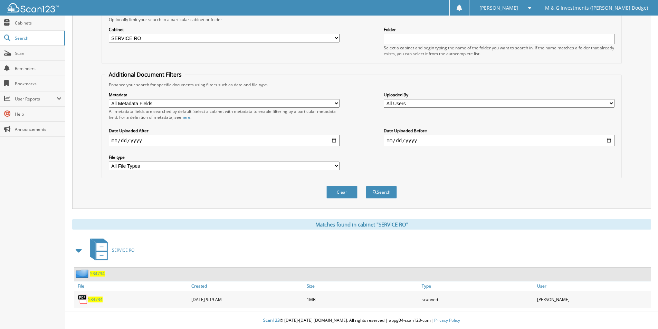
click at [97, 276] on span "534734" at bounding box center [97, 274] width 15 height 6
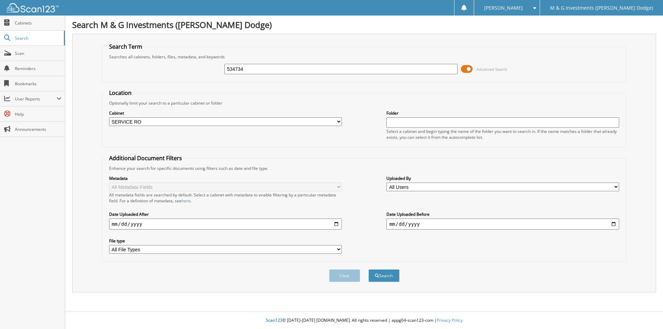
select select "19462"
click at [232, 69] on input "534734" at bounding box center [340, 69] width 233 height 10
type input "534701"
click at [368, 269] on button "Search" at bounding box center [383, 275] width 31 height 13
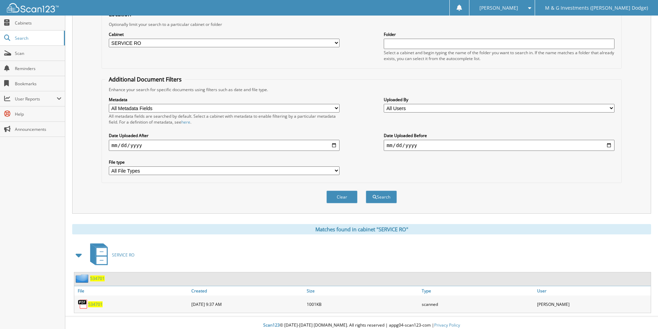
scroll to position [84, 0]
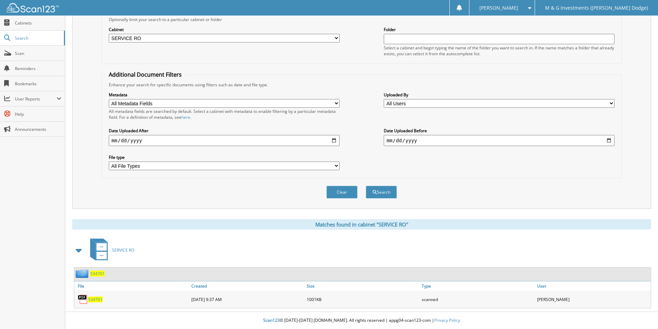
click at [96, 274] on span "534701" at bounding box center [97, 274] width 15 height 6
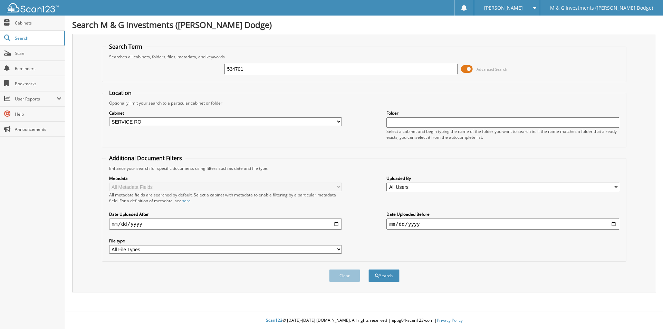
select select "19462"
click at [236, 69] on input "534701" at bounding box center [340, 69] width 233 height 10
type input "534738"
click at [368, 269] on button "Search" at bounding box center [383, 275] width 31 height 13
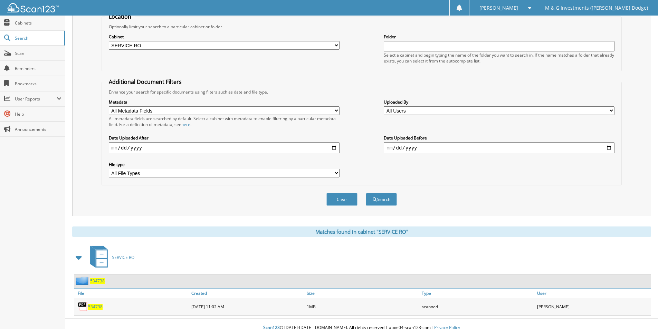
scroll to position [84, 0]
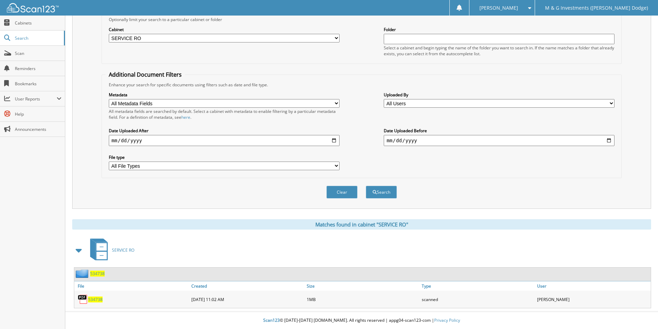
click at [97, 272] on span "534738" at bounding box center [97, 274] width 15 height 6
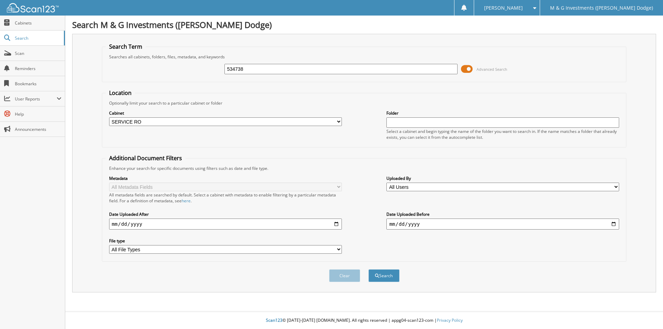
select select "19462"
click at [231, 72] on input "534738" at bounding box center [340, 69] width 233 height 10
type input "534218"
click at [368, 269] on button "Search" at bounding box center [383, 275] width 31 height 13
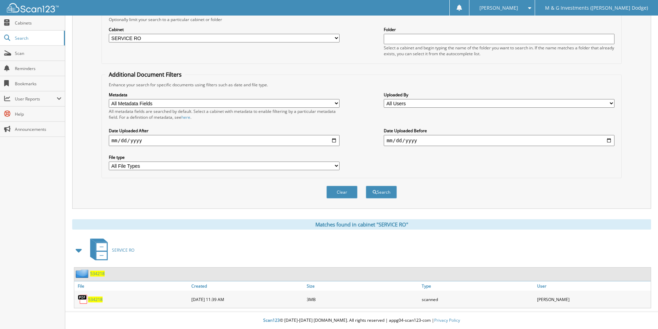
scroll to position [84, 0]
click at [103, 272] on span "534218" at bounding box center [97, 274] width 15 height 6
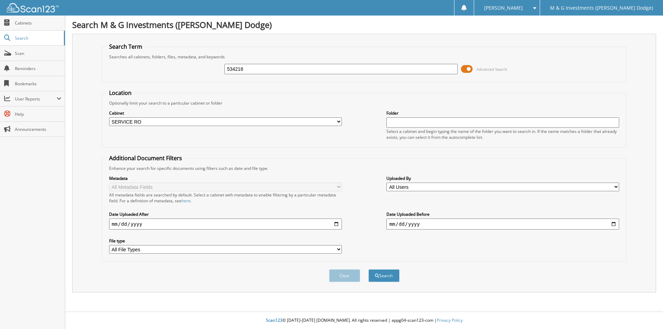
select select "19462"
click at [236, 69] on input "534218" at bounding box center [340, 69] width 233 height 10
type input "534698"
click at [368, 269] on button "Search" at bounding box center [383, 275] width 31 height 13
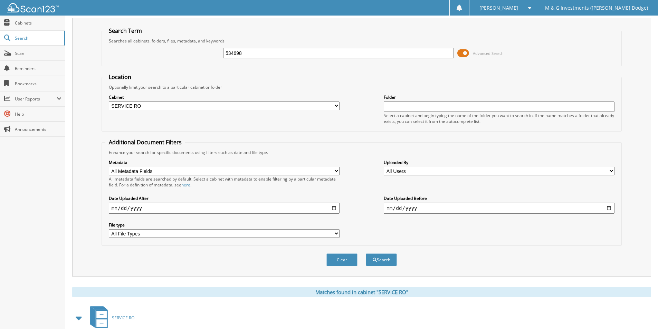
scroll to position [84, 0]
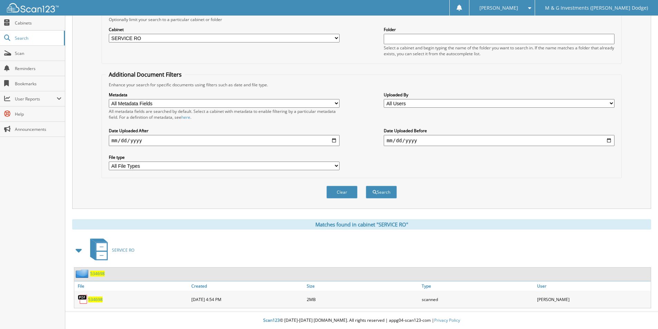
click at [99, 273] on span "534698" at bounding box center [97, 274] width 15 height 6
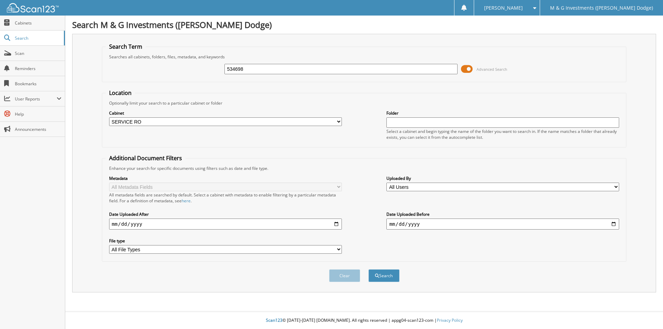
select select "19462"
click at [235, 69] on input "534698" at bounding box center [340, 69] width 233 height 10
type input "534703"
click at [368, 269] on button "Search" at bounding box center [383, 275] width 31 height 13
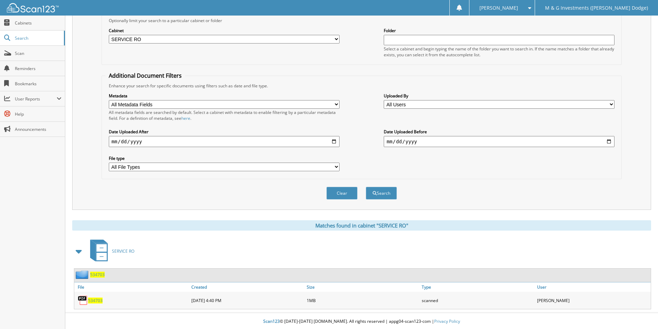
scroll to position [84, 0]
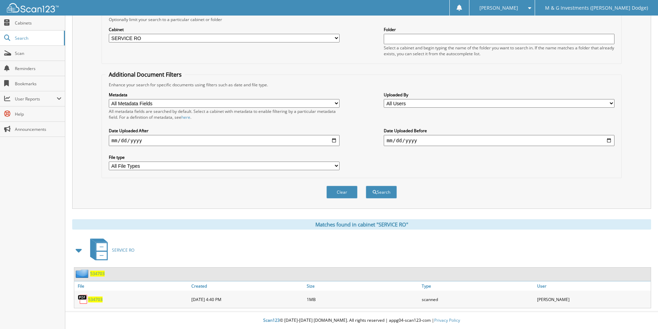
click at [103, 275] on span "534703" at bounding box center [97, 274] width 15 height 6
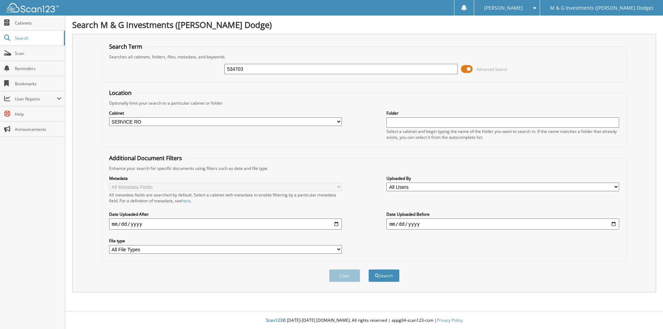
select select "19462"
click at [230, 69] on input "534703" at bounding box center [340, 69] width 233 height 10
click at [231, 69] on input "534703" at bounding box center [340, 69] width 233 height 10
type input "534737"
click at [368, 269] on button "Search" at bounding box center [383, 275] width 31 height 13
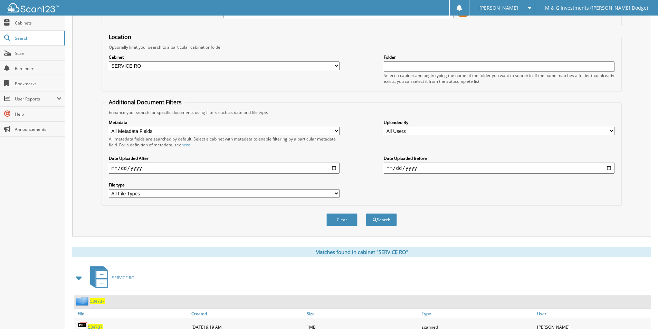
scroll to position [84, 0]
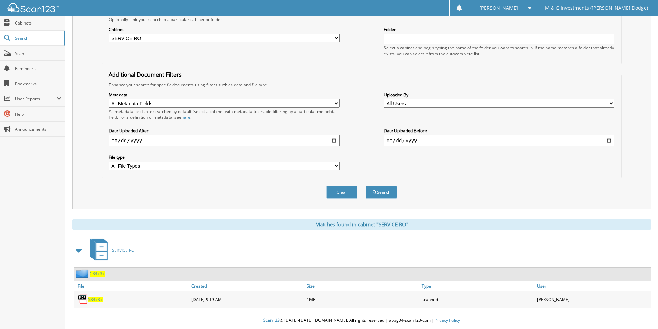
click at [97, 276] on span "534737" at bounding box center [97, 274] width 15 height 6
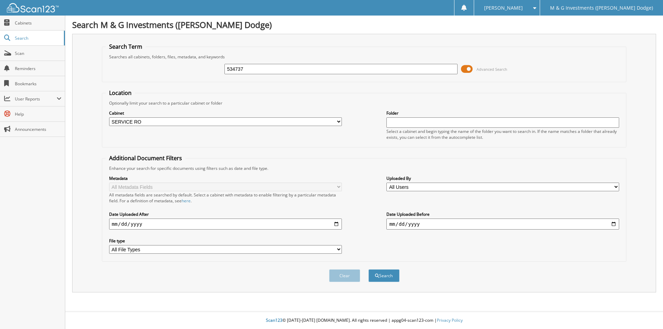
select select "19462"
click at [237, 69] on input "534737" at bounding box center [340, 69] width 233 height 10
type input "534718"
click at [368, 269] on button "Search" at bounding box center [383, 275] width 31 height 13
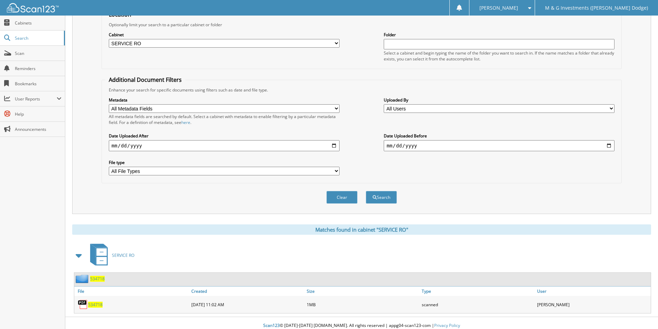
scroll to position [84, 0]
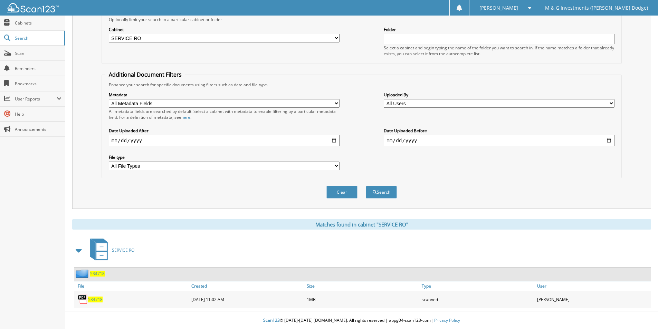
click at [100, 272] on span "534718" at bounding box center [97, 274] width 15 height 6
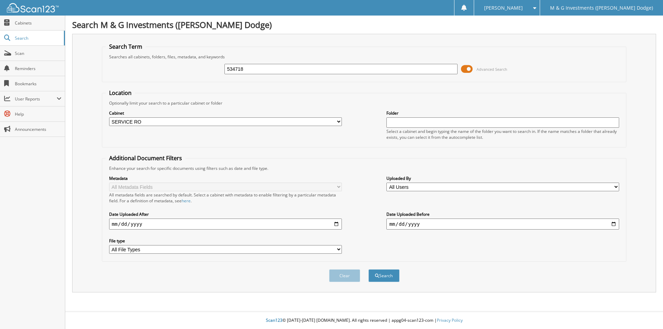
select select "19462"
click at [232, 69] on input "534718" at bounding box center [340, 69] width 233 height 10
type input "534663"
click at [368, 269] on button "Search" at bounding box center [383, 275] width 31 height 13
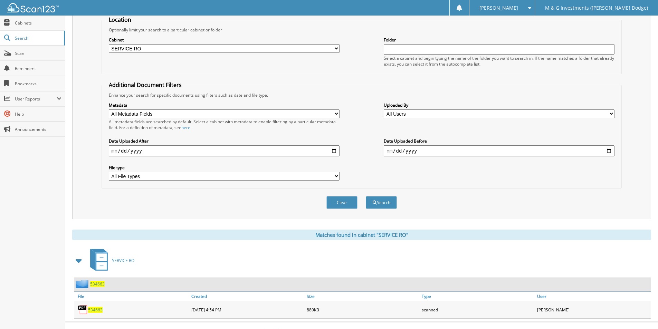
scroll to position [84, 0]
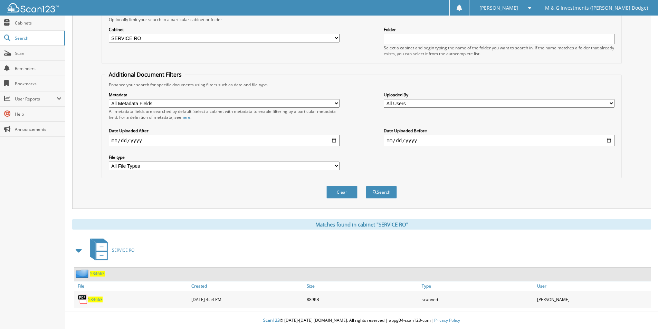
click at [98, 275] on span "534663" at bounding box center [97, 274] width 15 height 6
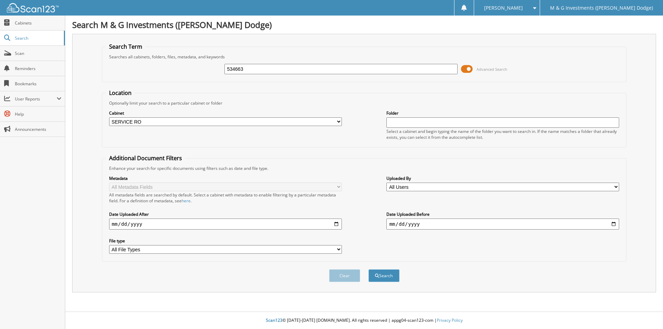
select select "19462"
click at [234, 67] on input "534663" at bounding box center [340, 69] width 233 height 10
type input "534572"
click at [368, 269] on button "Search" at bounding box center [383, 275] width 31 height 13
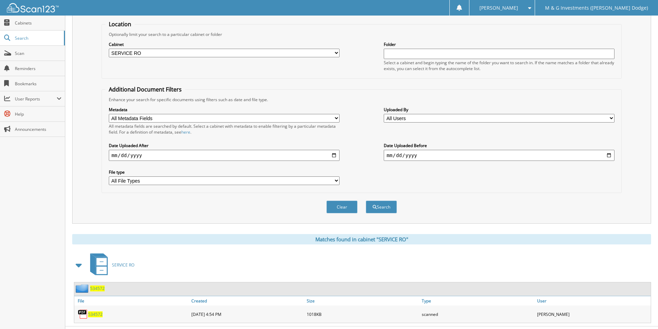
scroll to position [84, 0]
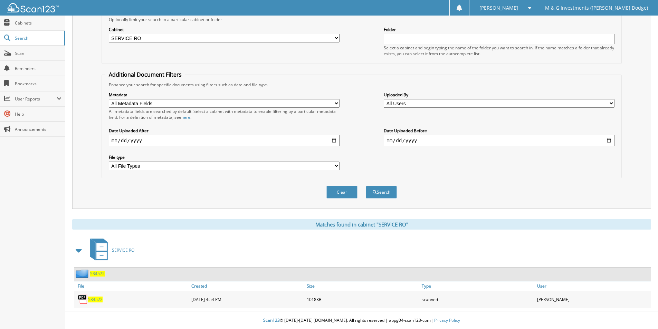
click at [97, 273] on span "534572" at bounding box center [97, 274] width 15 height 6
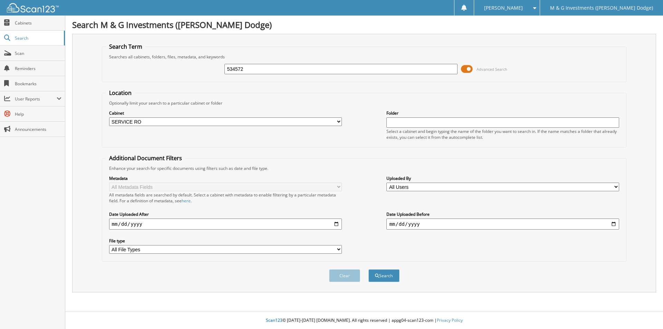
select select "19462"
click at [236, 68] on input "534572" at bounding box center [340, 69] width 233 height 10
type input "534721"
click at [368, 269] on button "Search" at bounding box center [383, 275] width 31 height 13
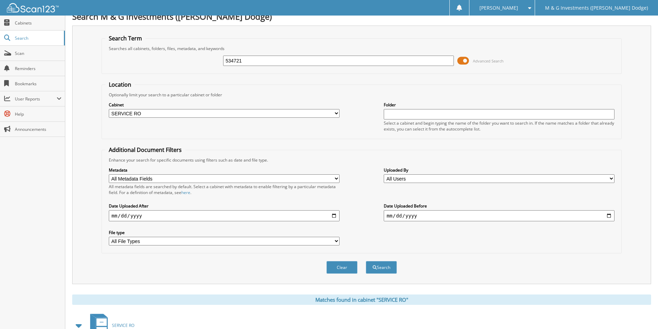
scroll to position [84, 0]
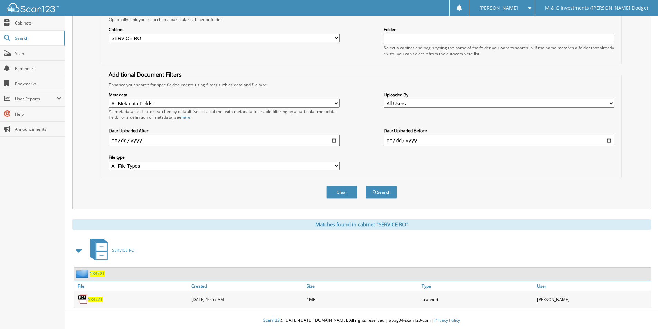
click at [100, 273] on span "534721" at bounding box center [97, 274] width 15 height 6
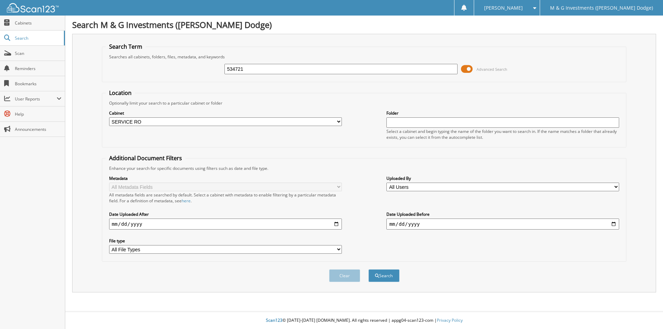
select select "19462"
click at [239, 66] on input "534721" at bounding box center [340, 69] width 233 height 10
type input "534722"
click at [368, 269] on button "Search" at bounding box center [383, 275] width 31 height 13
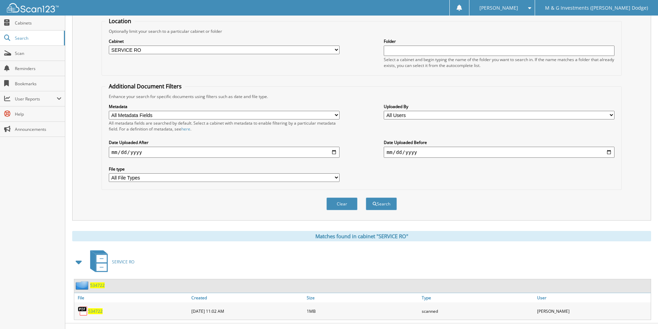
scroll to position [84, 0]
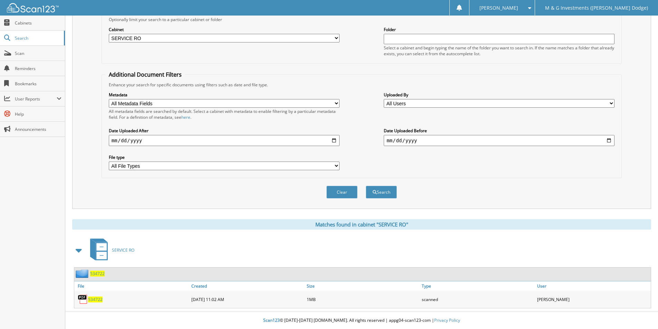
click at [101, 270] on div "534722" at bounding box center [89, 273] width 30 height 9
click at [94, 274] on span "534722" at bounding box center [97, 274] width 15 height 6
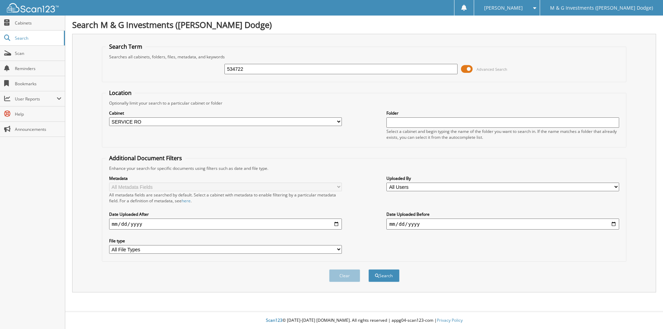
select select "19462"
click at [234, 69] on input "534722" at bounding box center [340, 69] width 233 height 10
type input "534720"
click at [368, 269] on button "Search" at bounding box center [383, 275] width 31 height 13
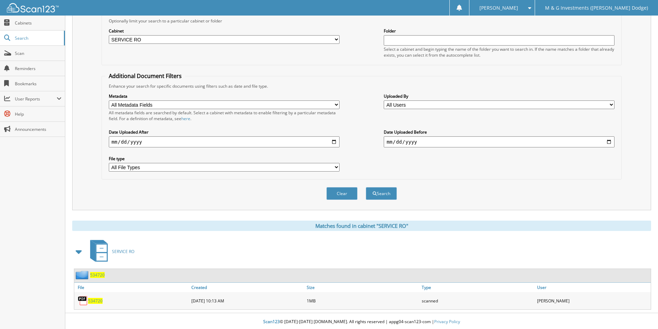
scroll to position [84, 0]
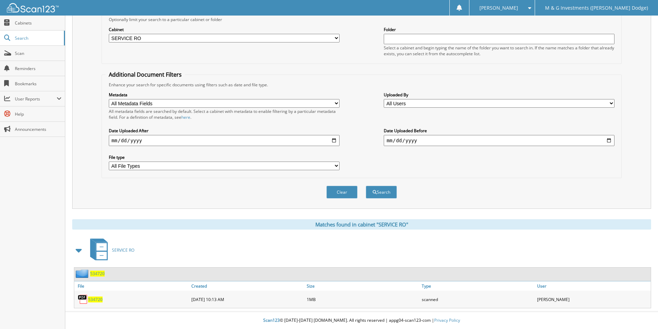
click at [100, 273] on span "534720" at bounding box center [97, 274] width 15 height 6
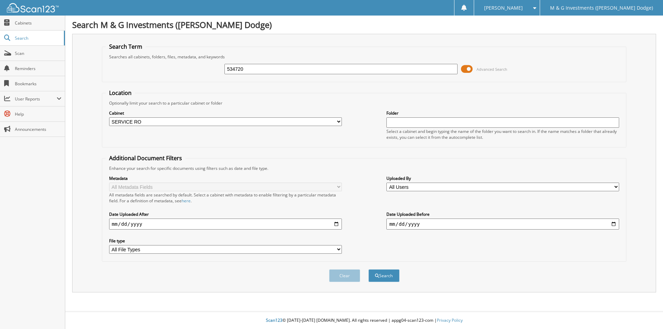
select select "19462"
click at [234, 69] on input "534720" at bounding box center [340, 69] width 233 height 10
type input "534714"
click at [368, 269] on button "Search" at bounding box center [383, 275] width 31 height 13
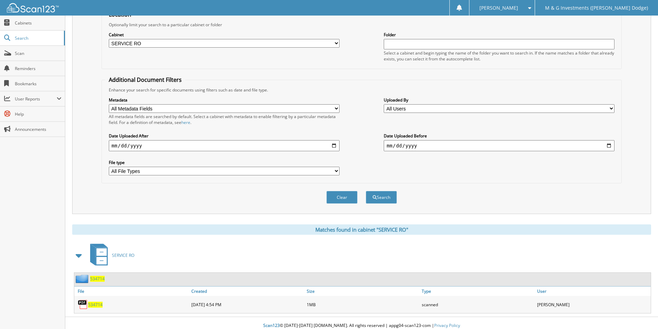
scroll to position [84, 0]
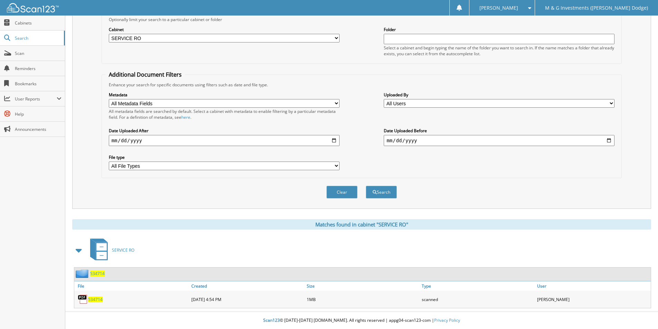
click at [99, 274] on span "534714" at bounding box center [97, 274] width 15 height 6
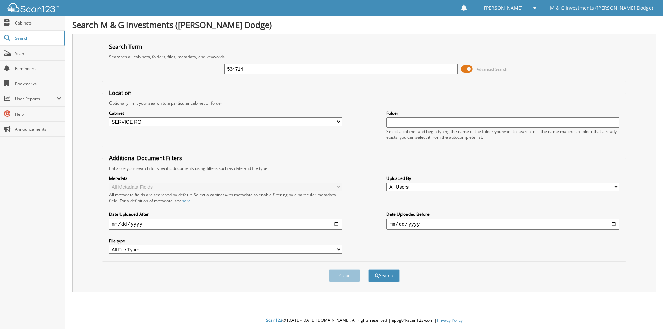
select select "19462"
click at [239, 66] on input "534714" at bounding box center [340, 69] width 233 height 10
type input "534709"
click at [368, 269] on button "Search" at bounding box center [383, 275] width 31 height 13
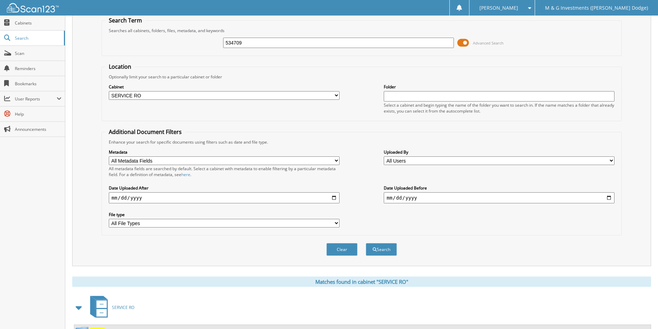
scroll to position [84, 0]
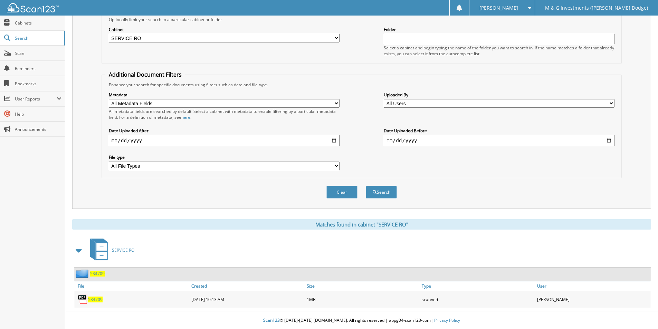
click at [103, 275] on span "534709" at bounding box center [97, 274] width 15 height 6
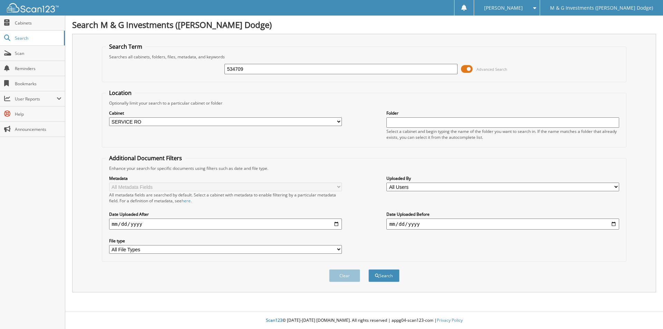
select select "19462"
click at [238, 70] on input "534709" at bounding box center [340, 69] width 233 height 10
type input "534713"
click at [368, 269] on button "Search" at bounding box center [383, 275] width 31 height 13
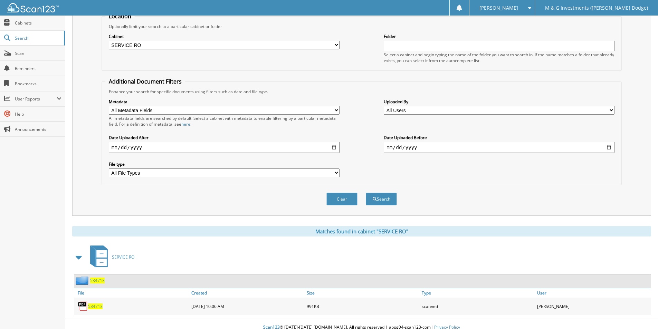
scroll to position [84, 0]
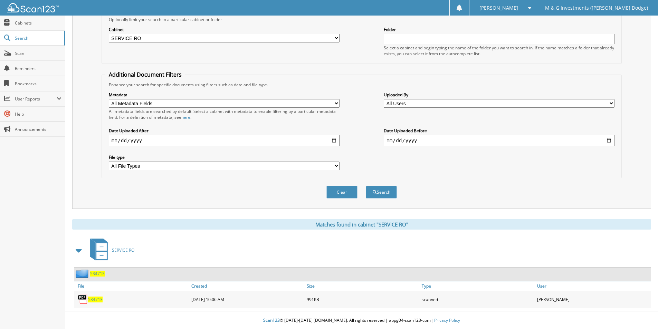
click at [97, 272] on span "534713" at bounding box center [97, 274] width 15 height 6
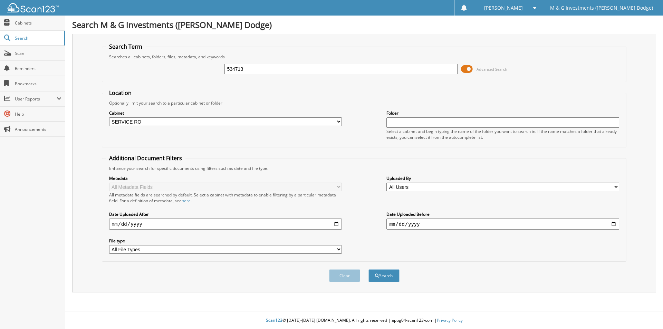
select select "19462"
click at [238, 67] on input "534713" at bounding box center [340, 69] width 233 height 10
type input "534708"
click at [368, 269] on button "Search" at bounding box center [383, 275] width 31 height 13
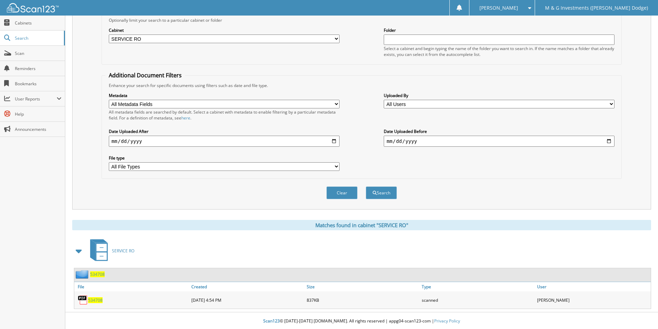
scroll to position [84, 0]
click at [97, 272] on span "534708" at bounding box center [97, 274] width 15 height 6
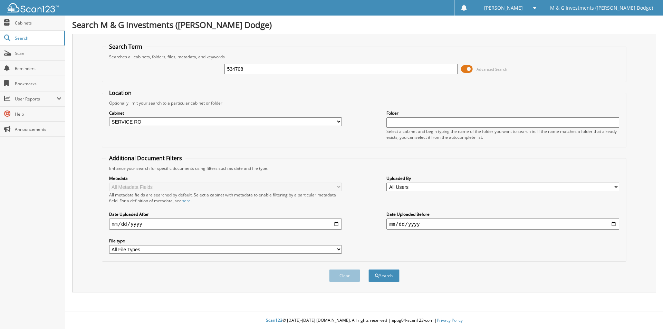
select select "19462"
click at [233, 68] on input "534708" at bounding box center [340, 69] width 233 height 10
type input "534796"
click at [368, 269] on button "Search" at bounding box center [383, 275] width 31 height 13
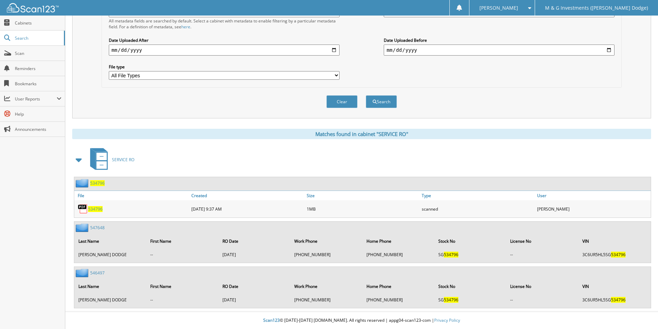
scroll to position [174, 0]
click at [94, 185] on span "534796" at bounding box center [97, 183] width 15 height 6
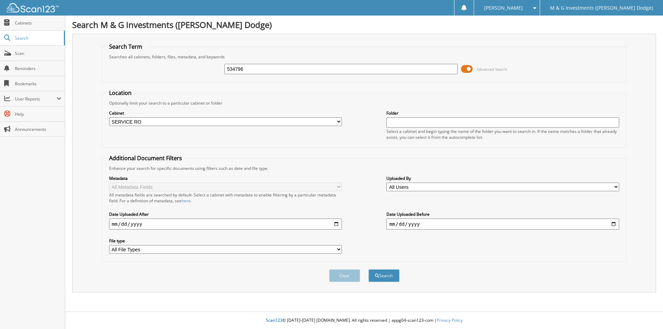
select select "19462"
click at [233, 70] on input "534796" at bounding box center [340, 69] width 233 height 10
type input "534791"
click at [368, 269] on button "Search" at bounding box center [383, 275] width 31 height 13
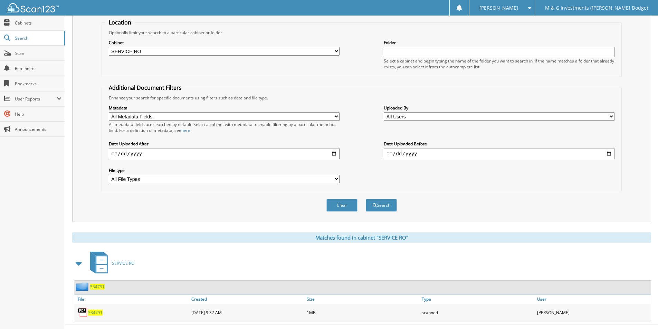
scroll to position [84, 0]
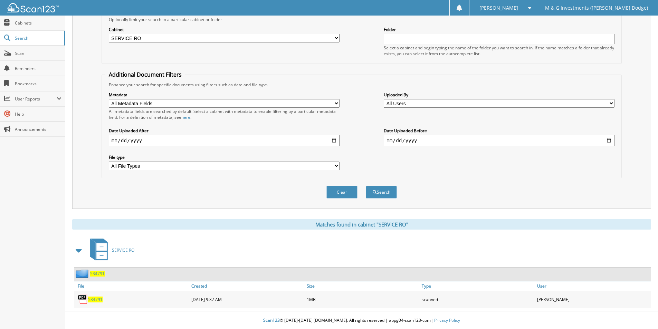
click at [99, 270] on div "534791" at bounding box center [89, 273] width 30 height 9
click at [97, 276] on span "534791" at bounding box center [97, 274] width 15 height 6
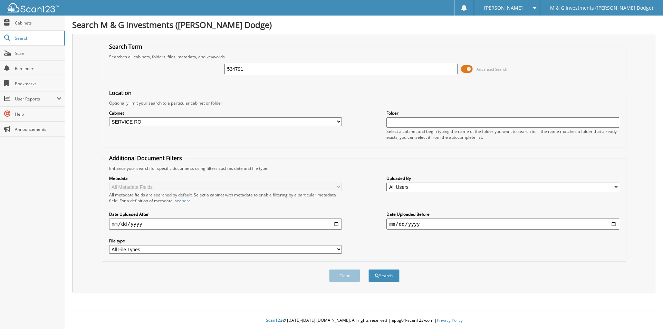
select select "19462"
click at [236, 69] on input "534791" at bounding box center [340, 69] width 233 height 10
type input "534790"
click at [368, 269] on button "Search" at bounding box center [383, 275] width 31 height 13
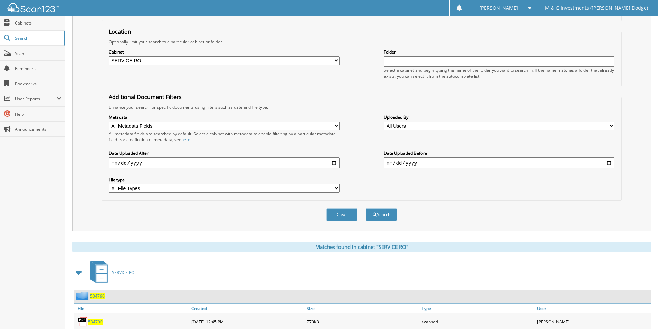
scroll to position [84, 0]
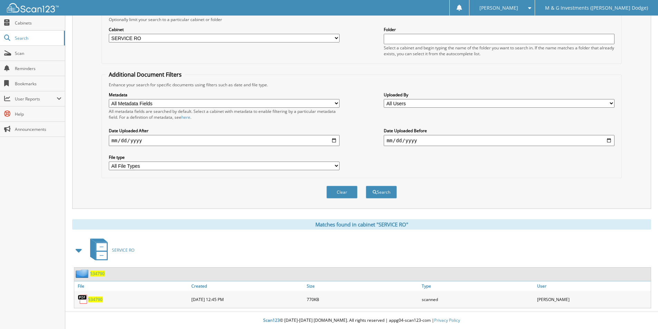
click at [97, 275] on span "534790" at bounding box center [97, 274] width 15 height 6
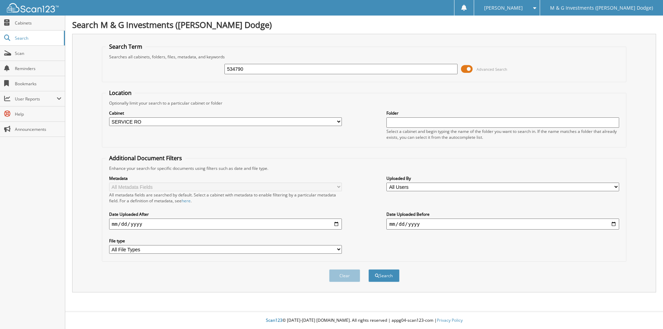
select select "19462"
click at [235, 68] on input "534790" at bounding box center [340, 69] width 233 height 10
type input "534781"
click at [368, 269] on button "Search" at bounding box center [383, 275] width 31 height 13
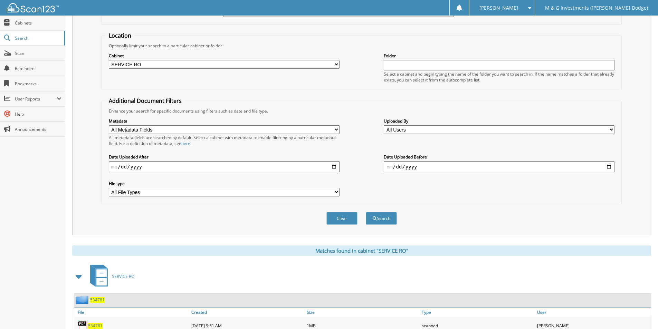
scroll to position [84, 0]
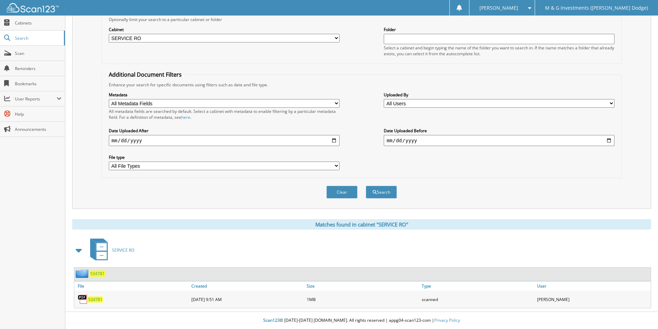
click at [95, 275] on span "534781" at bounding box center [97, 274] width 15 height 6
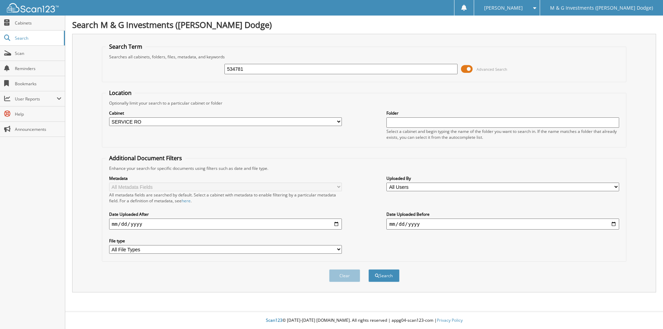
select select "19462"
click at [234, 68] on input "534781" at bounding box center [340, 69] width 233 height 10
type input "534778"
click at [368, 269] on button "Search" at bounding box center [383, 275] width 31 height 13
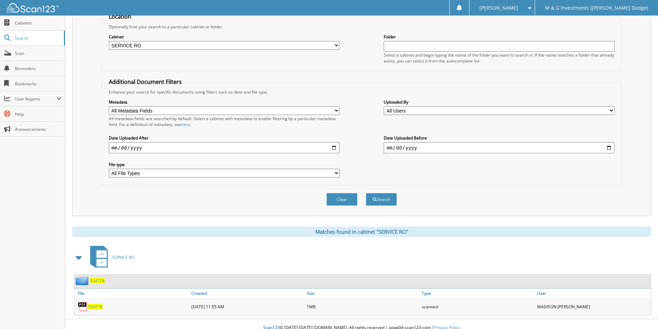
scroll to position [84, 0]
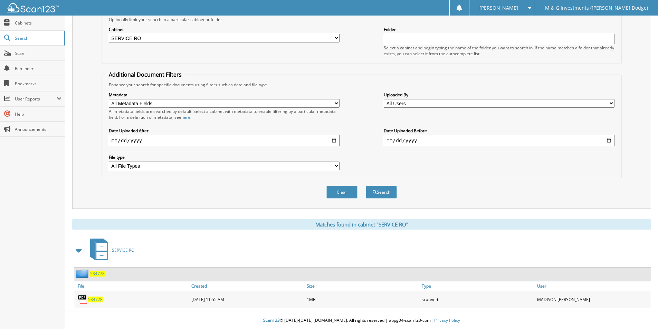
click at [96, 274] on span "534778" at bounding box center [97, 274] width 15 height 6
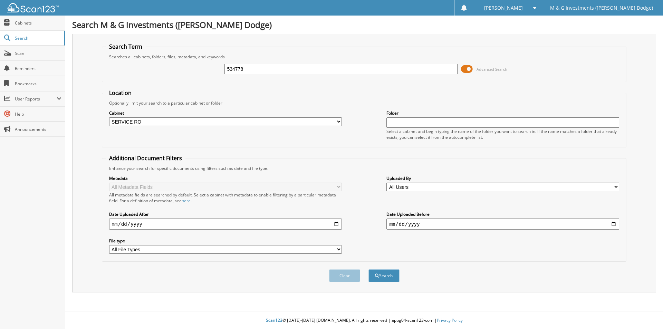
select select "19462"
click at [230, 70] on input "534778" at bounding box center [340, 69] width 233 height 10
type input "534764"
click at [368, 269] on button "Search" at bounding box center [383, 275] width 31 height 13
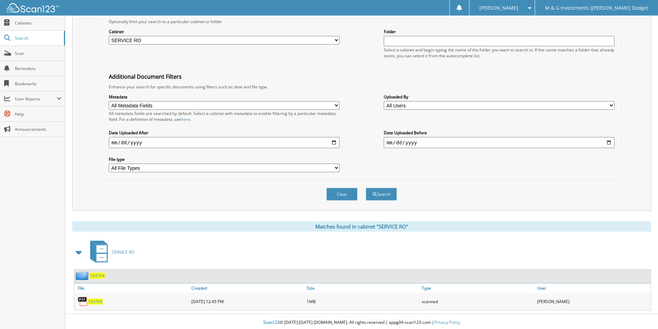
scroll to position [84, 0]
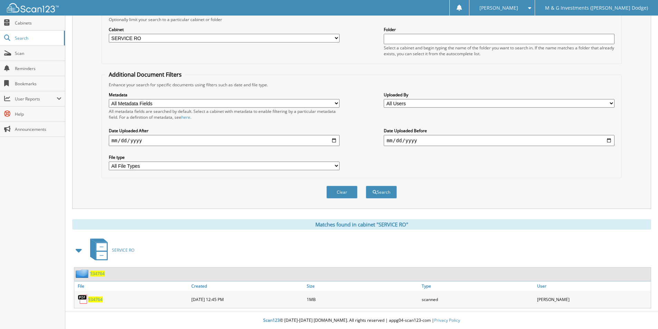
click at [96, 275] on span "534764" at bounding box center [97, 274] width 15 height 6
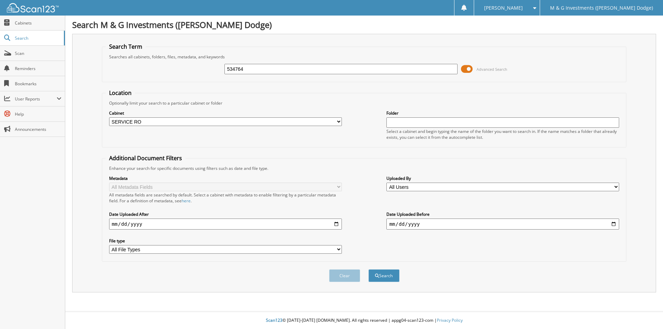
select select "19462"
click at [233, 65] on input "534764" at bounding box center [340, 69] width 233 height 10
type input "534761"
click at [368, 269] on button "Search" at bounding box center [383, 275] width 31 height 13
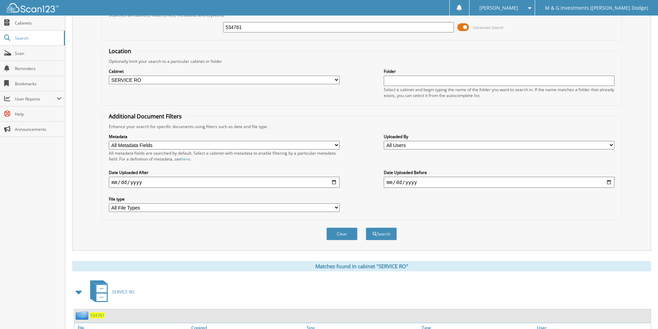
scroll to position [84, 0]
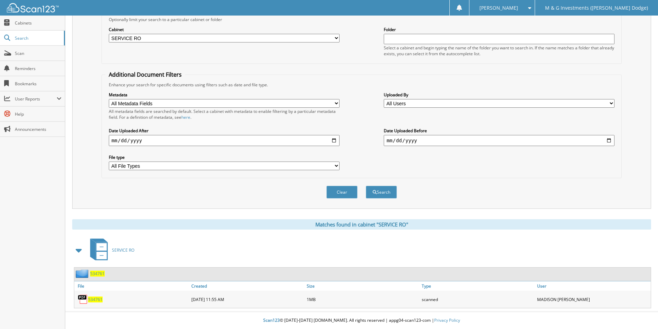
click at [102, 274] on span "534761" at bounding box center [97, 274] width 15 height 6
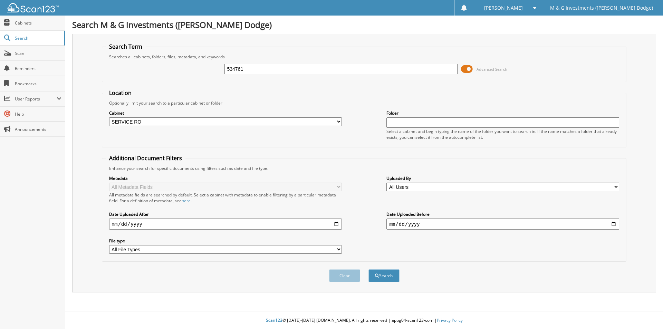
select select "19462"
click at [234, 68] on input "534761" at bounding box center [340, 69] width 233 height 10
type input "534771"
click at [368, 269] on button "Search" at bounding box center [383, 275] width 31 height 13
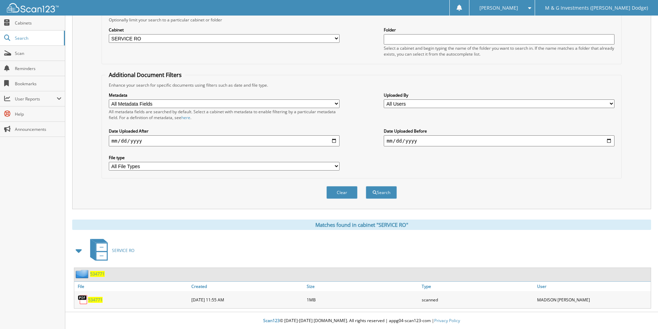
scroll to position [84, 0]
click at [95, 274] on span "534771" at bounding box center [97, 274] width 15 height 6
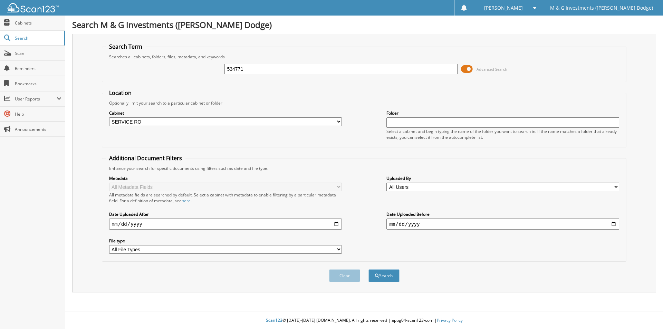
select select "19462"
click at [231, 65] on input "534771" at bounding box center [340, 69] width 233 height 10
type input "533727"
click at [368, 269] on button "Search" at bounding box center [383, 275] width 31 height 13
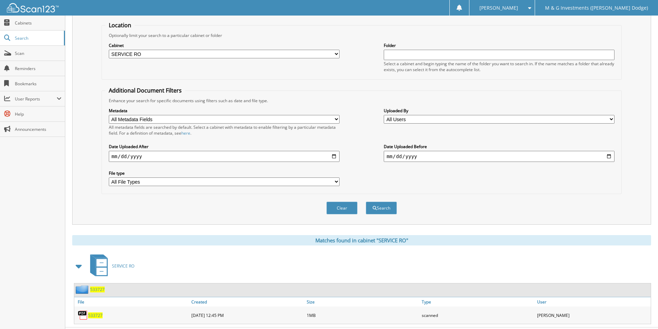
scroll to position [84, 0]
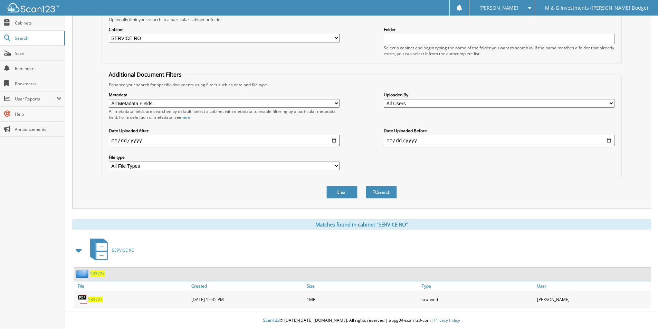
click at [104, 273] on link "533727" at bounding box center [97, 274] width 15 height 6
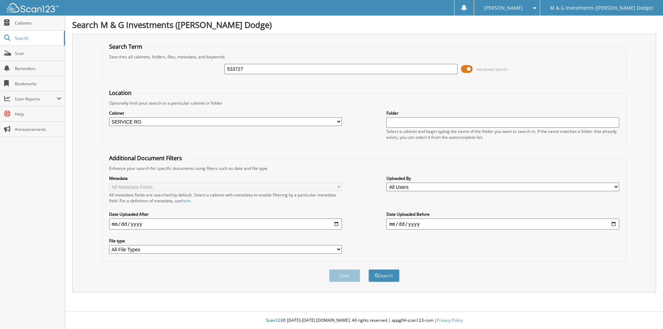
select select "19462"
click at [238, 69] on input "533727" at bounding box center [340, 69] width 233 height 10
type input "534751"
click at [368, 269] on button "Search" at bounding box center [383, 275] width 31 height 13
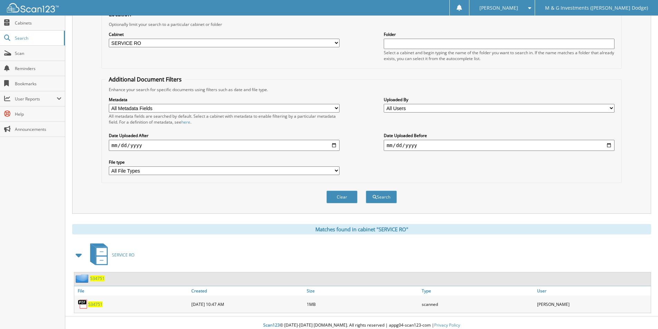
scroll to position [84, 0]
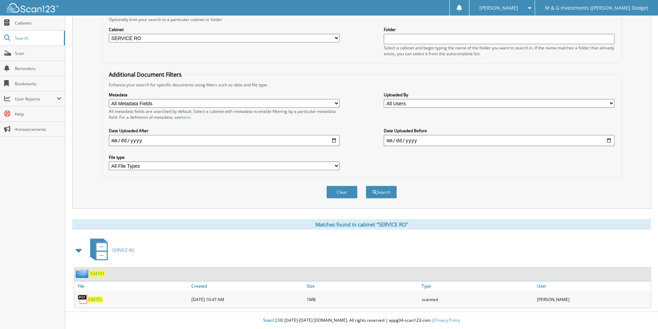
click at [96, 274] on span "534751" at bounding box center [97, 274] width 15 height 6
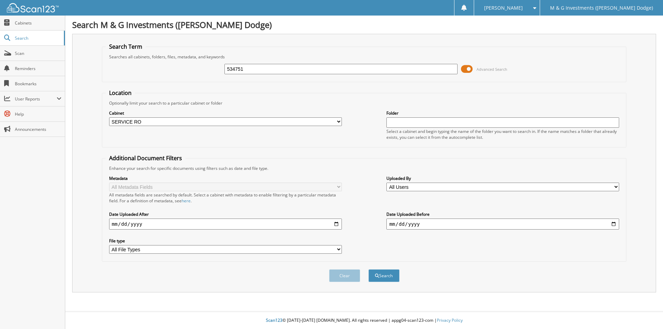
select select "19462"
click at [229, 68] on input "534751" at bounding box center [340, 69] width 233 height 10
type input "534711"
click at [368, 269] on button "Search" at bounding box center [383, 275] width 31 height 13
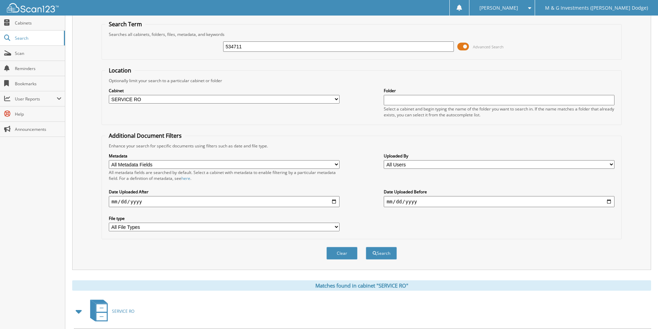
scroll to position [84, 0]
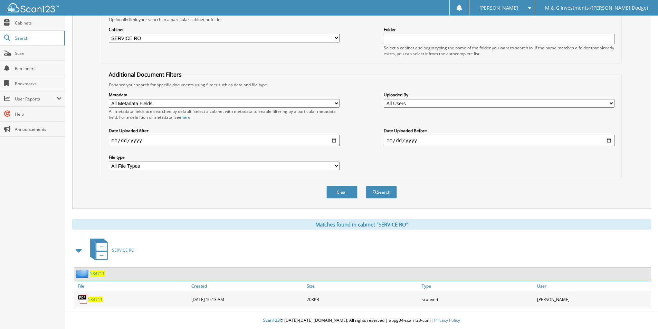
click at [98, 273] on span "534711" at bounding box center [97, 274] width 15 height 6
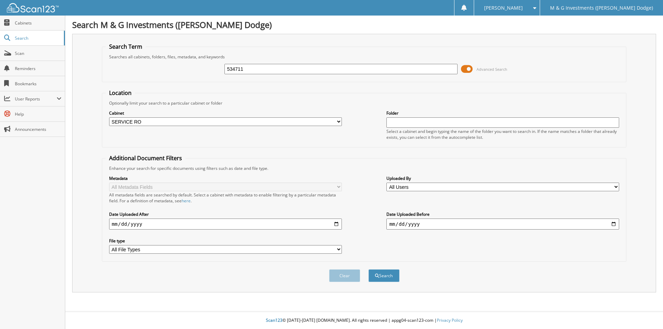
select select "19462"
click at [230, 70] on input "534711" at bounding box center [340, 69] width 233 height 10
type input "534752"
click at [368, 269] on button "Search" at bounding box center [383, 275] width 31 height 13
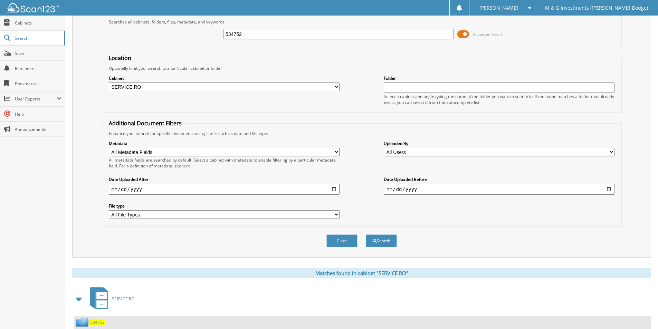
scroll to position [84, 0]
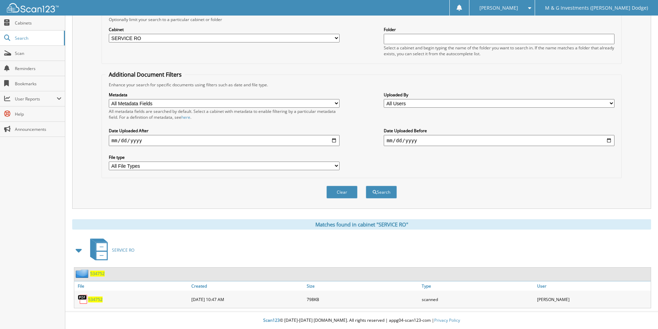
click at [95, 274] on span "534752" at bounding box center [97, 274] width 15 height 6
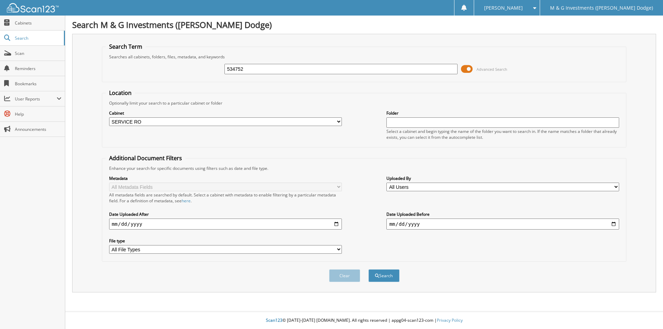
select select "19462"
click at [234, 69] on input "534752" at bounding box center [340, 69] width 233 height 10
type input "534957"
click at [368, 269] on button "Search" at bounding box center [383, 275] width 31 height 13
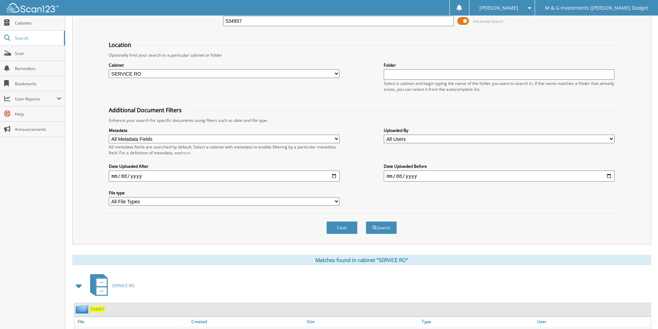
scroll to position [84, 0]
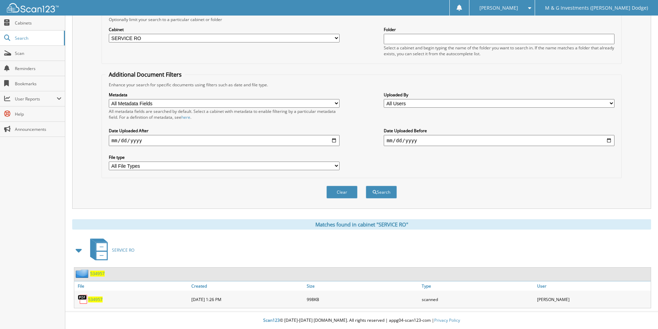
click at [95, 276] on span "534957" at bounding box center [97, 274] width 15 height 6
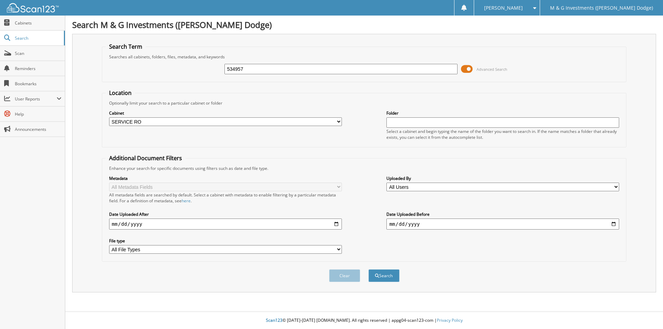
select select "19462"
click at [235, 70] on input "534957" at bounding box center [340, 69] width 233 height 10
type input "534835"
click at [368, 269] on button "Search" at bounding box center [383, 275] width 31 height 13
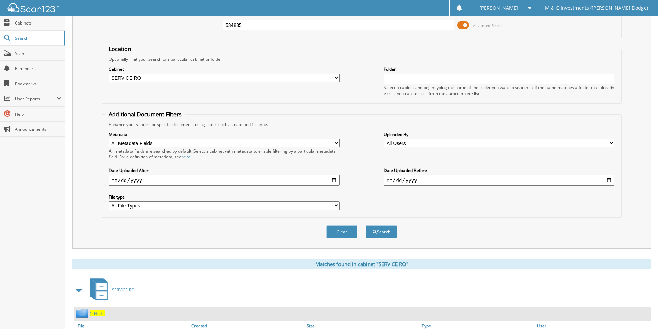
scroll to position [84, 0]
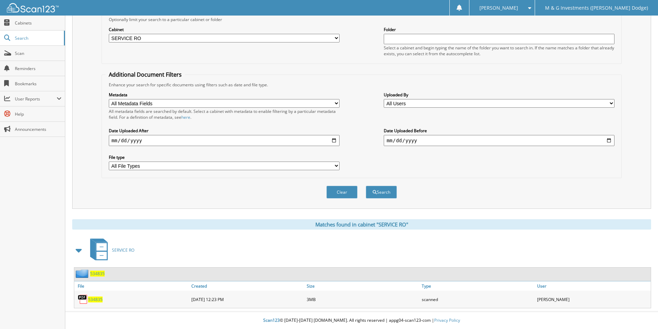
click at [100, 273] on span "534835" at bounding box center [97, 274] width 15 height 6
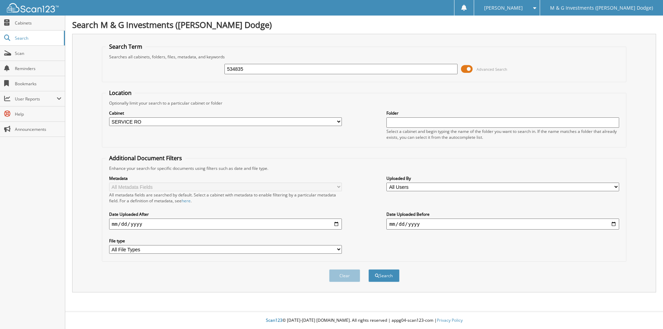
select select "19462"
click at [233, 73] on input "534835" at bounding box center [340, 69] width 233 height 10
type input "534945"
click at [368, 269] on button "Search" at bounding box center [383, 275] width 31 height 13
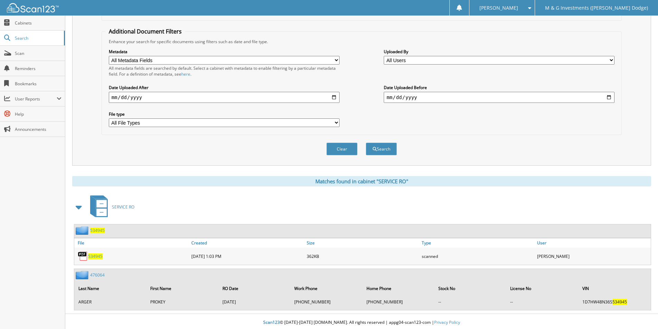
scroll to position [129, 0]
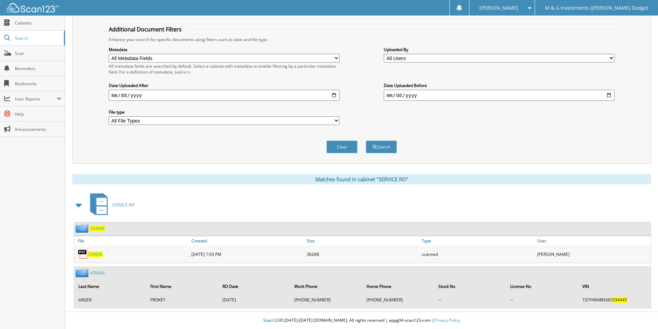
click at [98, 229] on span "534945" at bounding box center [97, 228] width 15 height 6
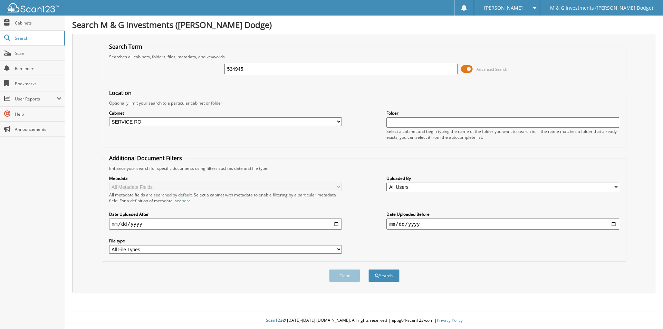
select select "19462"
click at [233, 71] on input "534945" at bounding box center [340, 69] width 233 height 10
type input "534956"
click at [368, 269] on button "Search" at bounding box center [383, 275] width 31 height 13
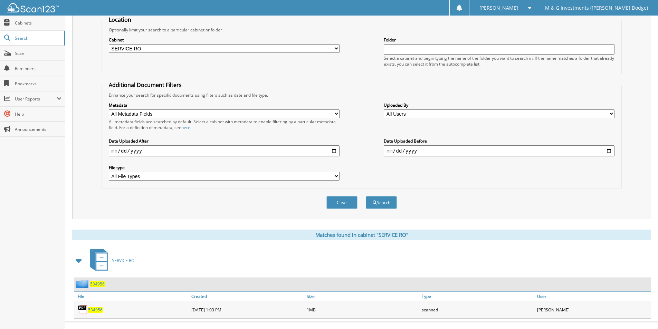
scroll to position [84, 0]
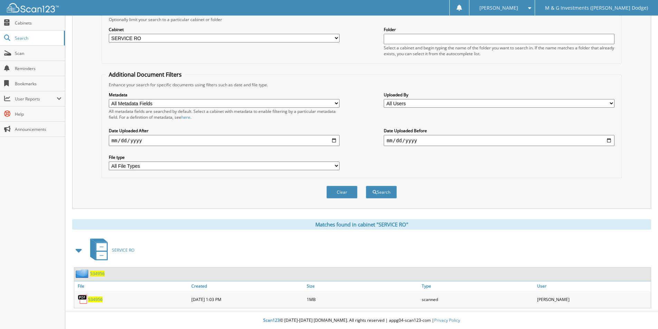
click at [97, 275] on span "534956" at bounding box center [97, 274] width 15 height 6
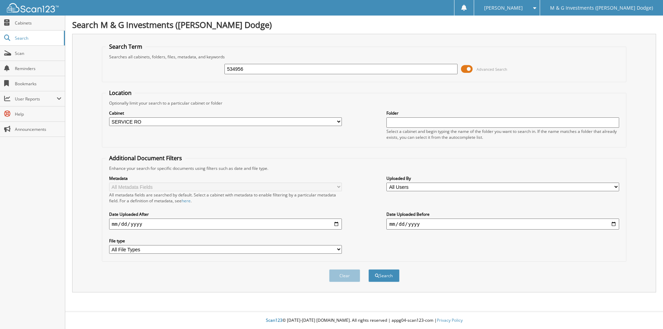
select select "19462"
click at [239, 70] on input "534956" at bounding box center [340, 69] width 233 height 10
type input "534808"
click at [368, 269] on button "Search" at bounding box center [383, 275] width 31 height 13
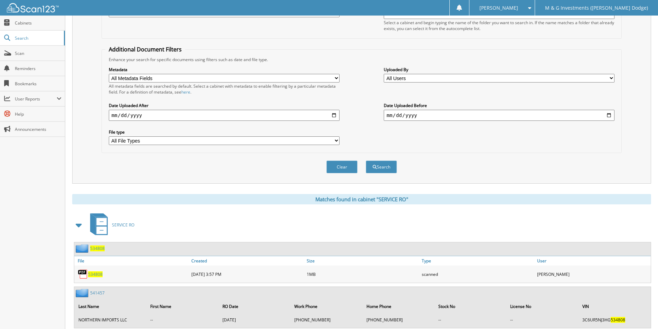
scroll to position [138, 0]
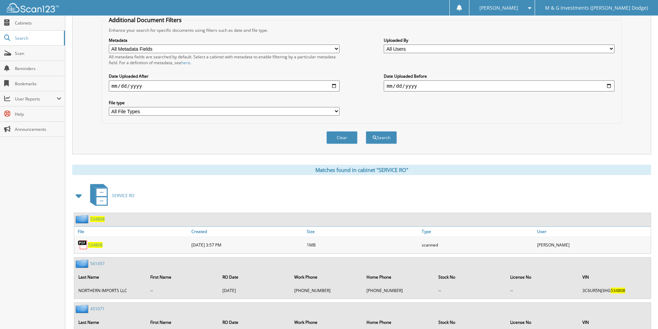
click at [100, 221] on span "534808" at bounding box center [97, 219] width 15 height 6
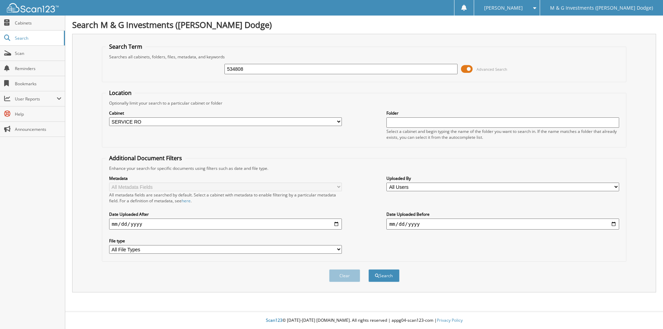
select select "19462"
click at [233, 68] on input "534808" at bounding box center [340, 69] width 233 height 10
type input "534948"
click at [368, 269] on button "Search" at bounding box center [383, 275] width 31 height 13
